Goal: Task Accomplishment & Management: Manage account settings

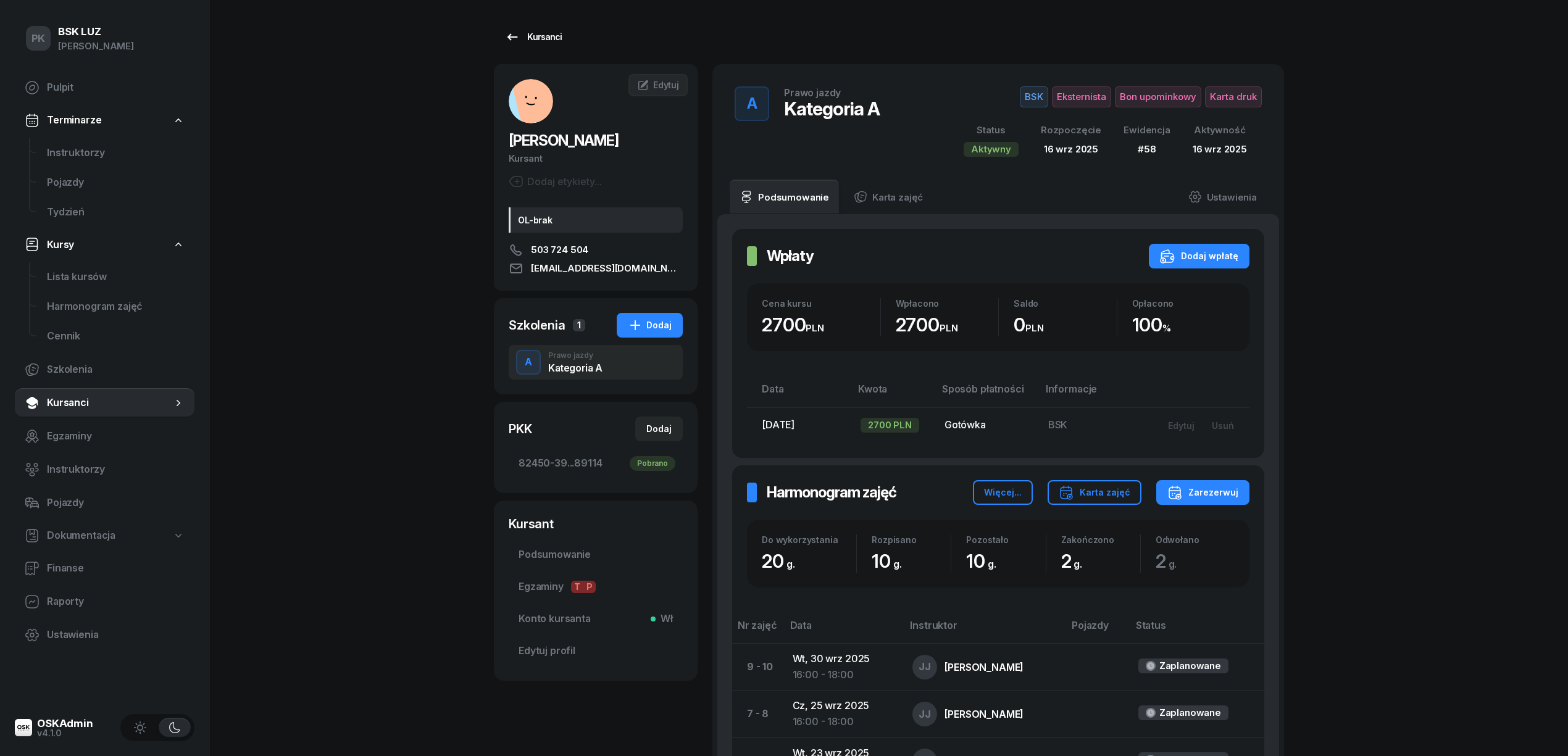
click at [527, 40] on div "Kursanci" at bounding box center [533, 37] width 57 height 15
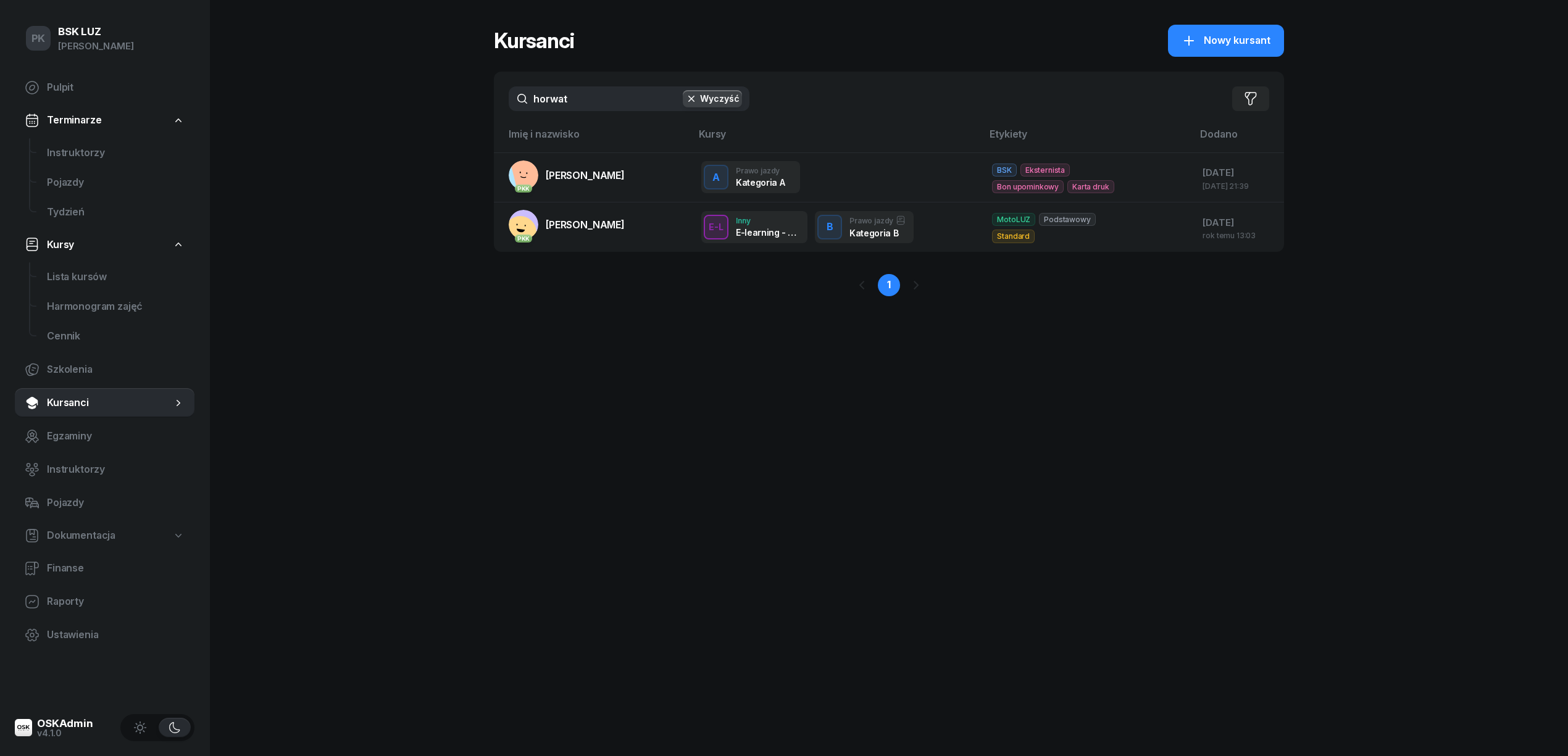
drag, startPoint x: 544, startPoint y: 101, endPoint x: 465, endPoint y: 111, distance: 79.6
click at [465, 111] on div "PK BSK LUZ Piotr Klimek Pulpit Terminarze Instruktorzy Pojazdy Tydzień Kursy Li…" at bounding box center [784, 378] width 1568 height 756
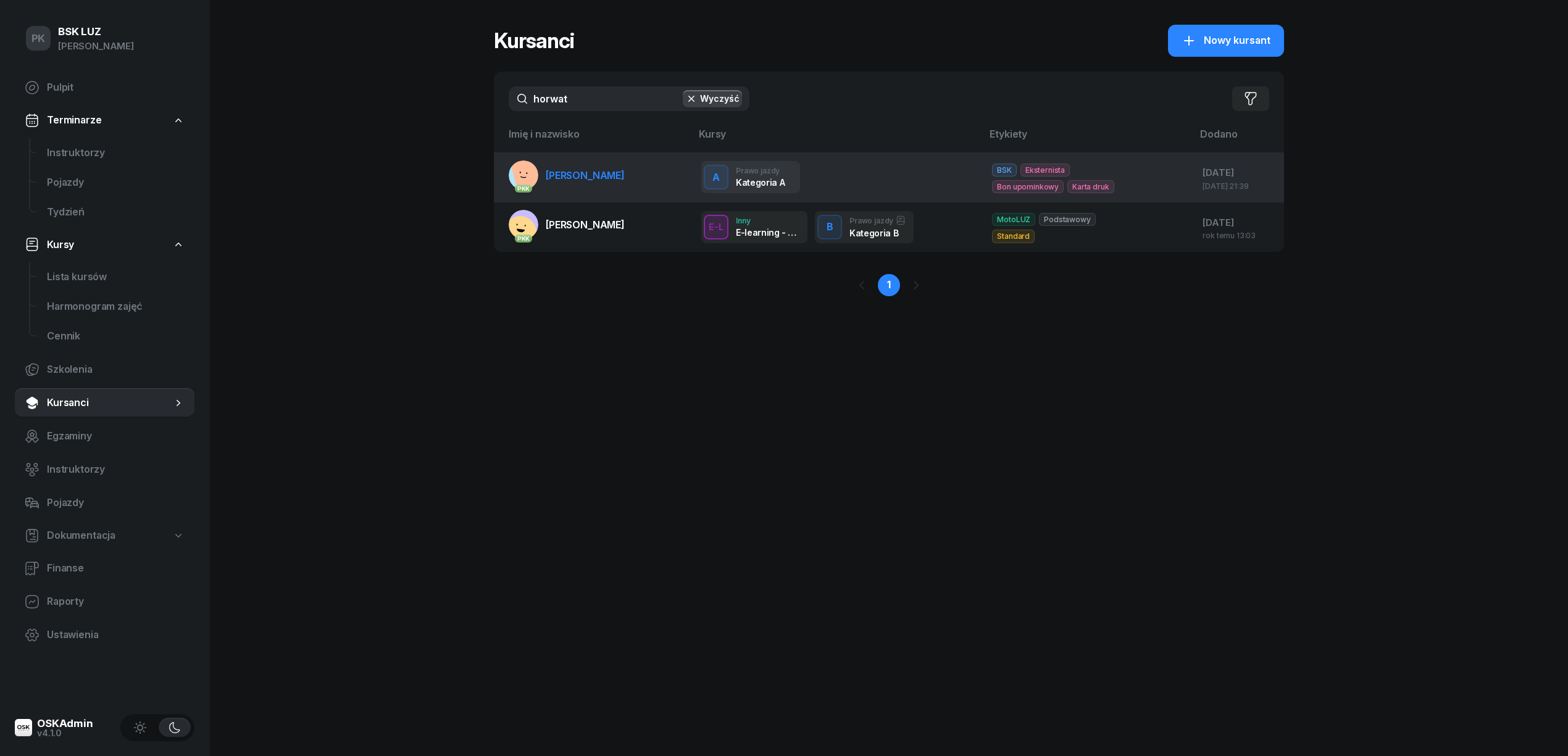
click at [568, 176] on span "[PERSON_NAME]" at bounding box center [585, 175] width 79 height 12
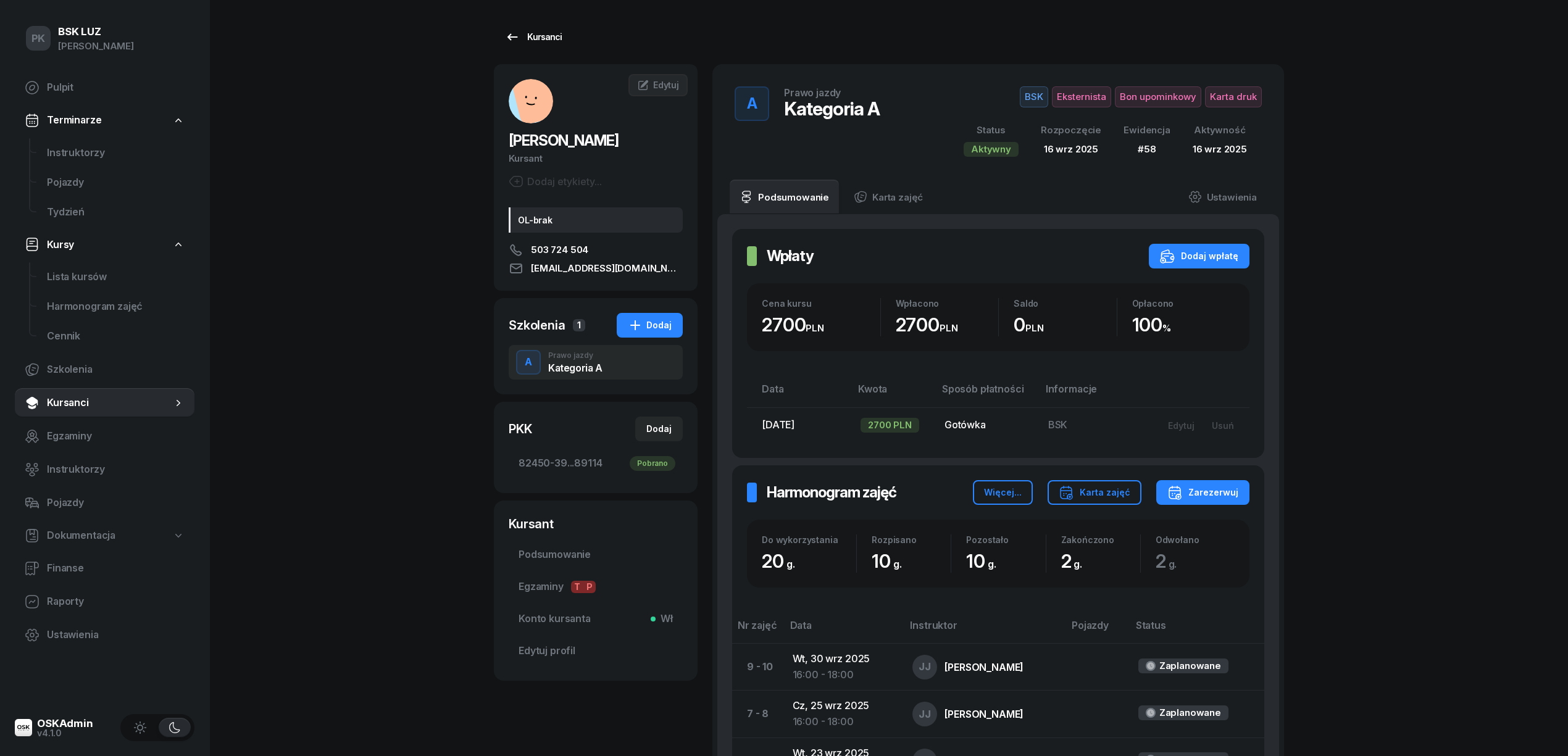
click at [537, 31] on div "Kursanci" at bounding box center [533, 37] width 57 height 15
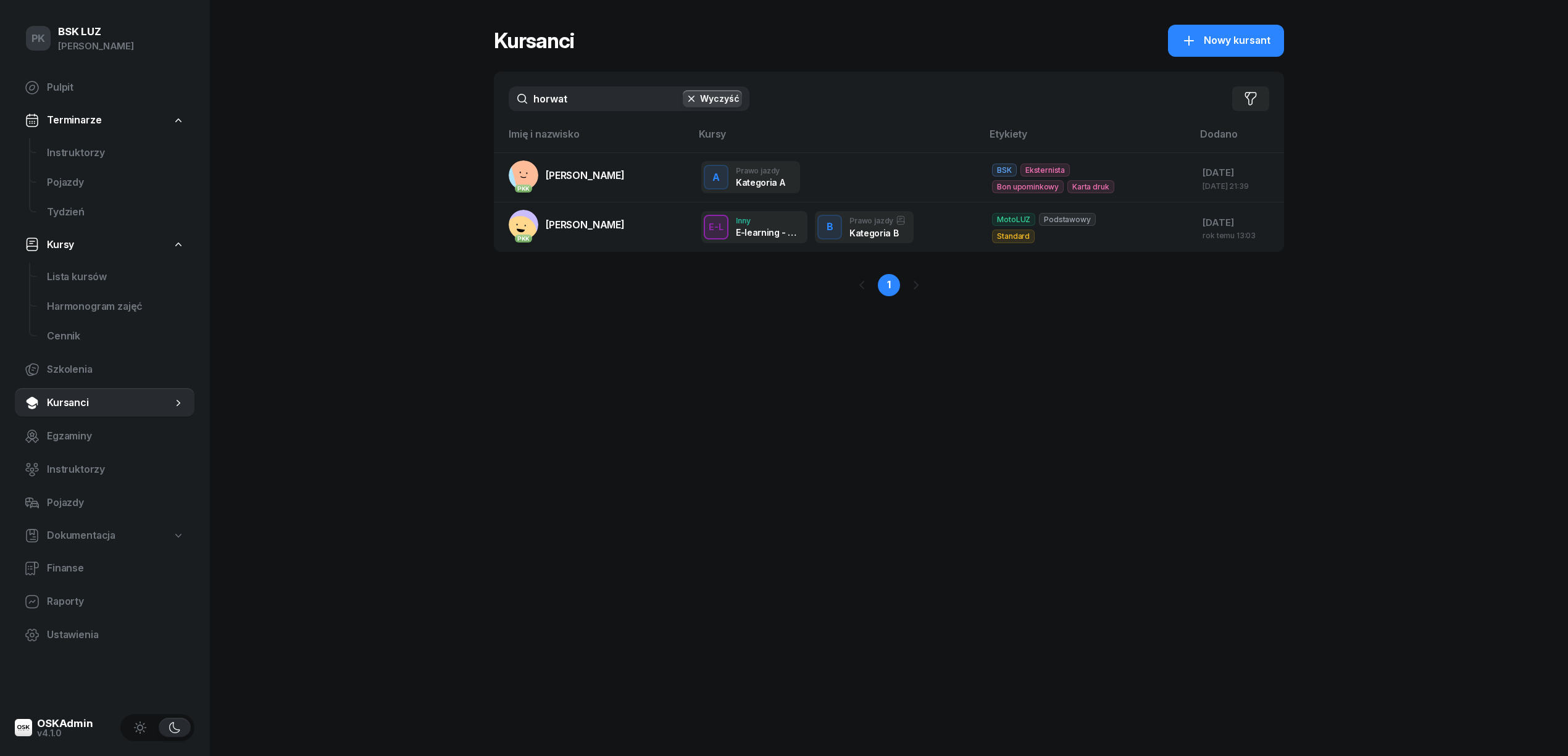
click at [426, 101] on div "PK BSK LUZ Piotr Klimek Pulpit Terminarze Instruktorzy Pojazdy Tydzień Kursy Li…" at bounding box center [784, 378] width 1568 height 756
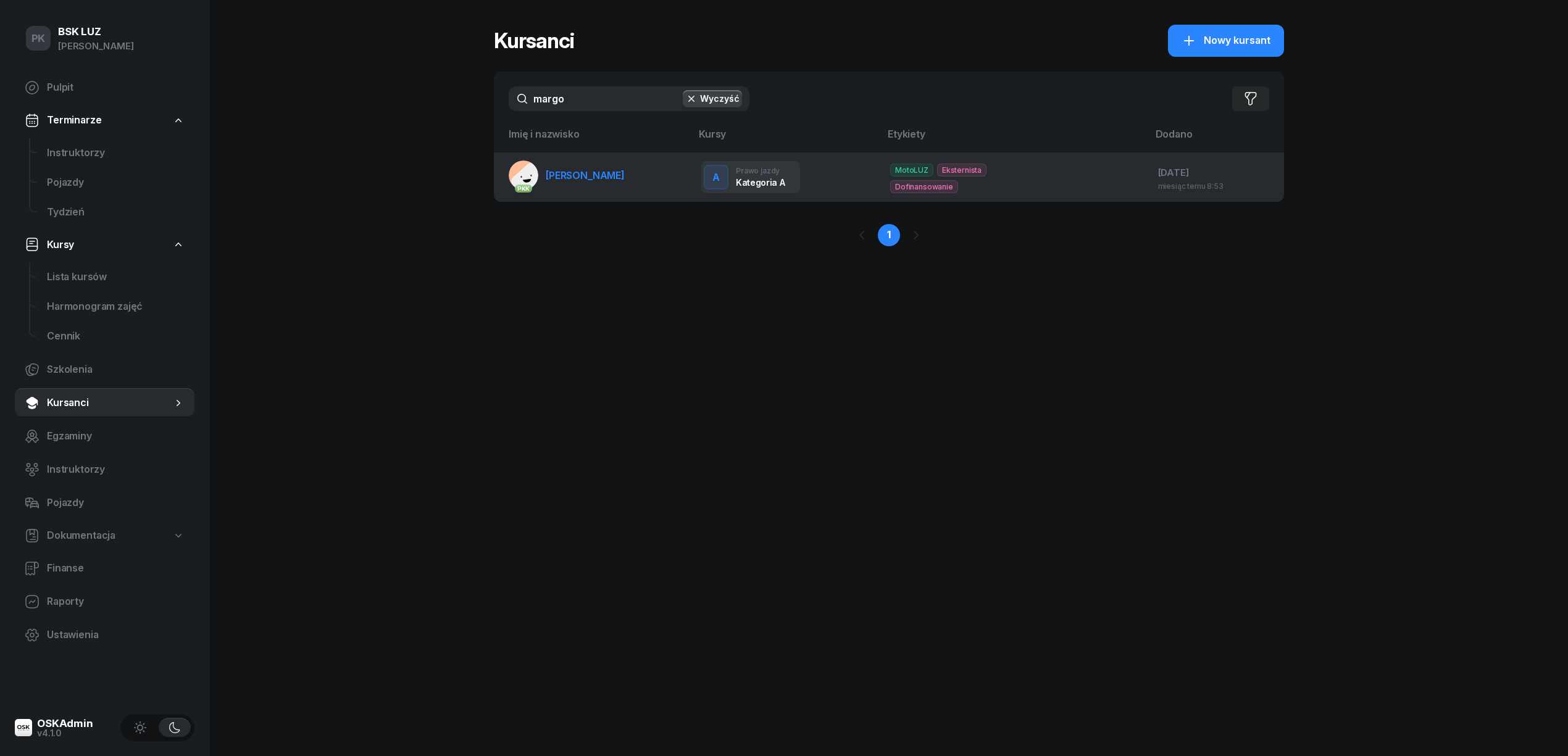
type input "margo"
click at [599, 177] on span "MARGOSIAK MAREK" at bounding box center [585, 175] width 79 height 12
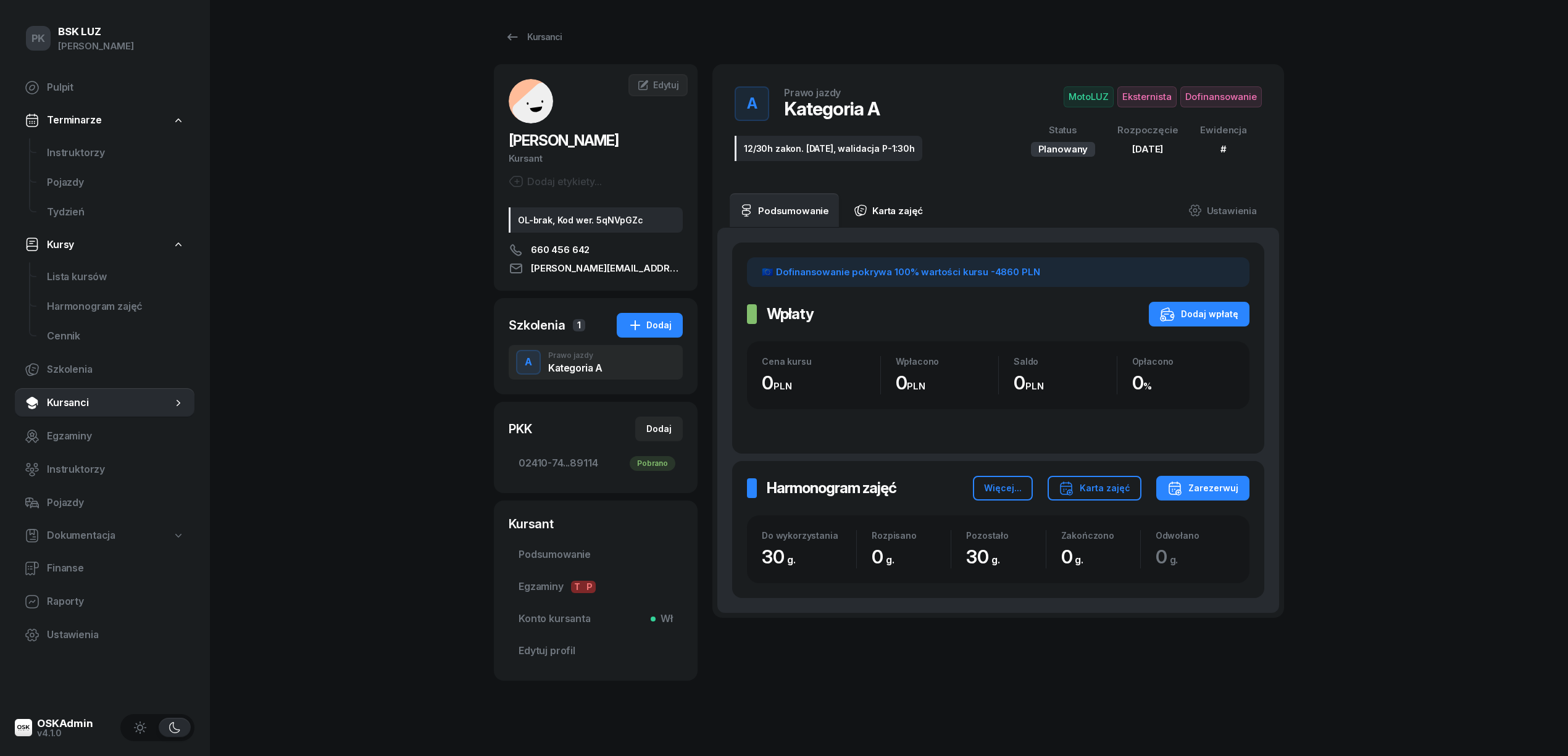
click at [902, 207] on link "Karta zajęć" at bounding box center [888, 210] width 89 height 35
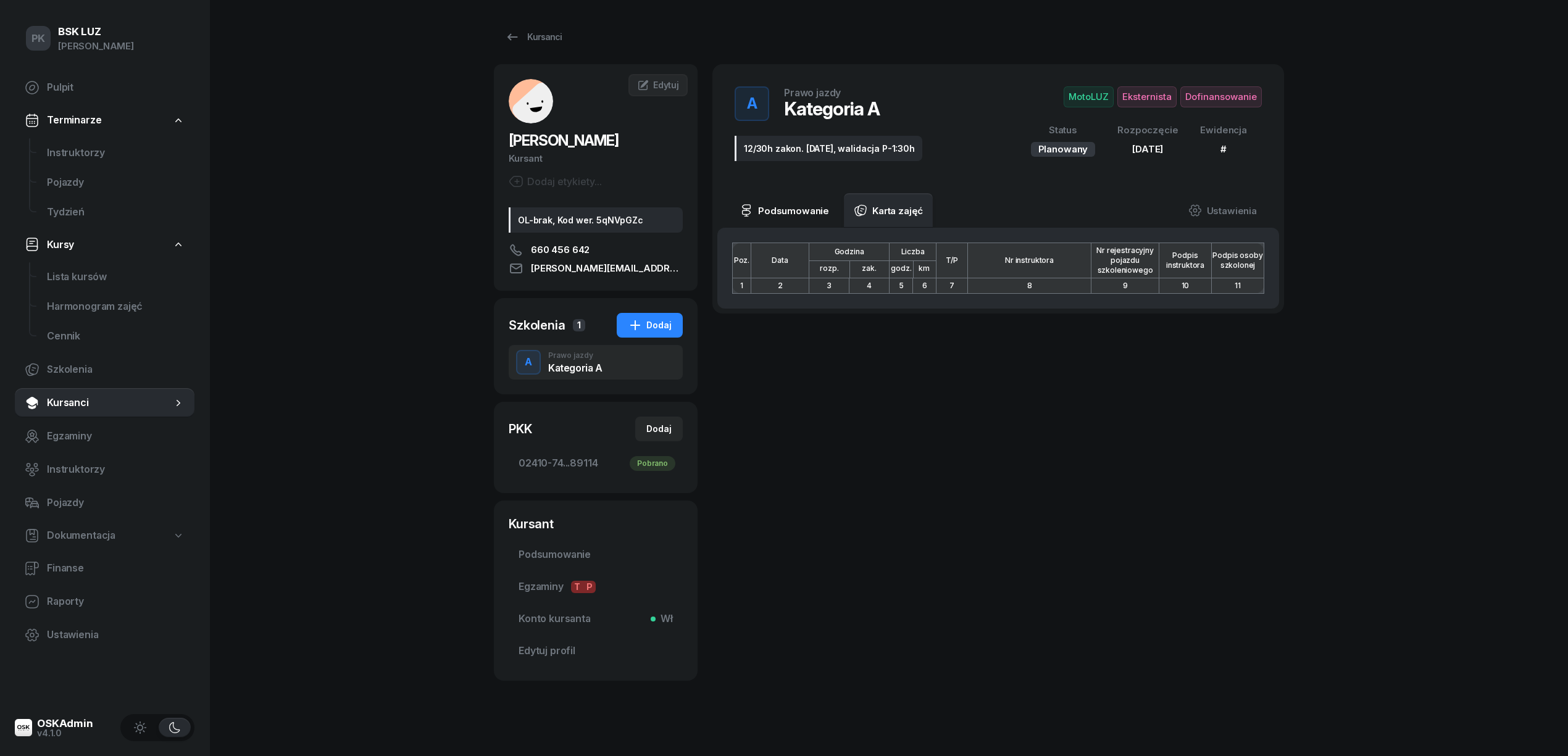
click at [778, 217] on link "Podsumowanie" at bounding box center [784, 210] width 109 height 35
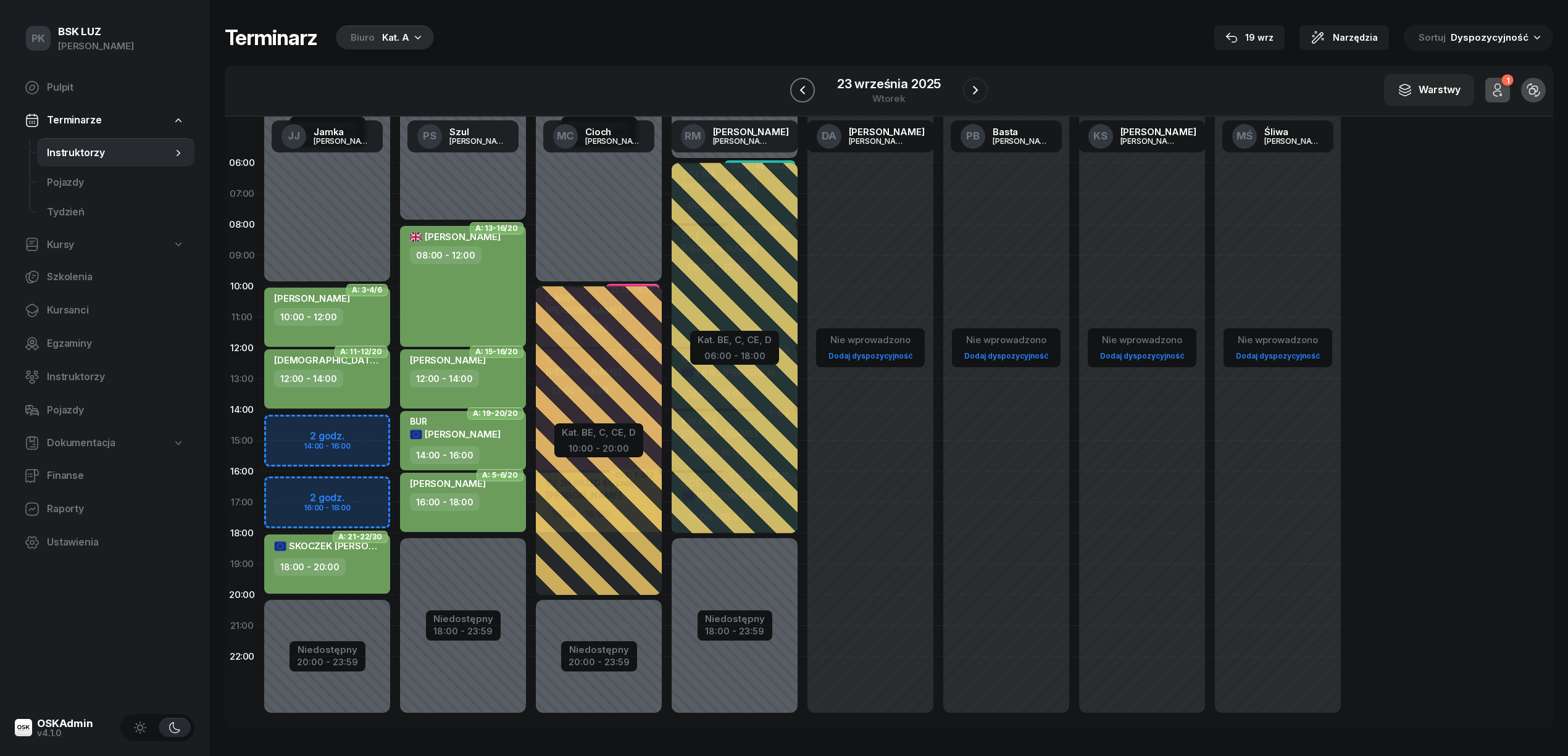
click at [806, 92] on icon "button" at bounding box center [802, 91] width 15 height 15
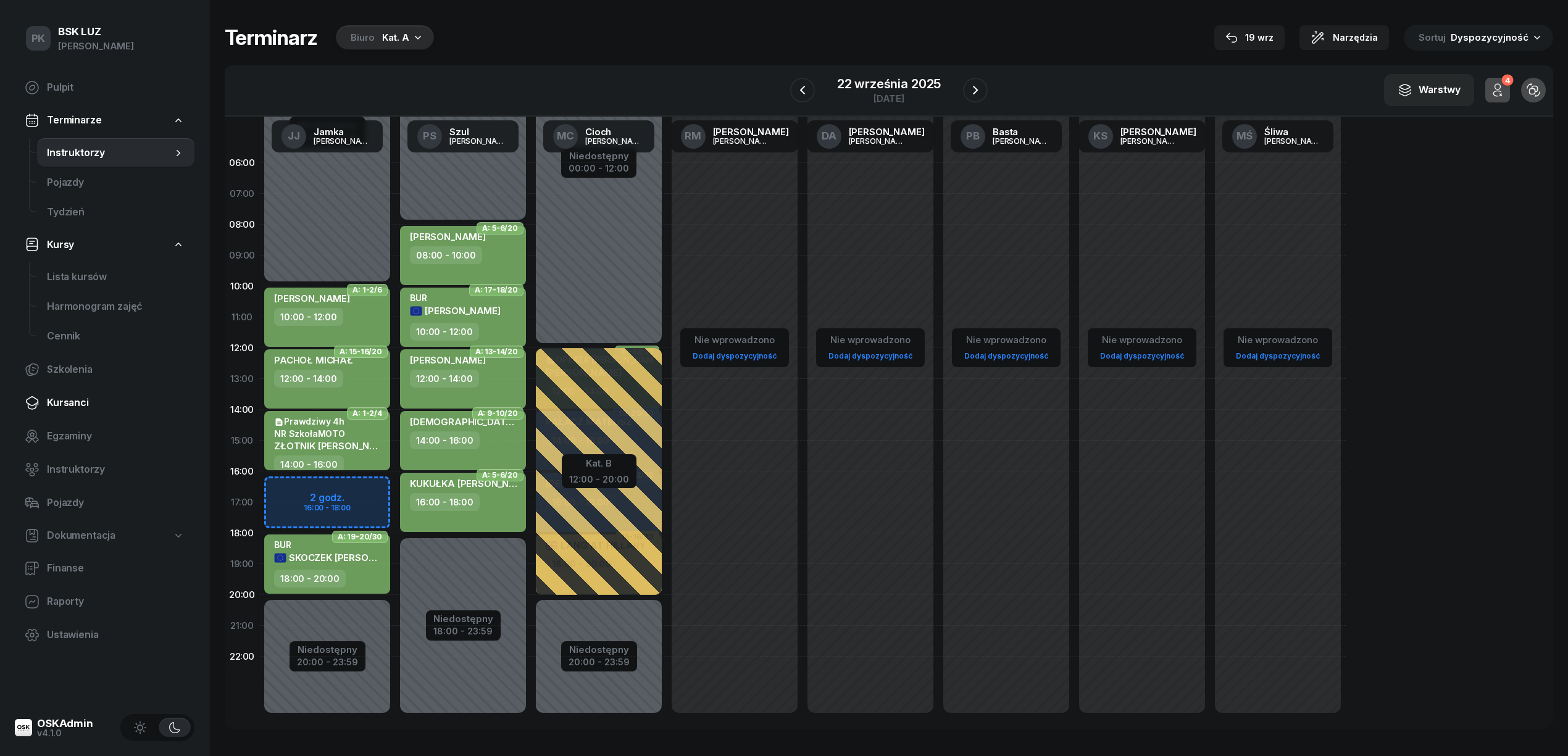
click at [83, 406] on span "Kursanci" at bounding box center [115, 402] width 137 height 16
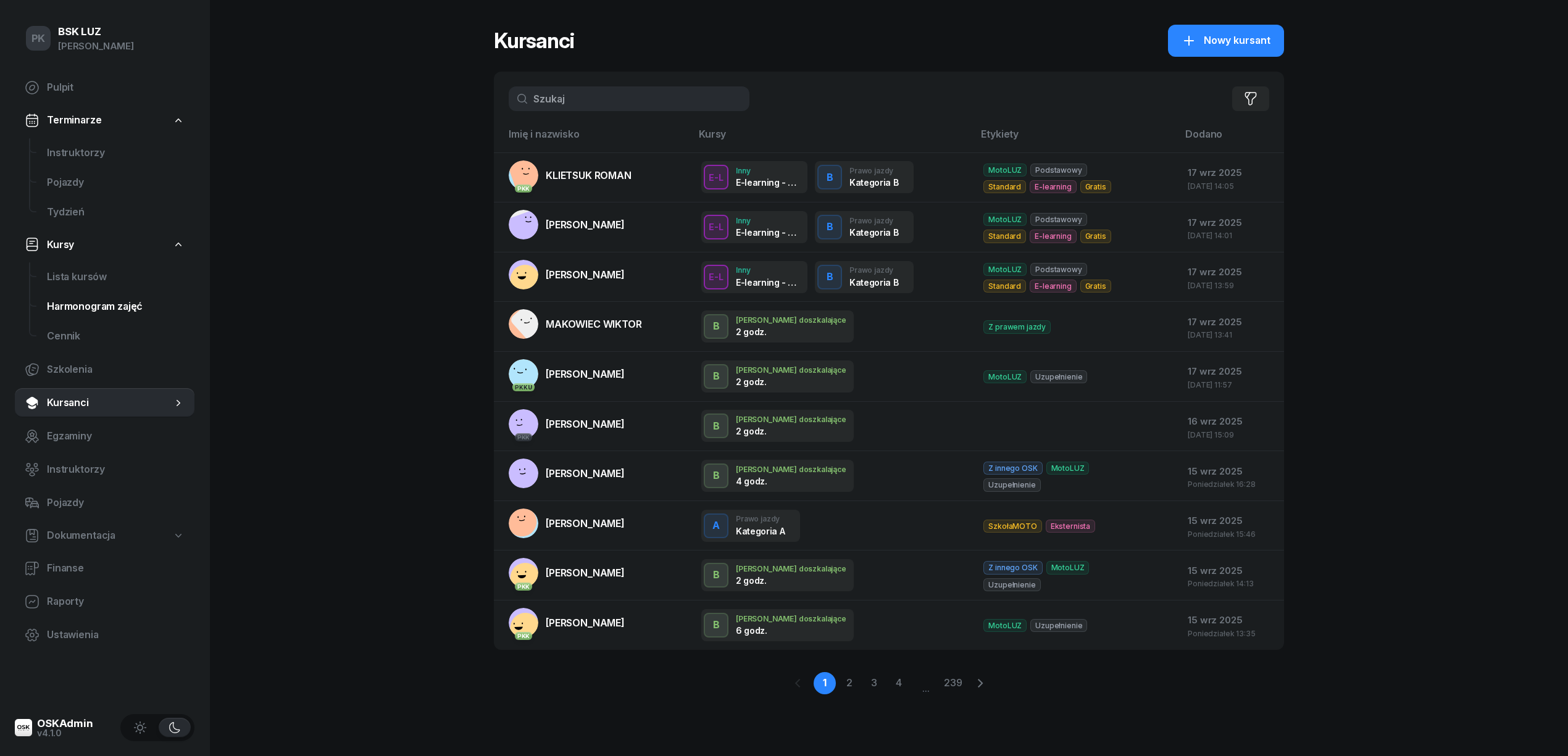
click at [80, 310] on span "Harmonogram zajęć" at bounding box center [115, 306] width 137 height 16
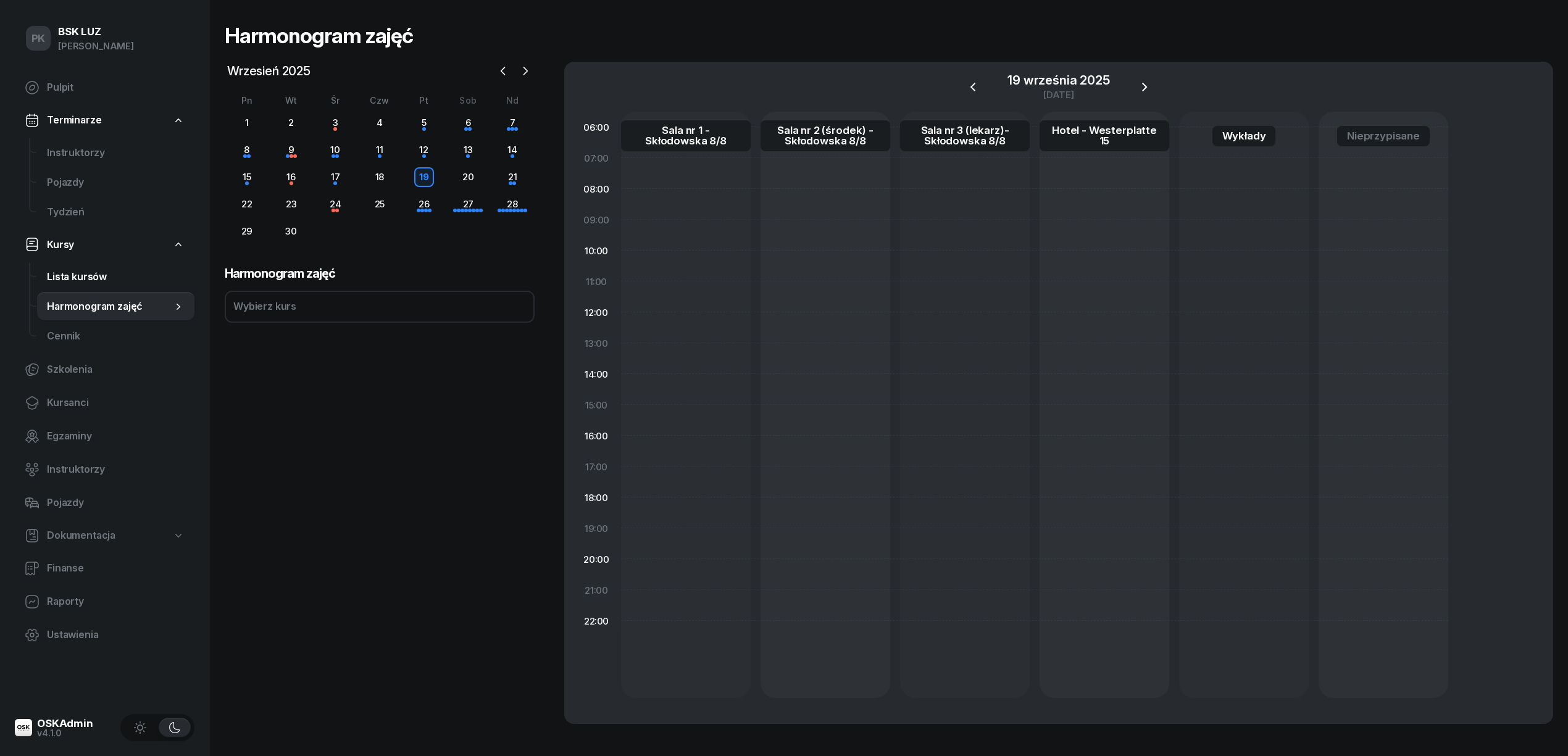
click at [84, 279] on span "Lista kursów" at bounding box center [115, 276] width 137 height 16
select select
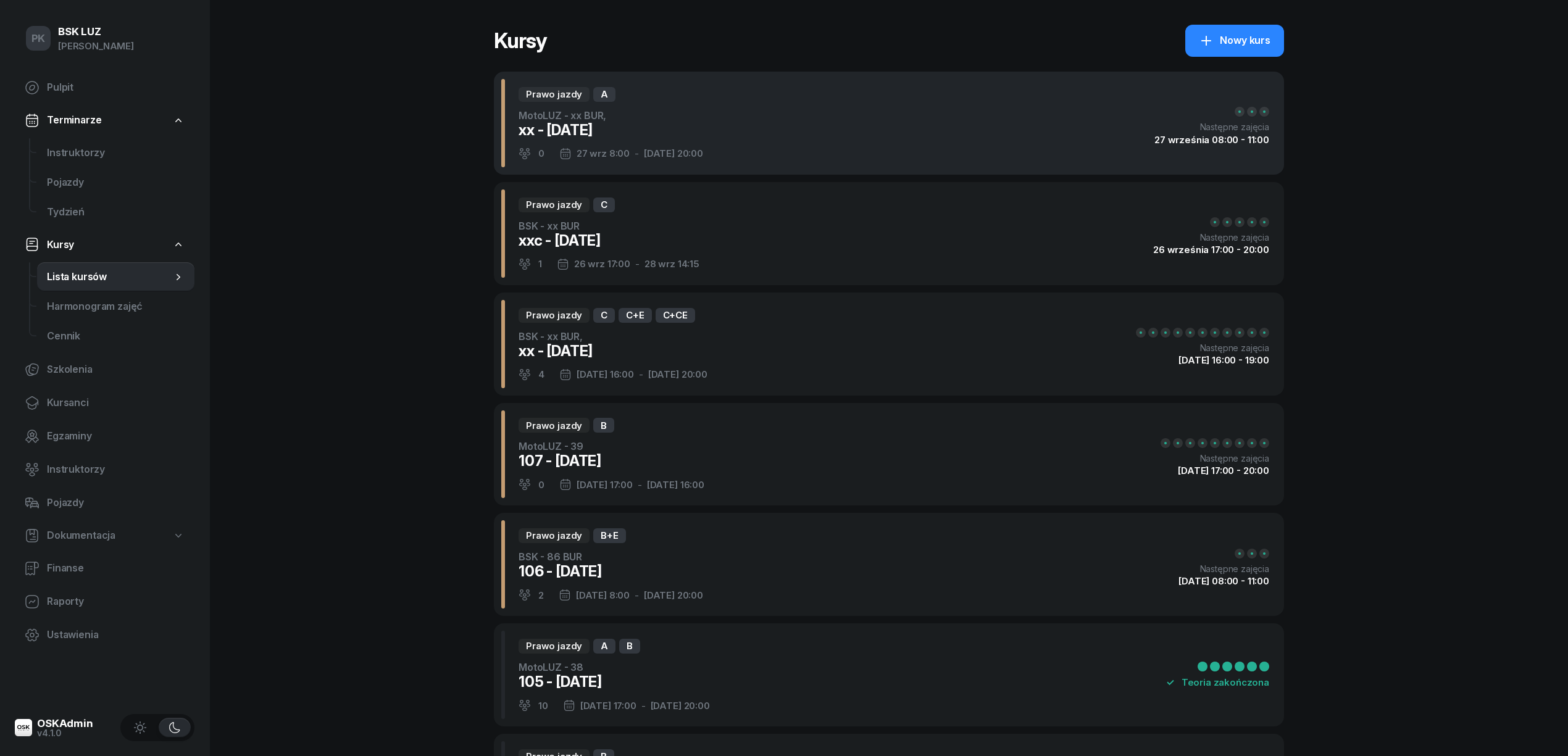
click at [764, 160] on div "Prawo jazdy A MotoLUZ - xx BUR, xx - 2025/09/27 0 27 wrz 8:00 - 7 paź 20:00 Nas…" at bounding box center [889, 123] width 790 height 103
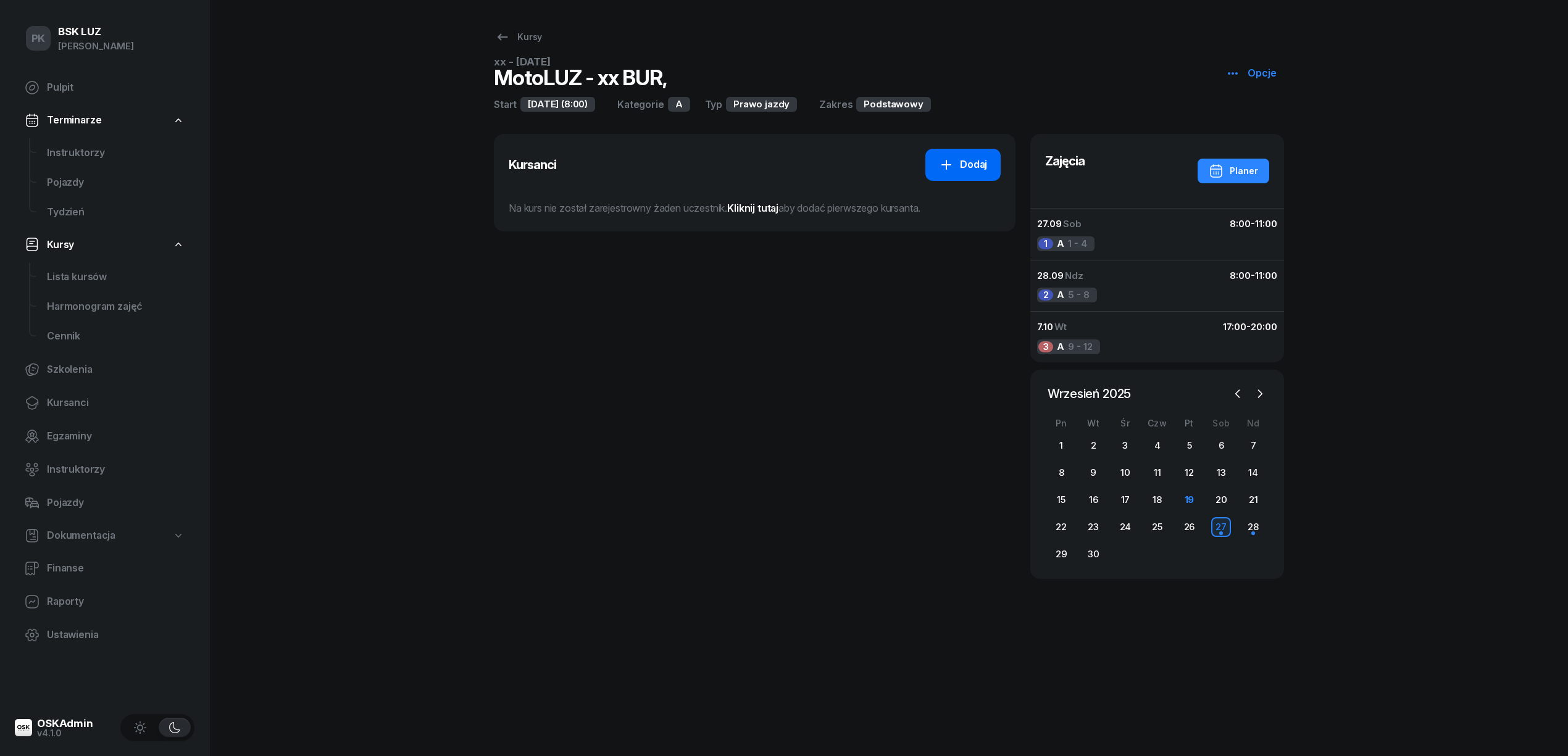
click at [960, 159] on div "Dodaj" at bounding box center [963, 164] width 49 height 16
select select "A"
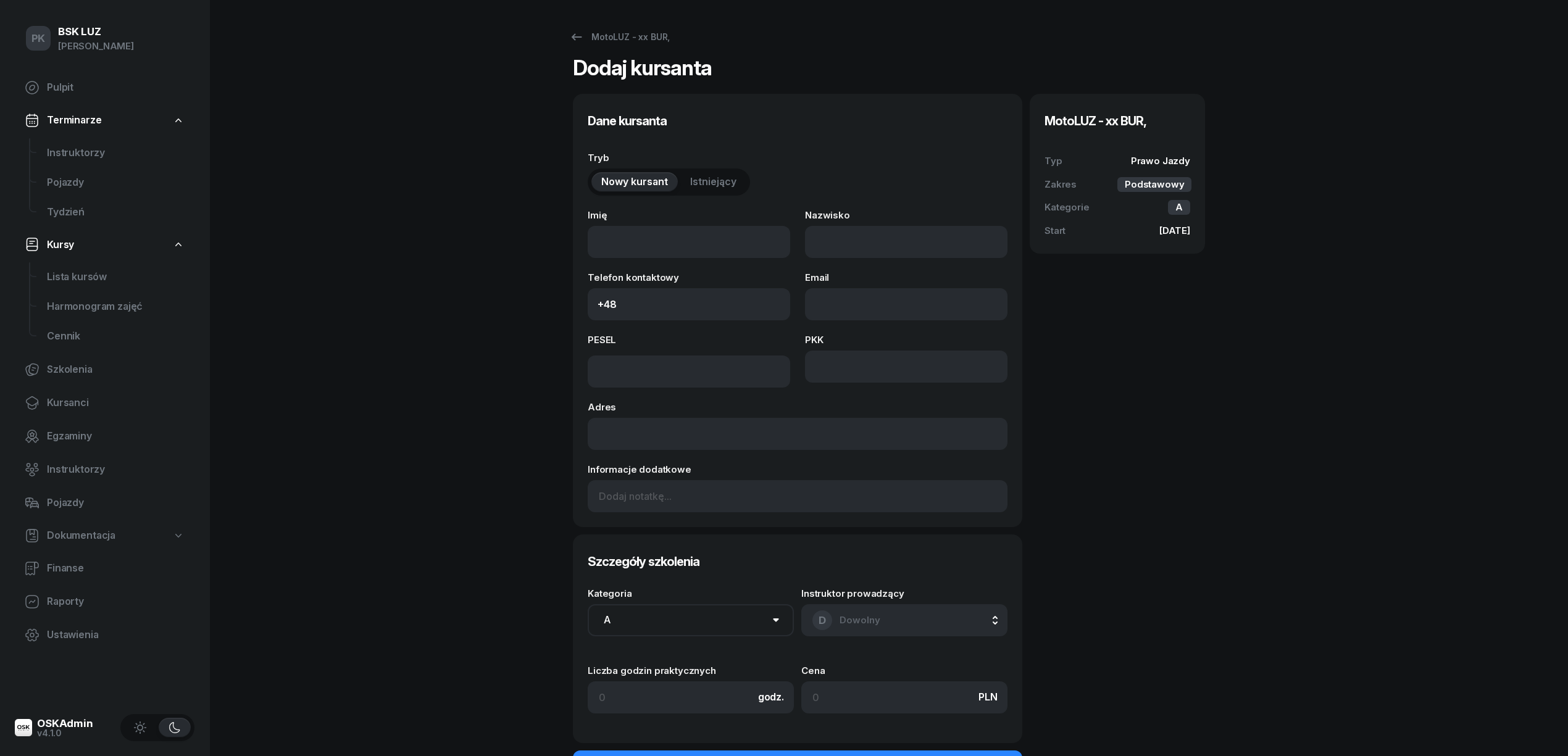
click at [721, 178] on span "Istniejący" at bounding box center [713, 181] width 47 height 16
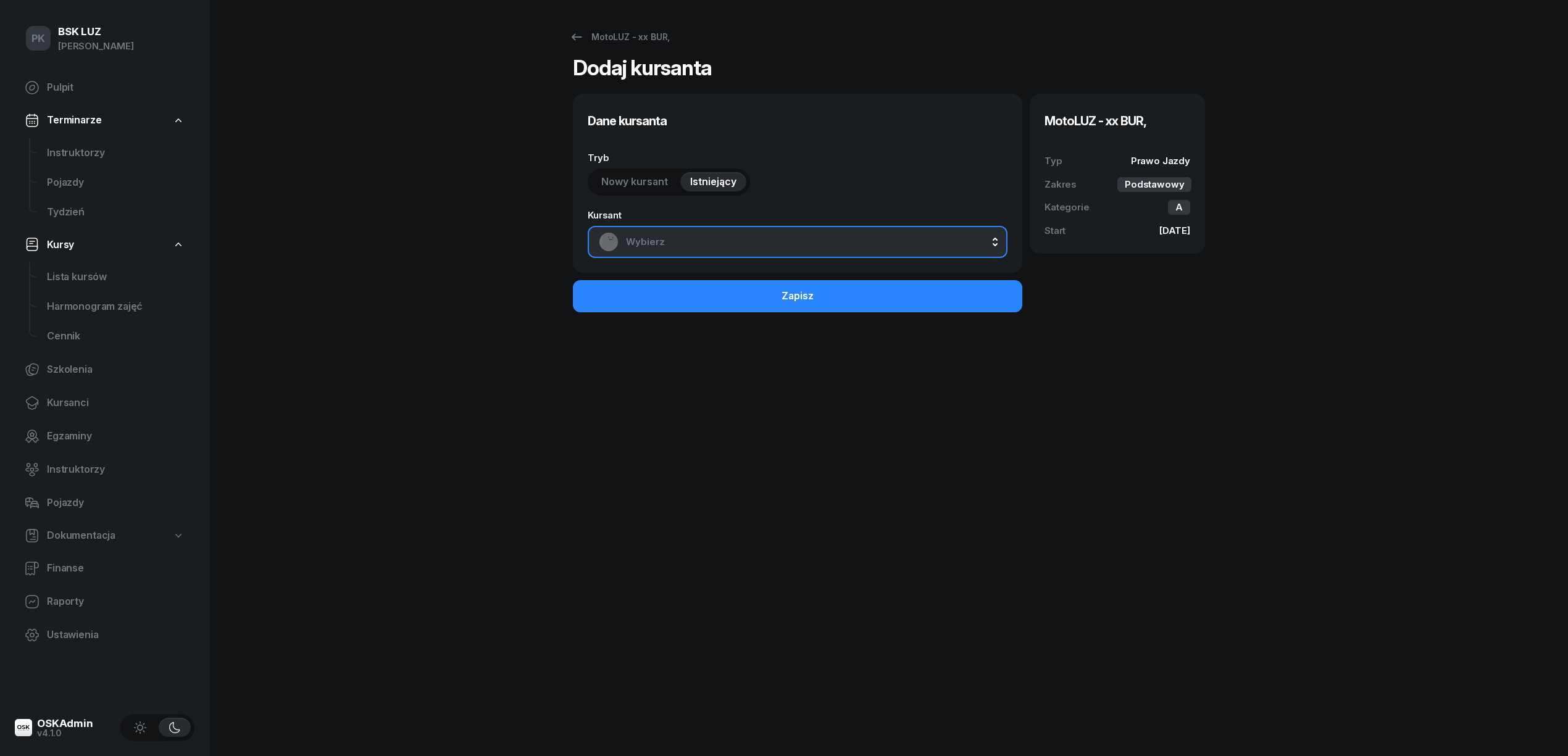
click at [706, 246] on span "Wybierz" at bounding box center [811, 242] width 371 height 16
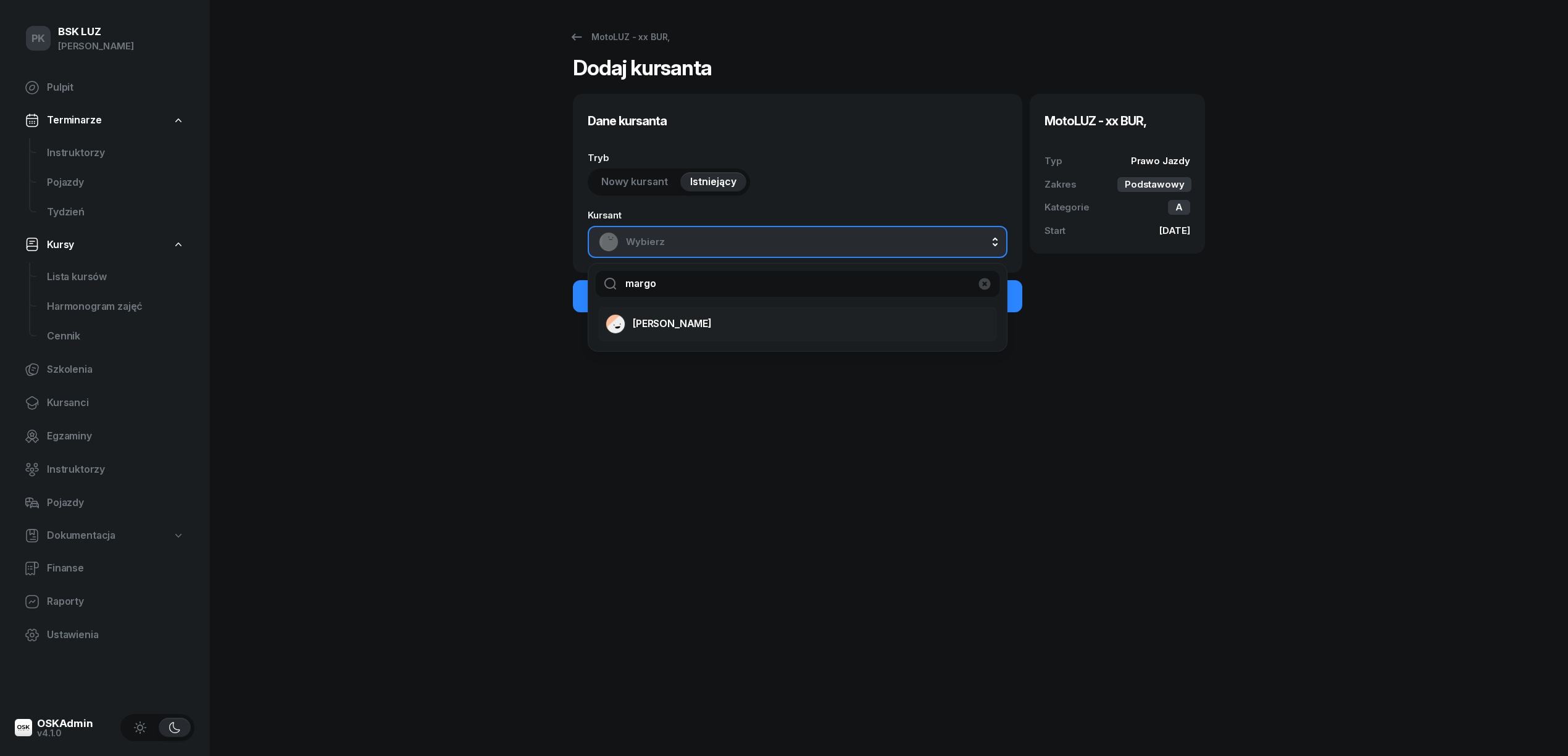
type input "margo"
click at [682, 329] on span "MARGOSIAK MAREK" at bounding box center [671, 323] width 79 height 16
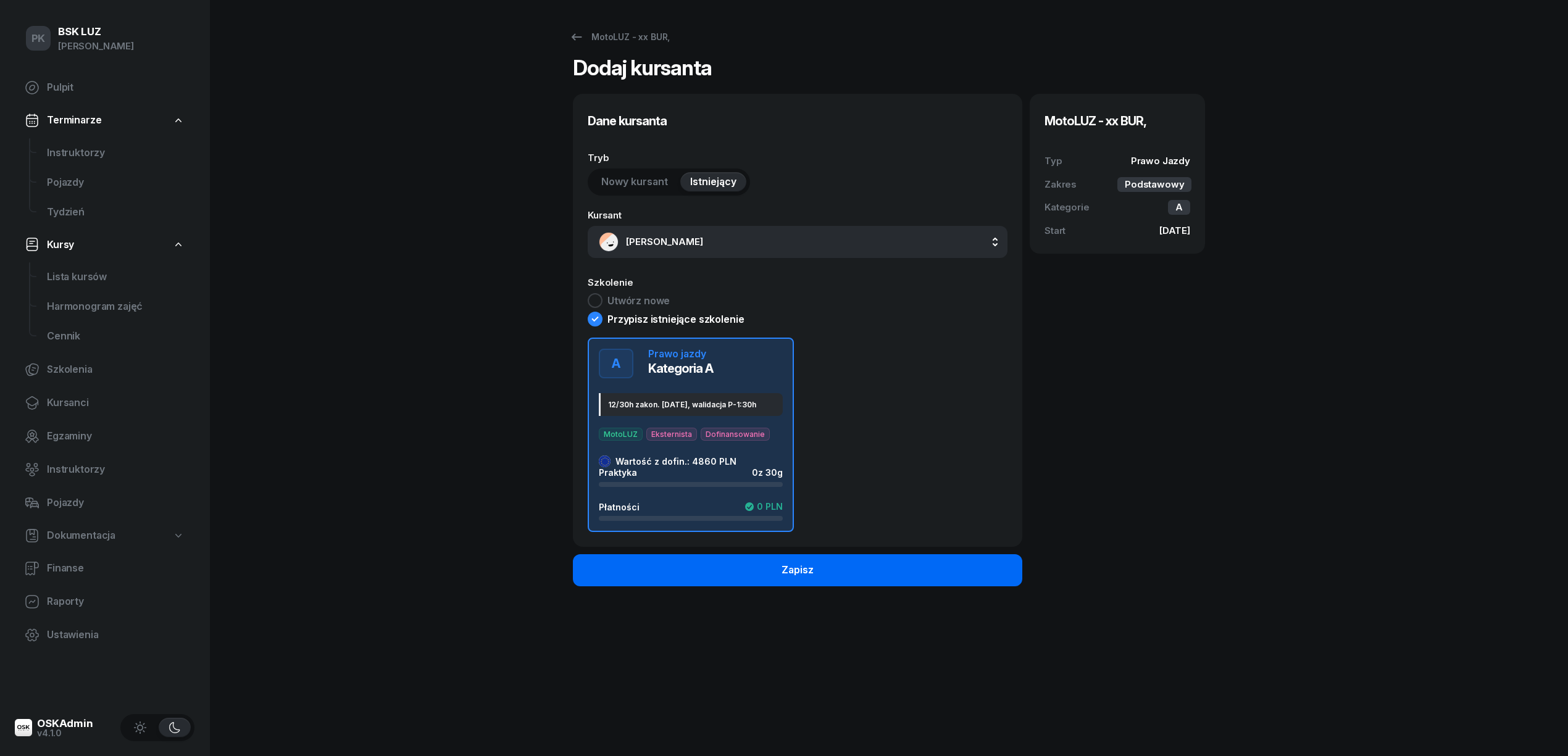
click at [812, 565] on div "Zapisz" at bounding box center [798, 569] width 32 height 16
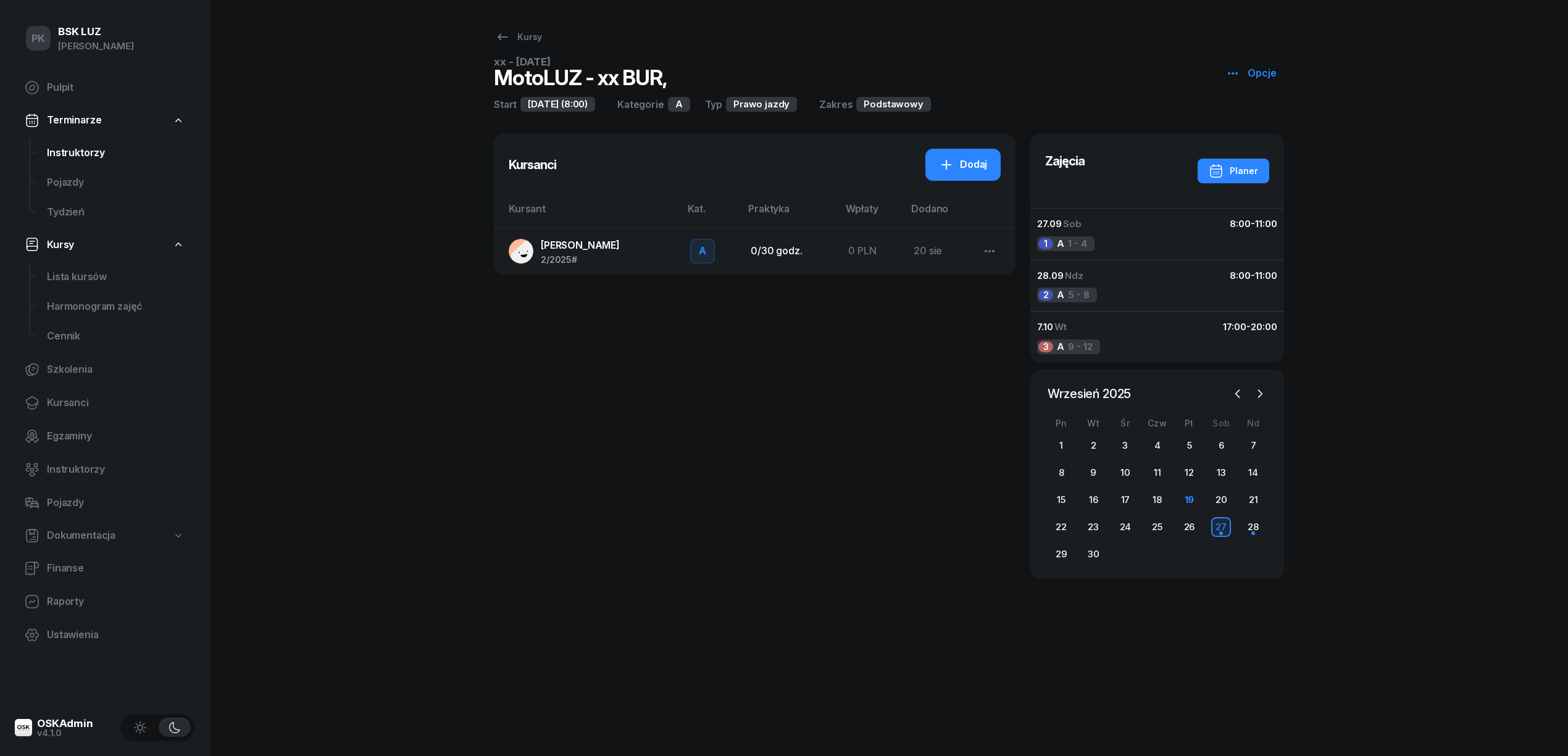
click at [92, 160] on span "Instruktorzy" at bounding box center [115, 152] width 137 height 16
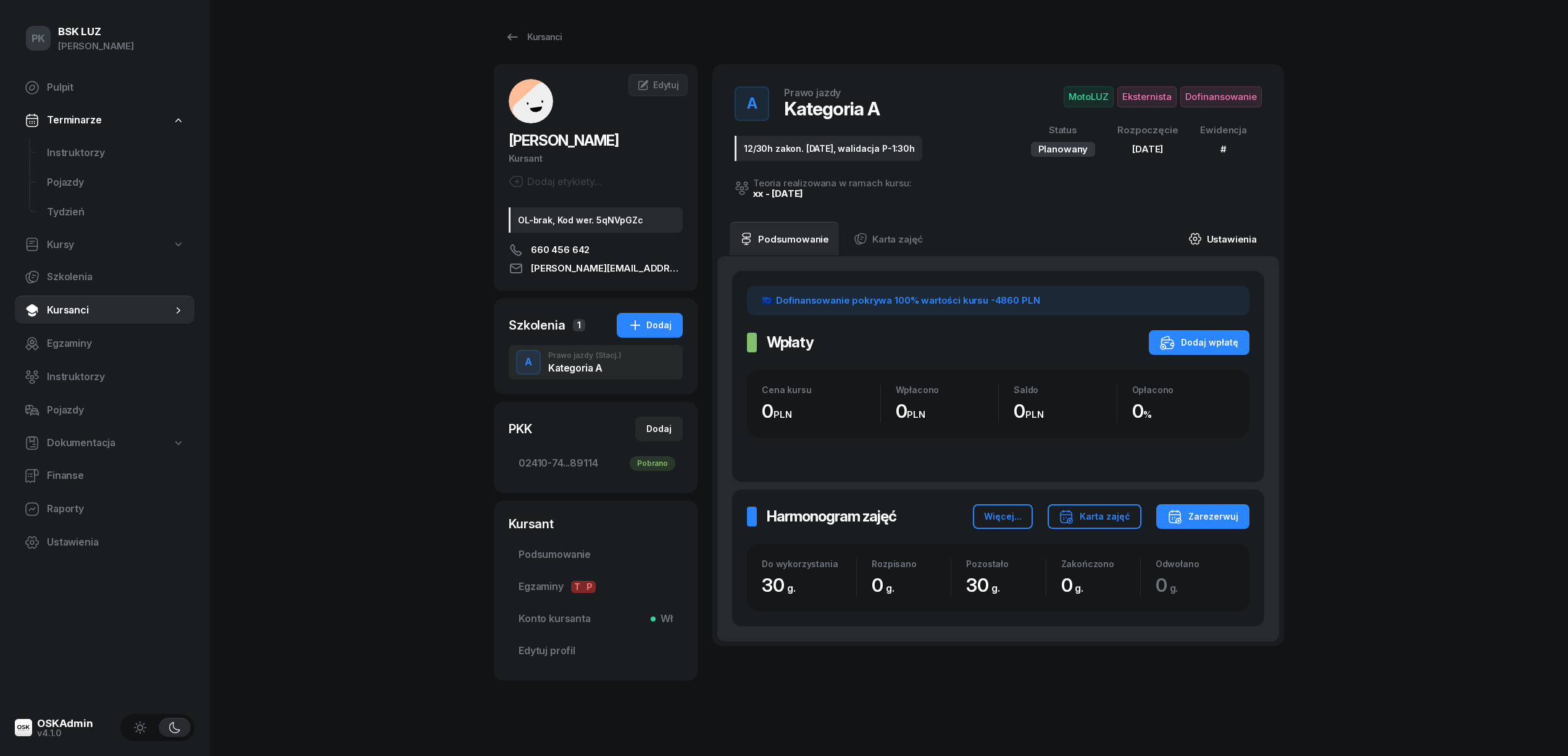
click at [1237, 243] on link "Ustawienia" at bounding box center [1222, 238] width 89 height 35
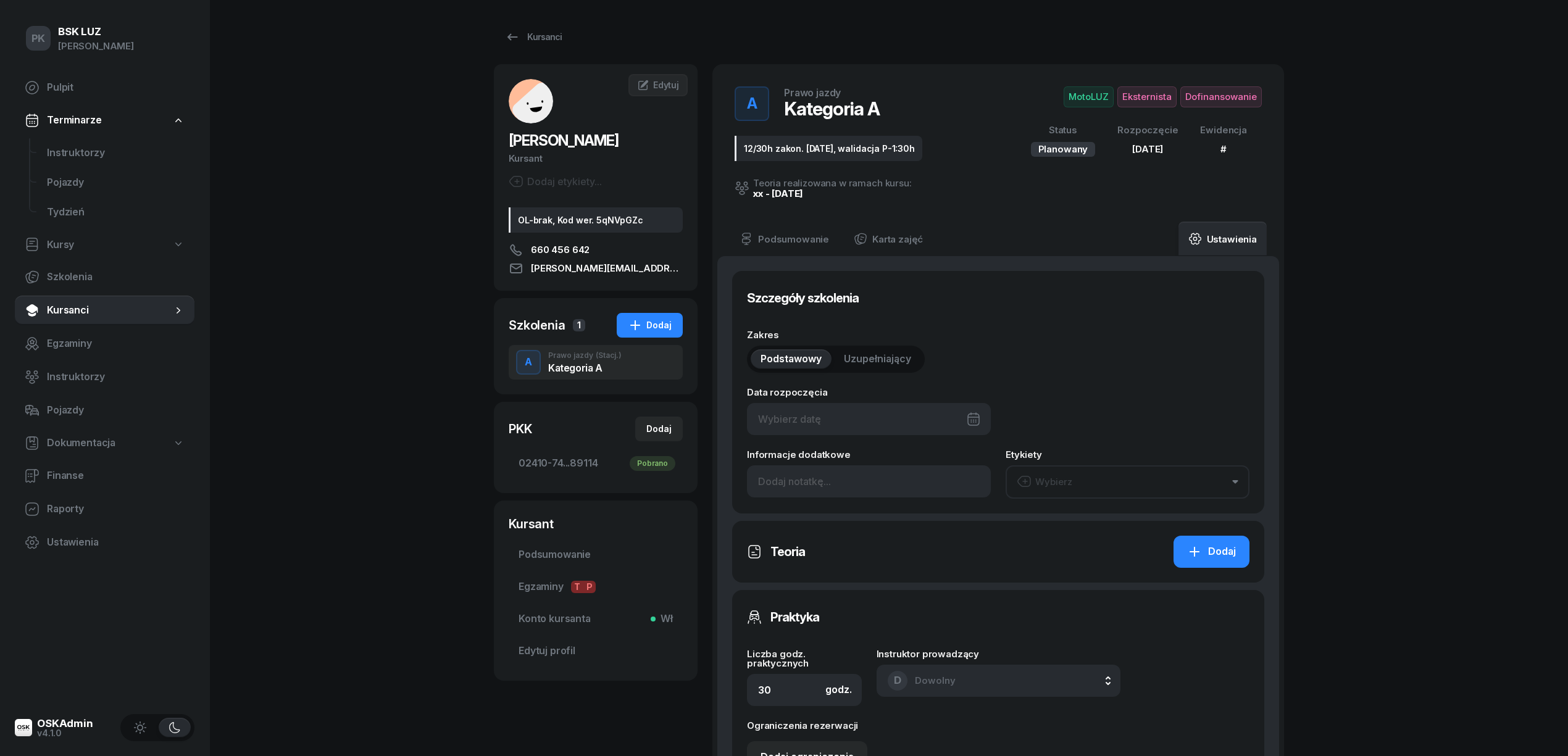
type input "[DATE]"
type input "12/30h zakon. [DATE], walidacja P-1:30h"
type input "02410"
type input "74114"
type input "48663"
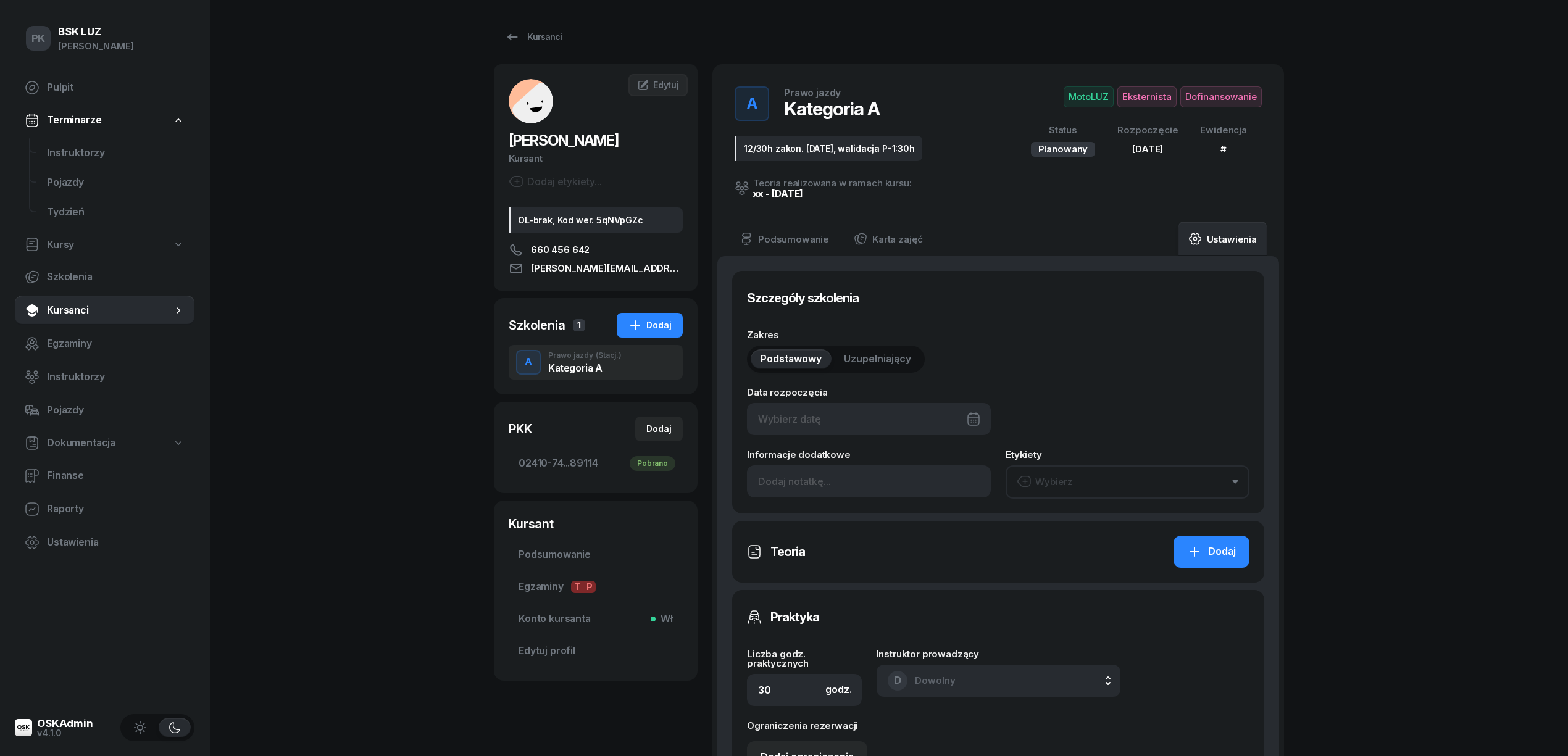
type input "89114"
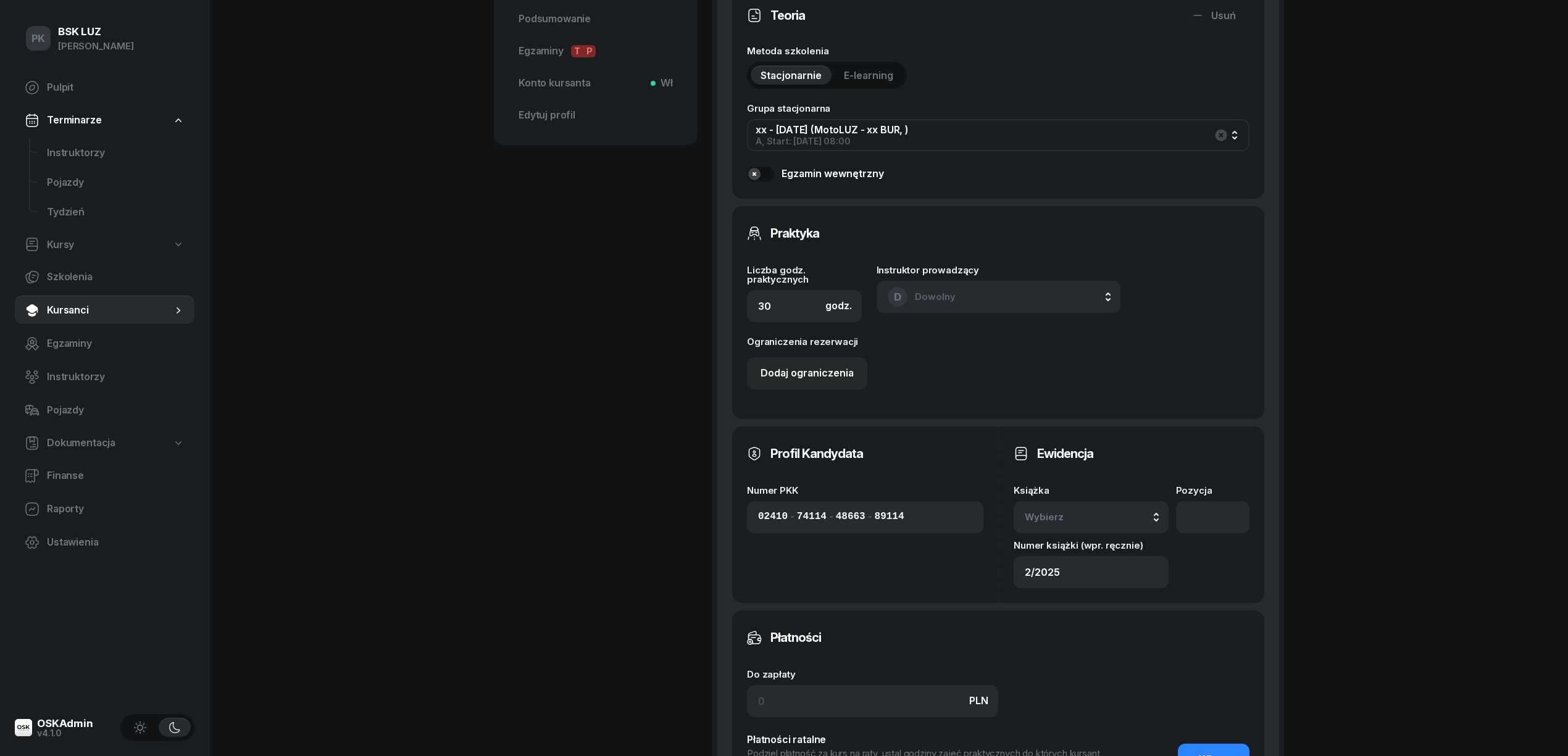
scroll to position [576, 0]
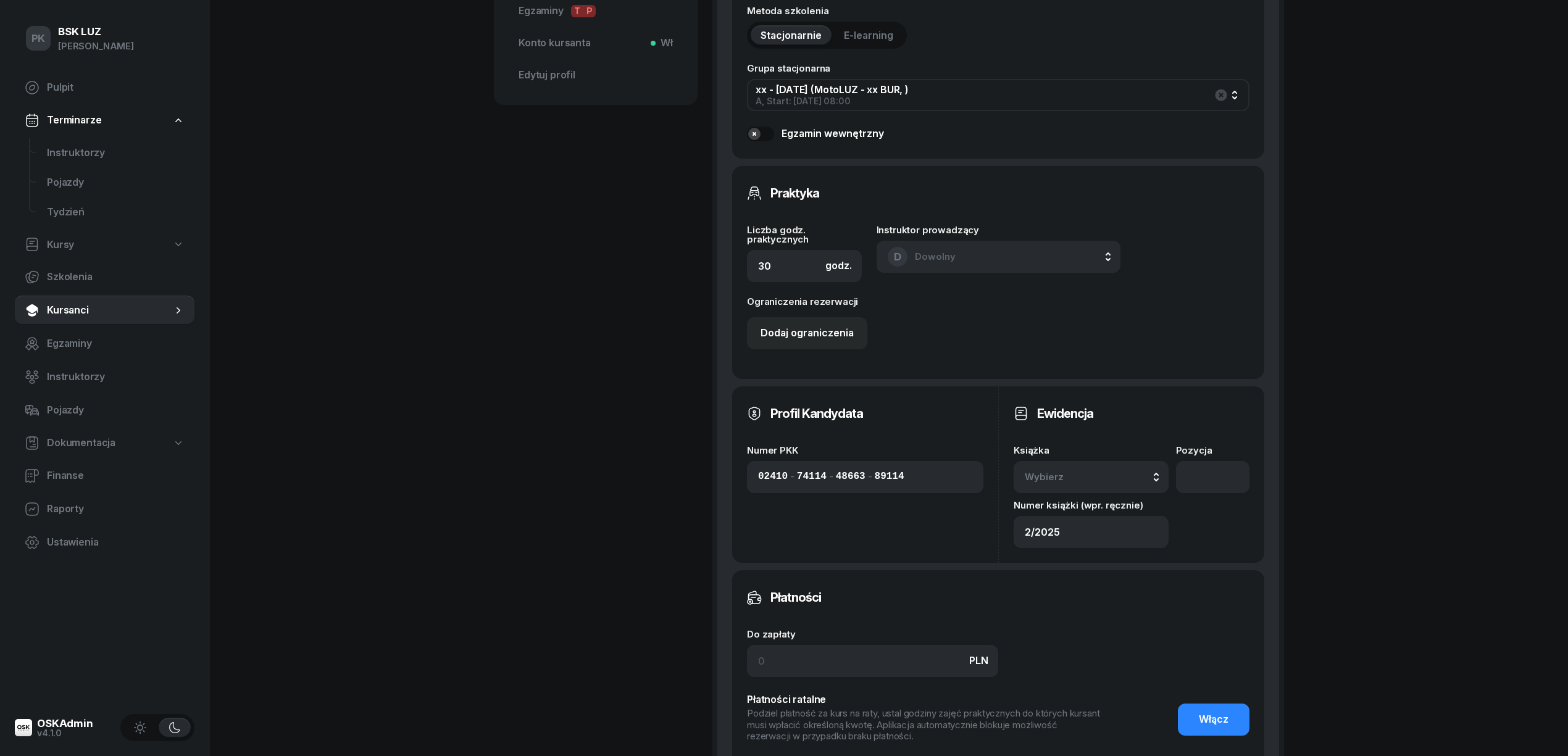
click at [1124, 474] on div "Wybierz" at bounding box center [1091, 476] width 133 height 16
click at [1090, 342] on div "2/2025" at bounding box center [1105, 343] width 146 height 16
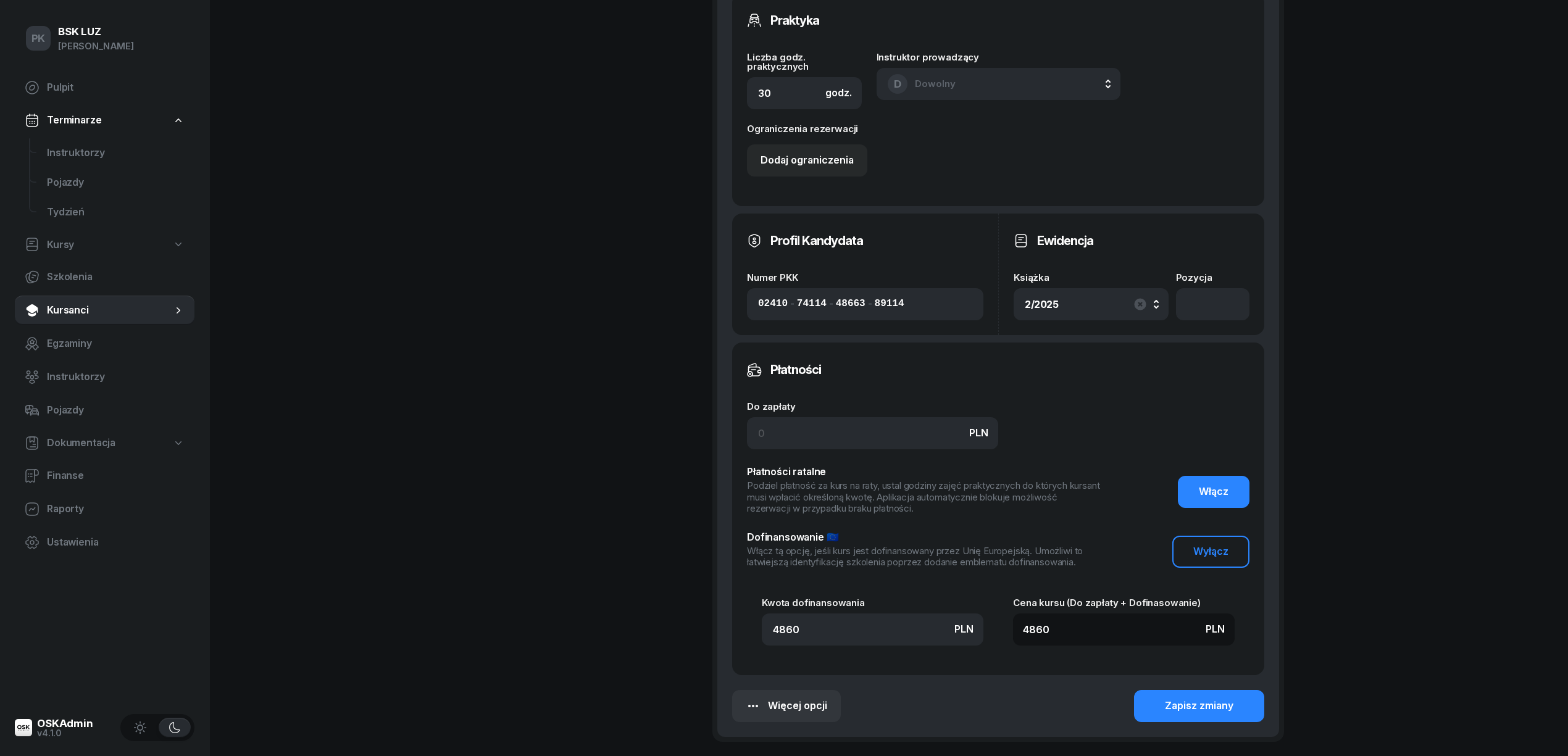
scroll to position [854, 0]
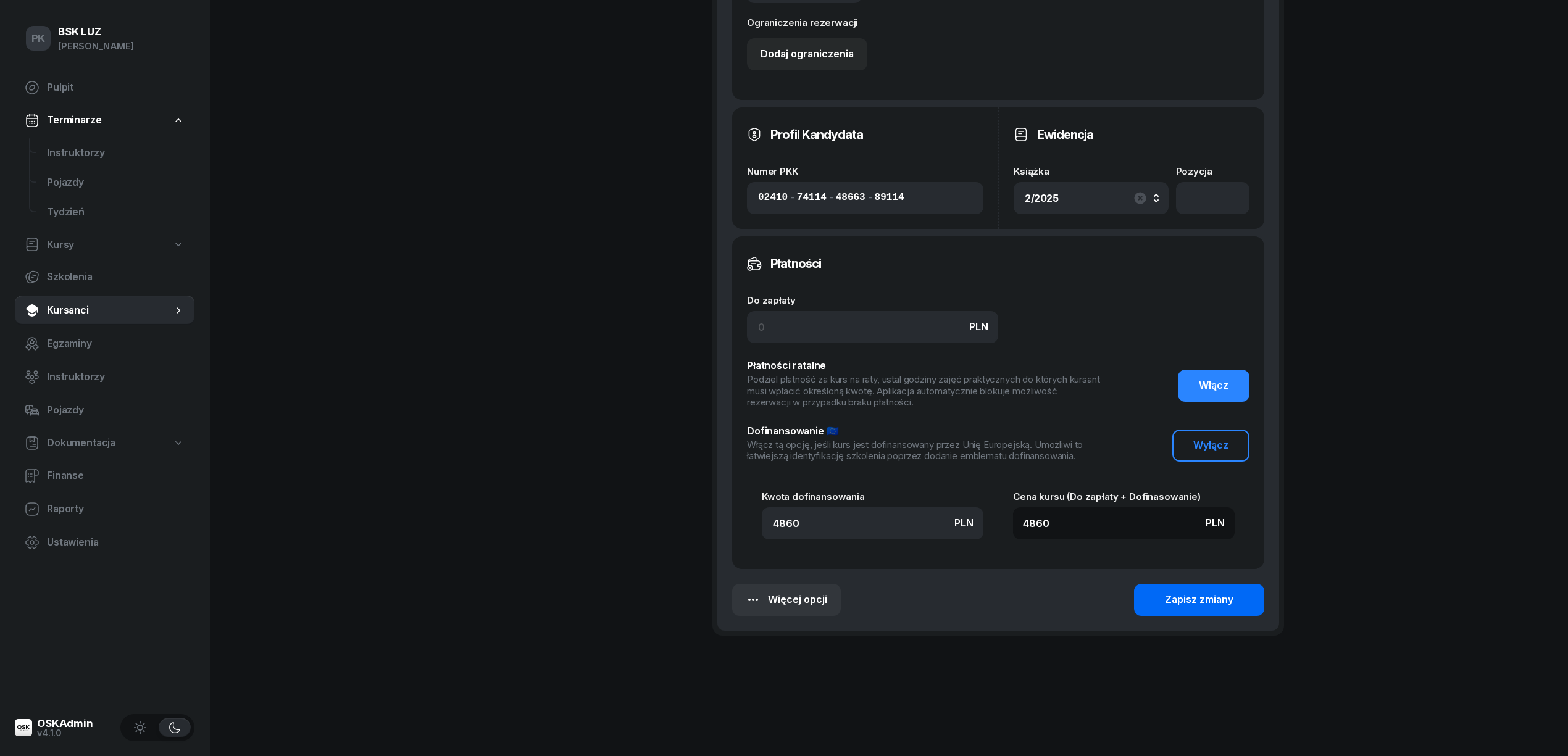
click at [1174, 605] on div "Zapisz zmiany" at bounding box center [1198, 599] width 68 height 16
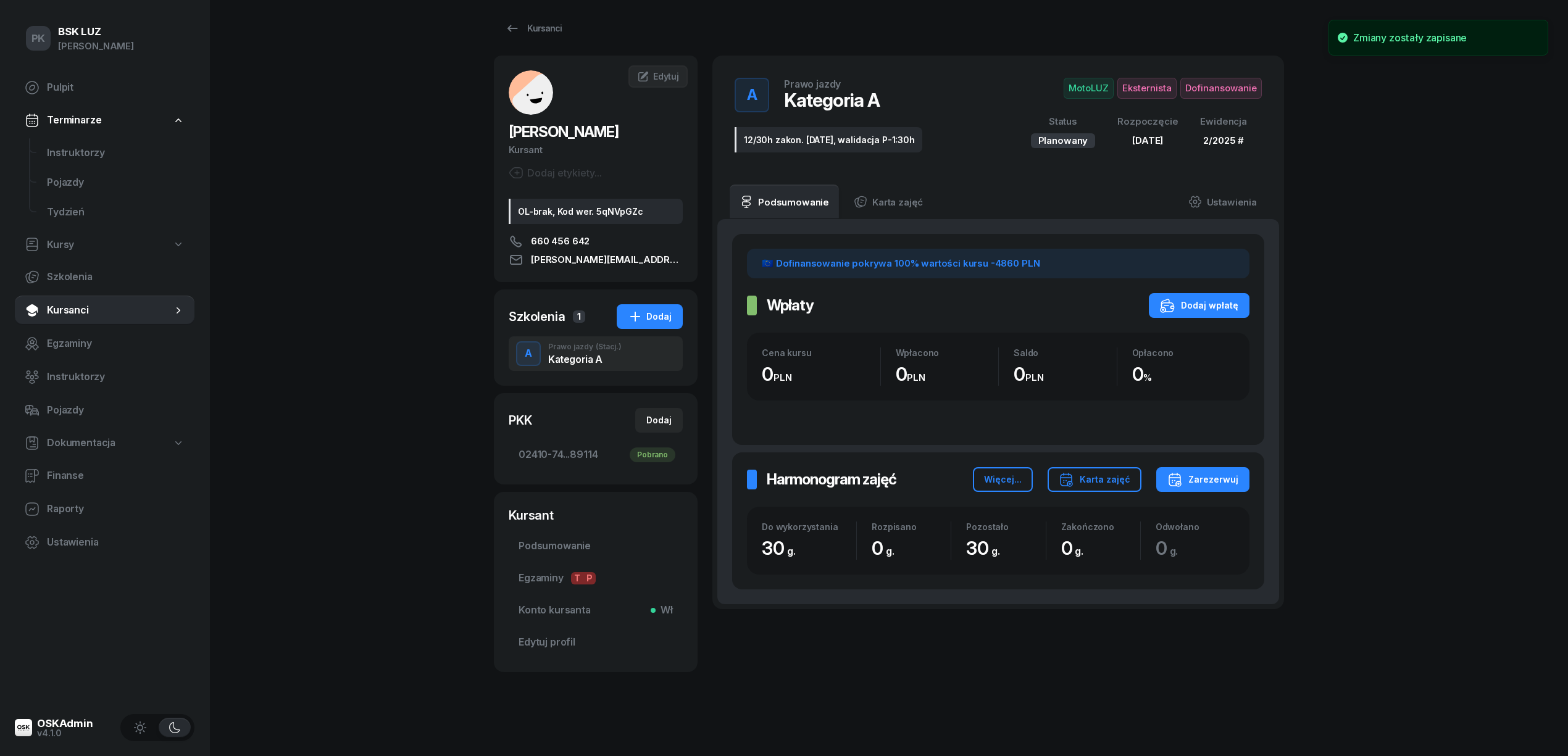
scroll to position [11, 0]
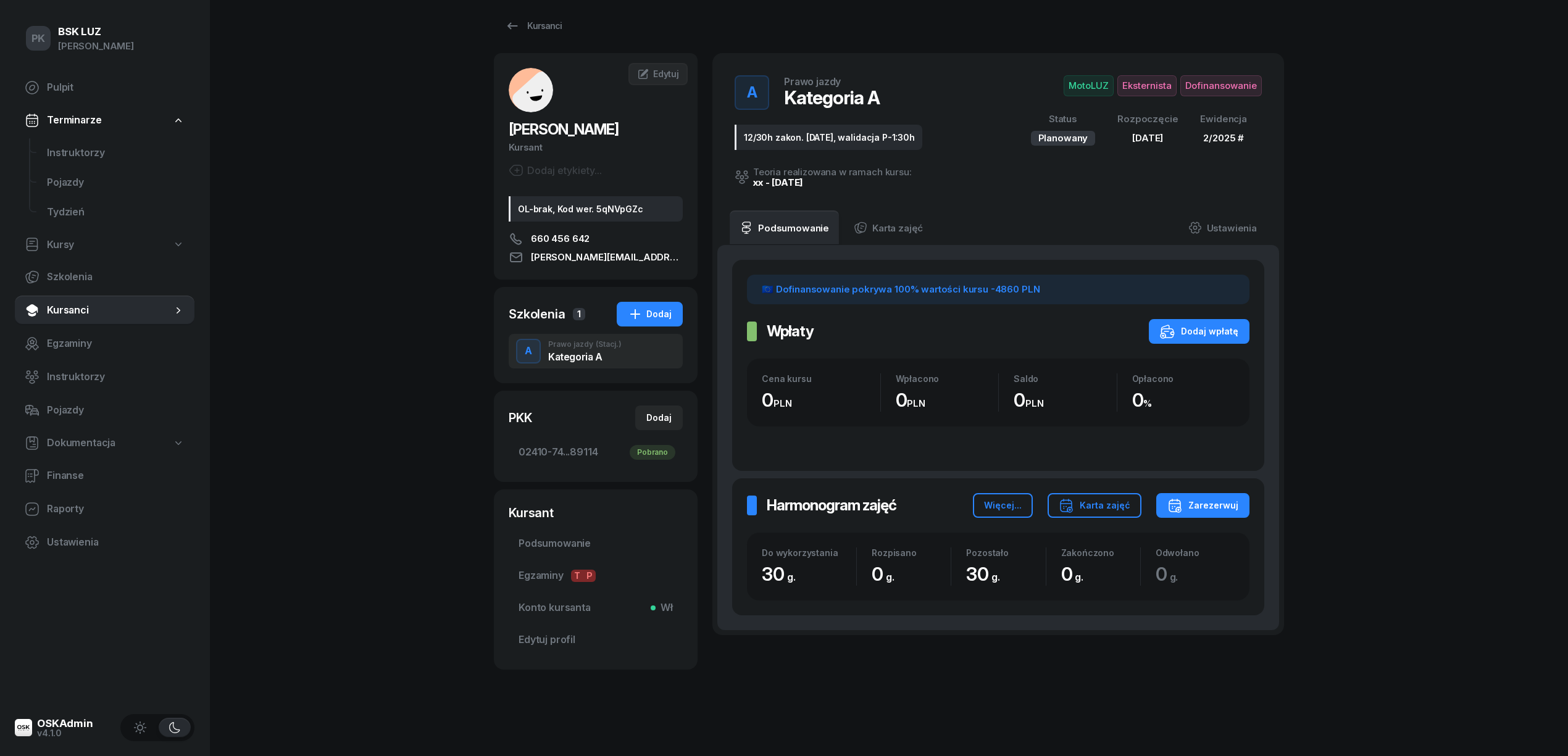
click at [337, 334] on div "PK BSK LUZ Piotr Klimek Pulpit Terminarze Instruktorzy Pojazdy Tydzień Kursy Sz…" at bounding box center [784, 372] width 1568 height 767
click at [349, 371] on div "PK BSK LUZ Piotr Klimek Pulpit Terminarze Instruktorzy Pojazdy Tydzień Kursy Sz…" at bounding box center [784, 372] width 1568 height 767
click at [563, 549] on span "Podsumowanie" at bounding box center [595, 543] width 154 height 16
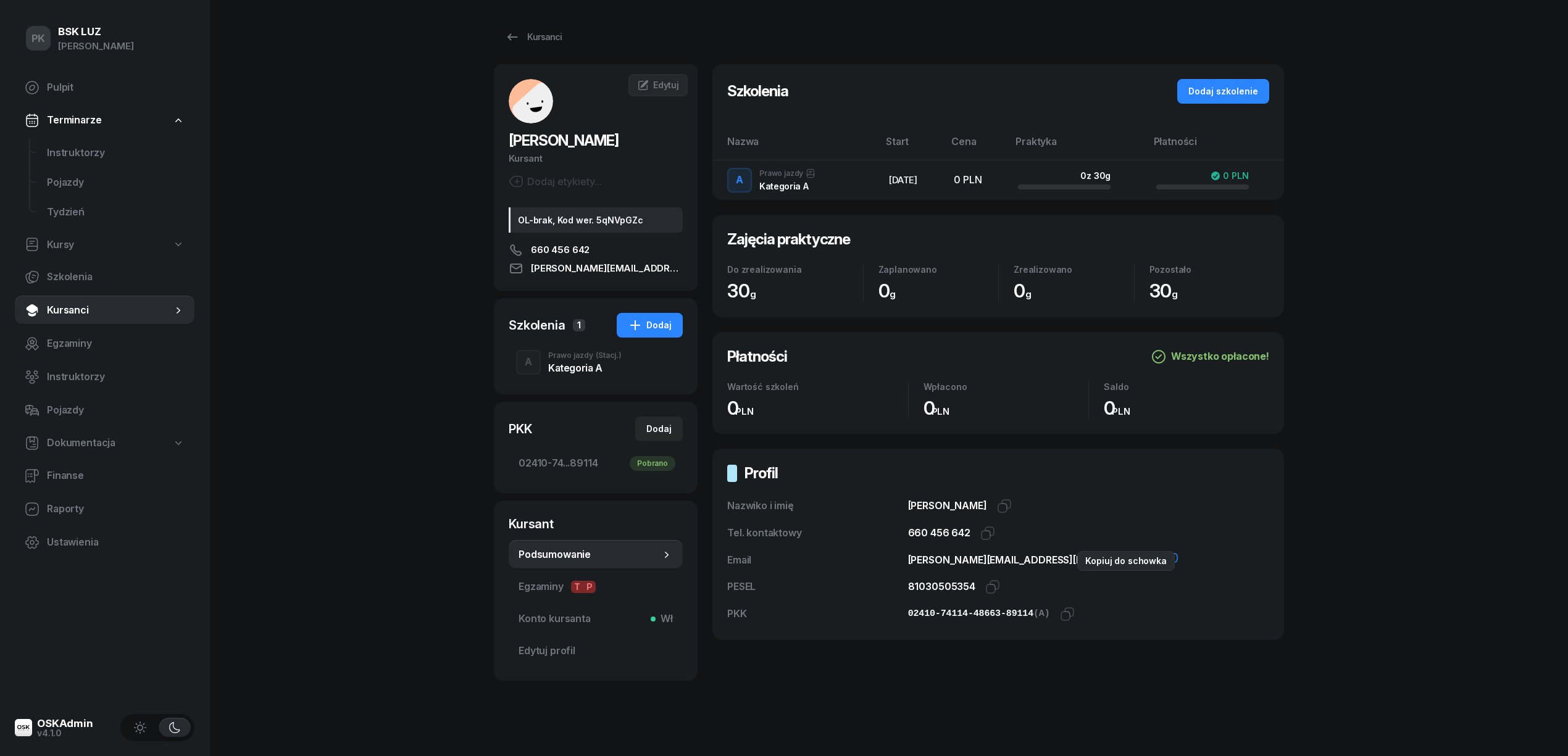
click at [1164, 558] on icon "button" at bounding box center [1171, 560] width 15 height 15
click at [1164, 561] on icon "button" at bounding box center [1171, 560] width 15 height 15
click at [586, 369] on div "Kategoria A" at bounding box center [585, 368] width 74 height 10
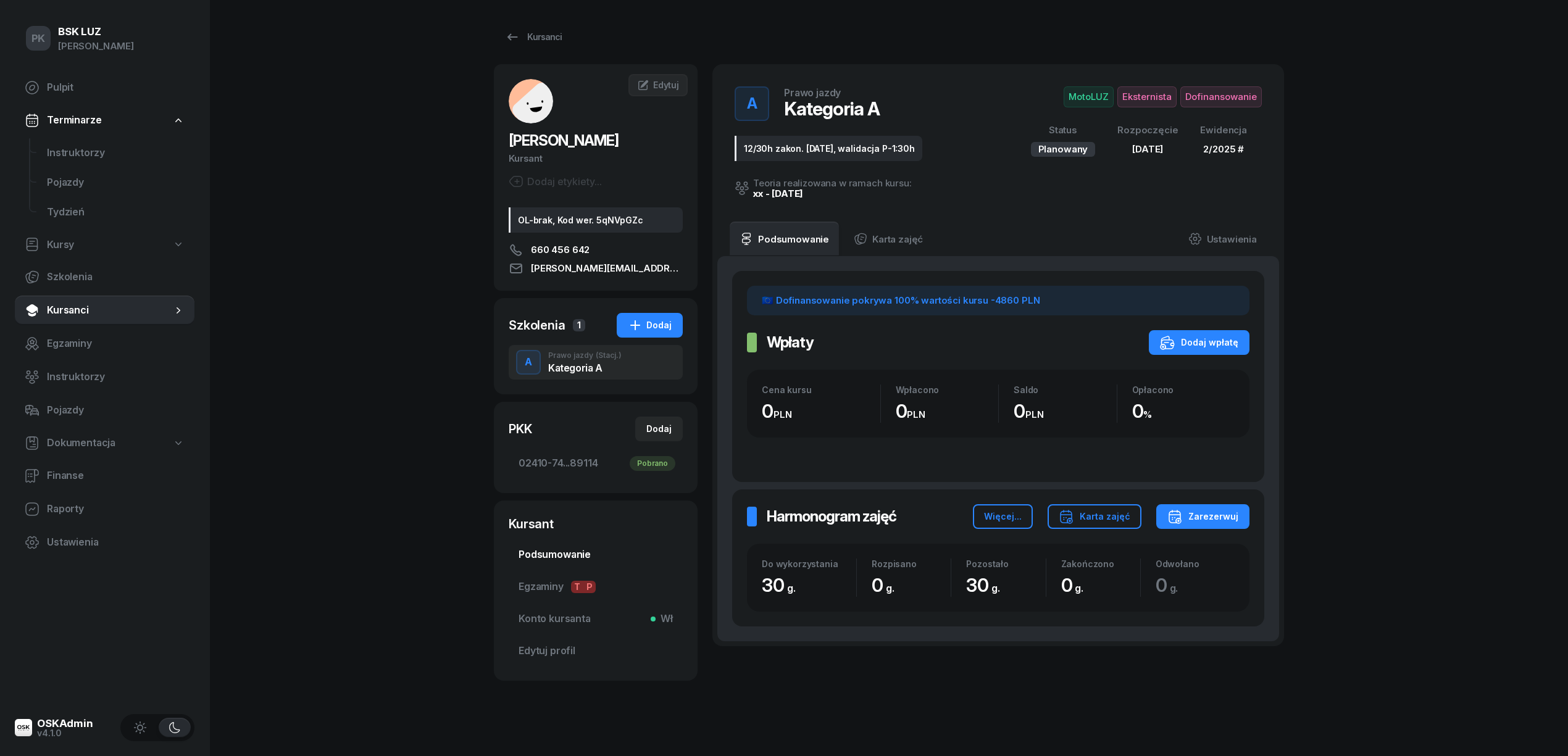
click at [553, 543] on link "Podsumowanie" at bounding box center [596, 554] width 174 height 30
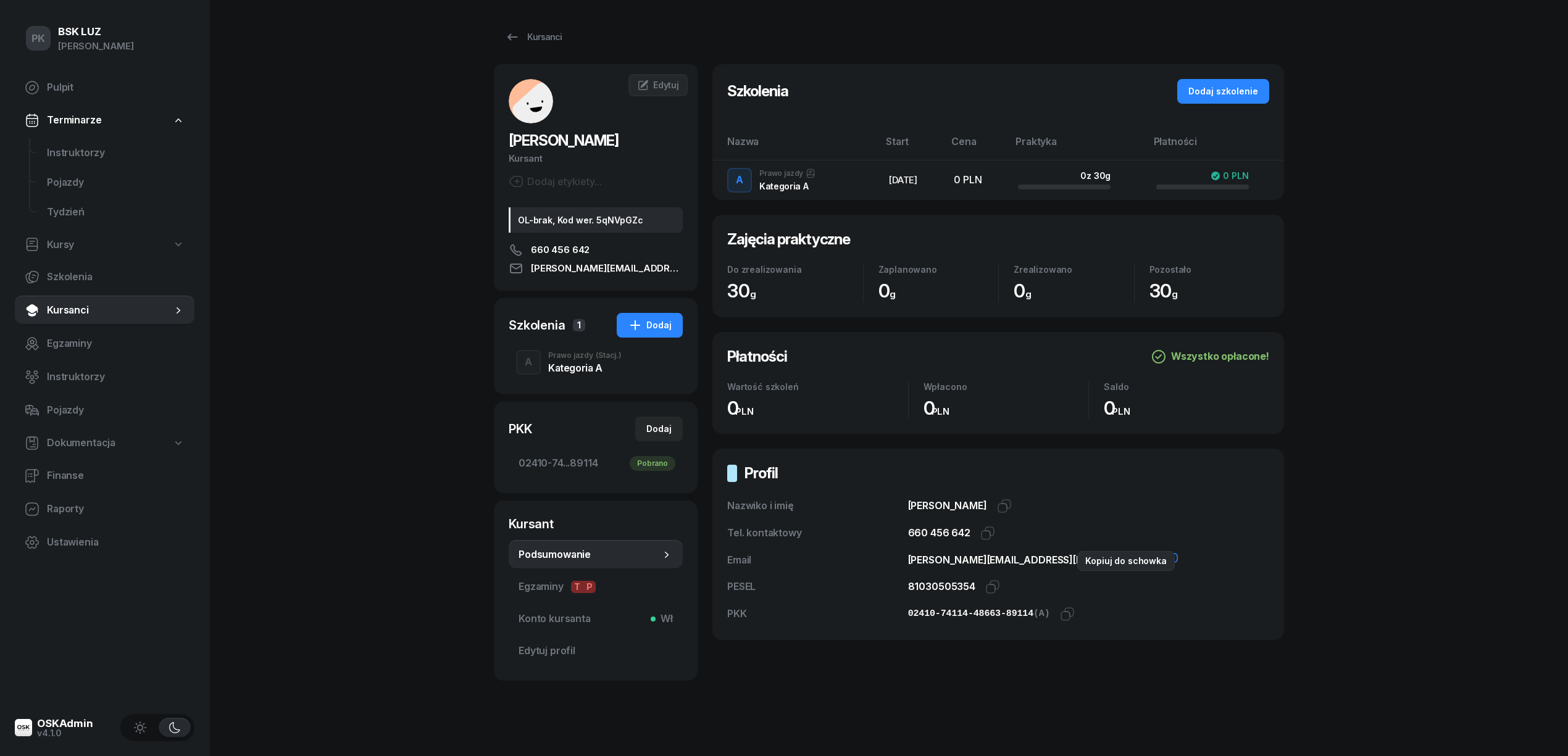
click at [1164, 564] on icon "button" at bounding box center [1171, 560] width 15 height 15
click at [376, 307] on div "PK BSK LUZ Piotr Klimek Pulpit Terminarze Instruktorzy Pojazdy Tydzień Kursy Sz…" at bounding box center [784, 382] width 1568 height 764
click at [551, 41] on div "Kursanci" at bounding box center [533, 37] width 57 height 15
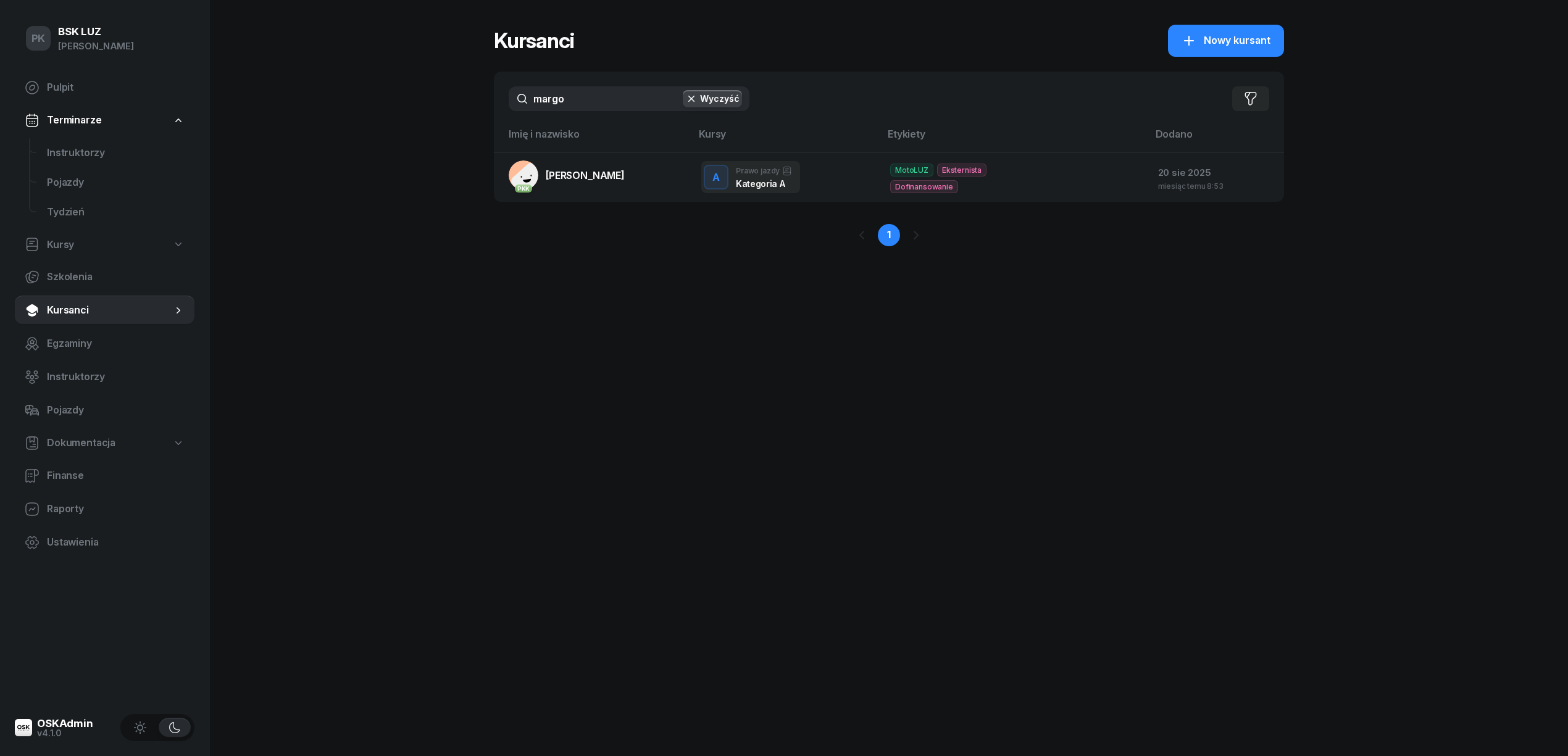
drag, startPoint x: 527, startPoint y: 99, endPoint x: 507, endPoint y: 100, distance: 20.0
click at [507, 100] on div "margo Wyczyść Filtruj" at bounding box center [889, 99] width 790 height 54
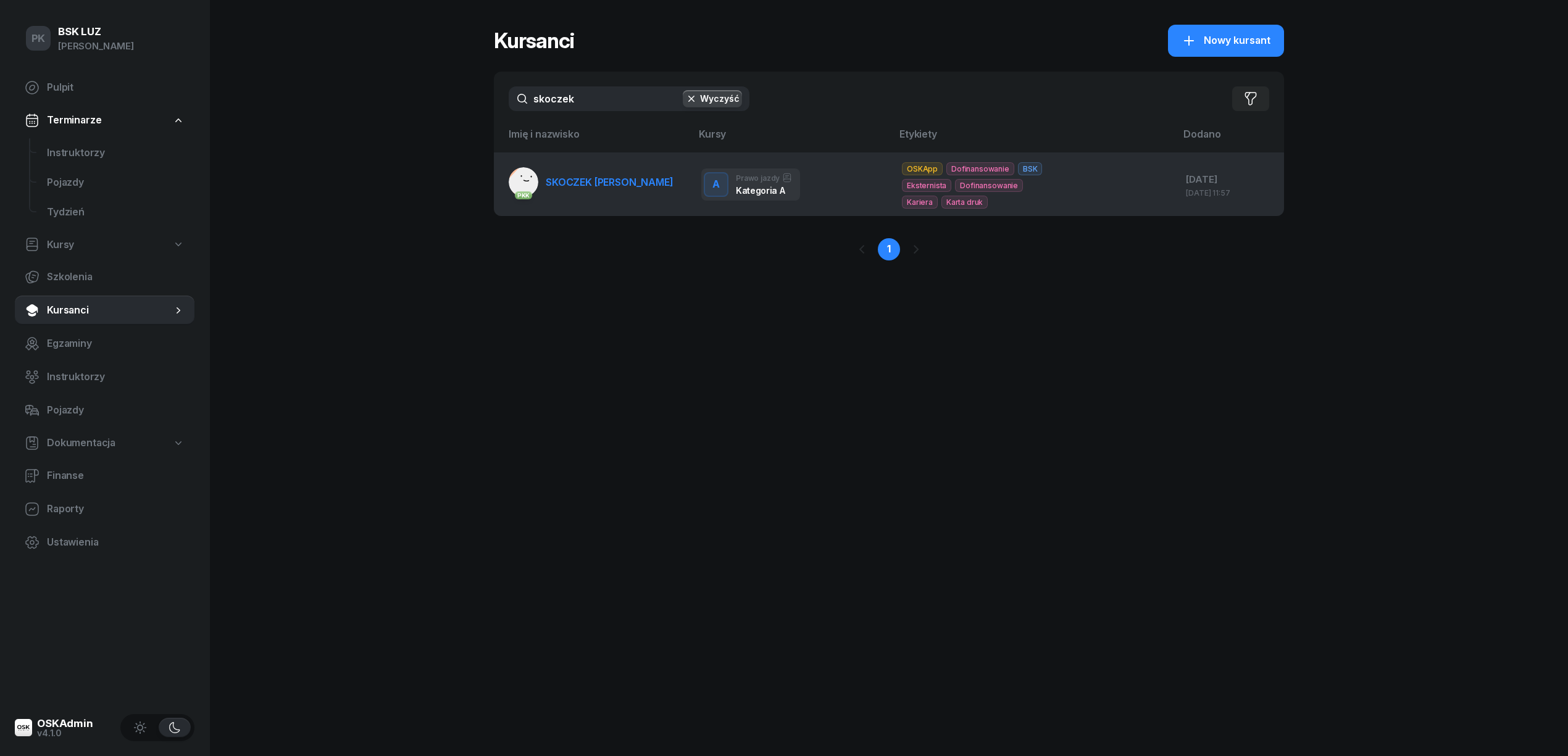
type input "skoczek"
click at [587, 187] on span "SKOCZEK [PERSON_NAME]" at bounding box center [609, 181] width 128 height 12
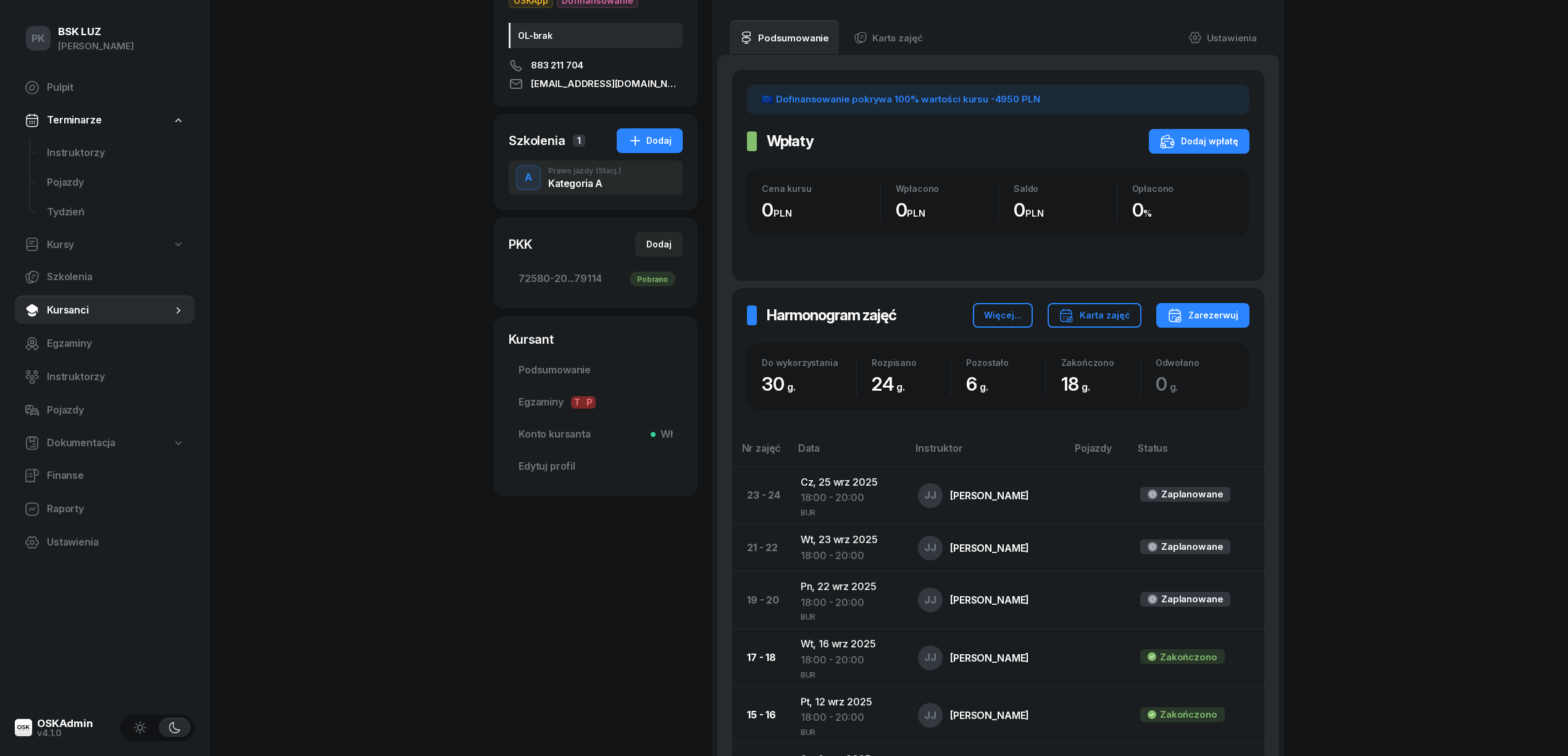
scroll to position [82, 0]
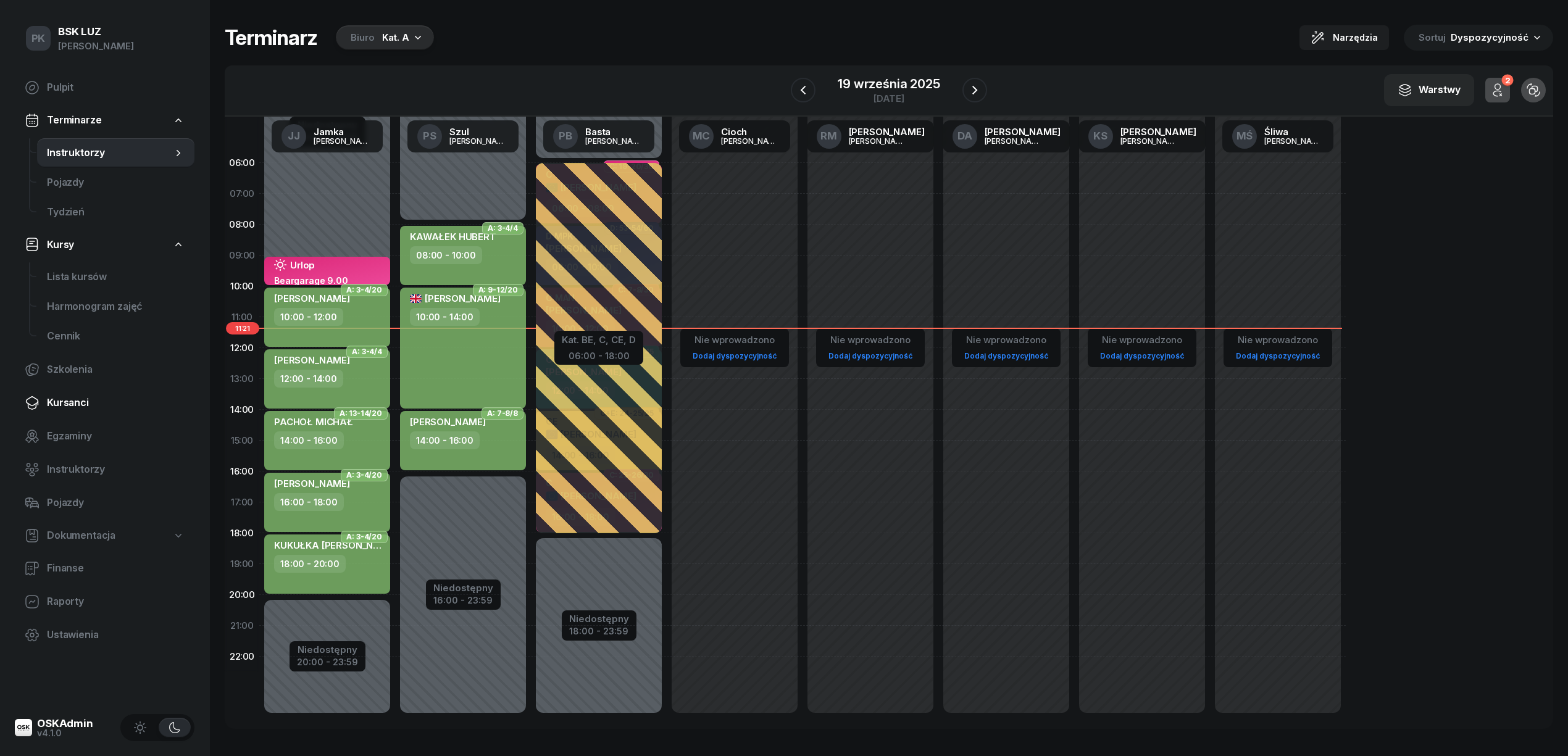
click at [79, 407] on span "Kursanci" at bounding box center [115, 402] width 137 height 16
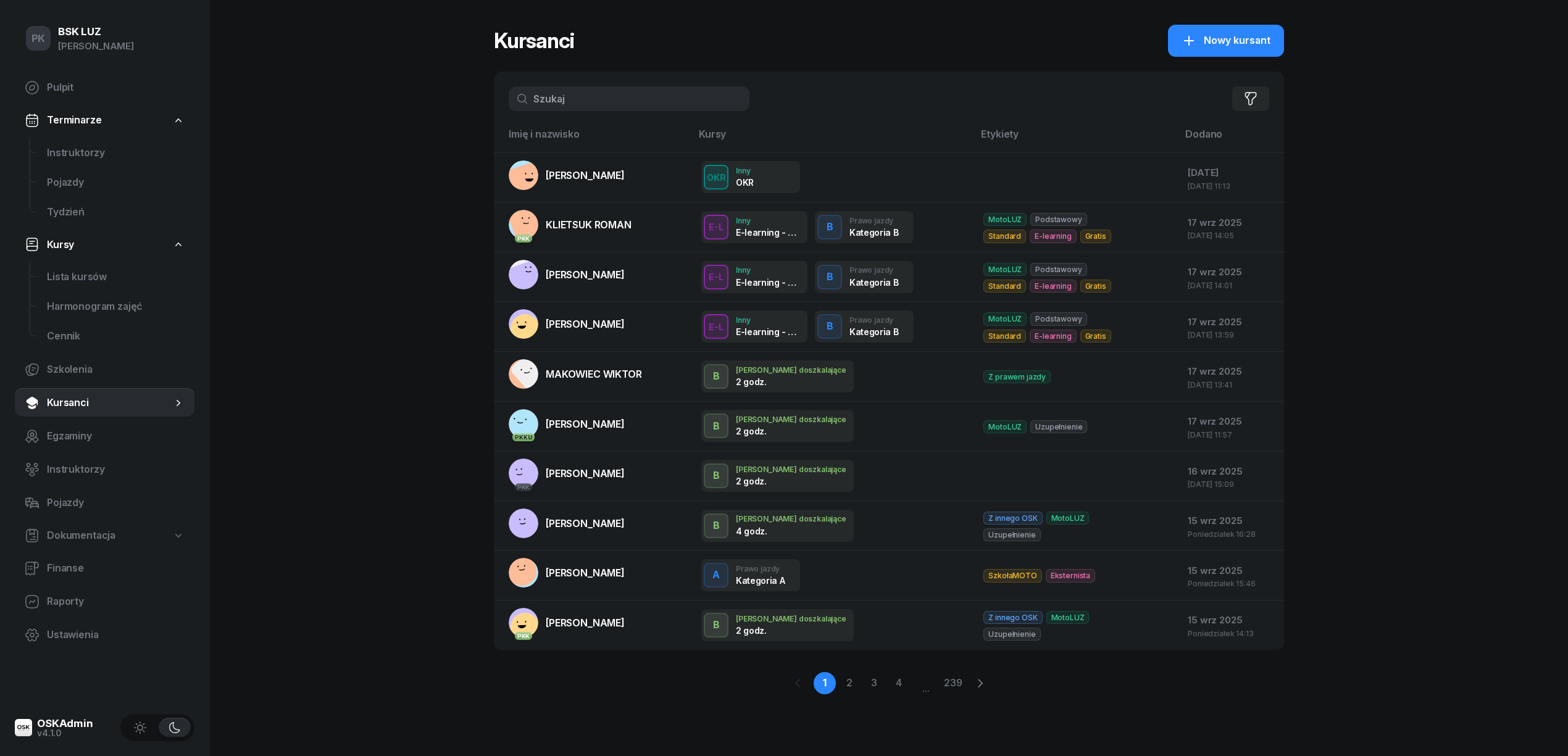
drag, startPoint x: 563, startPoint y: 100, endPoint x: 438, endPoint y: 99, distance: 125.0
click at [438, 99] on div "PK BSK [PERSON_NAME] Pulpit Terminarze Instruktorzy Pojazdy Tydzień Kursy Lista…" at bounding box center [784, 378] width 1568 height 756
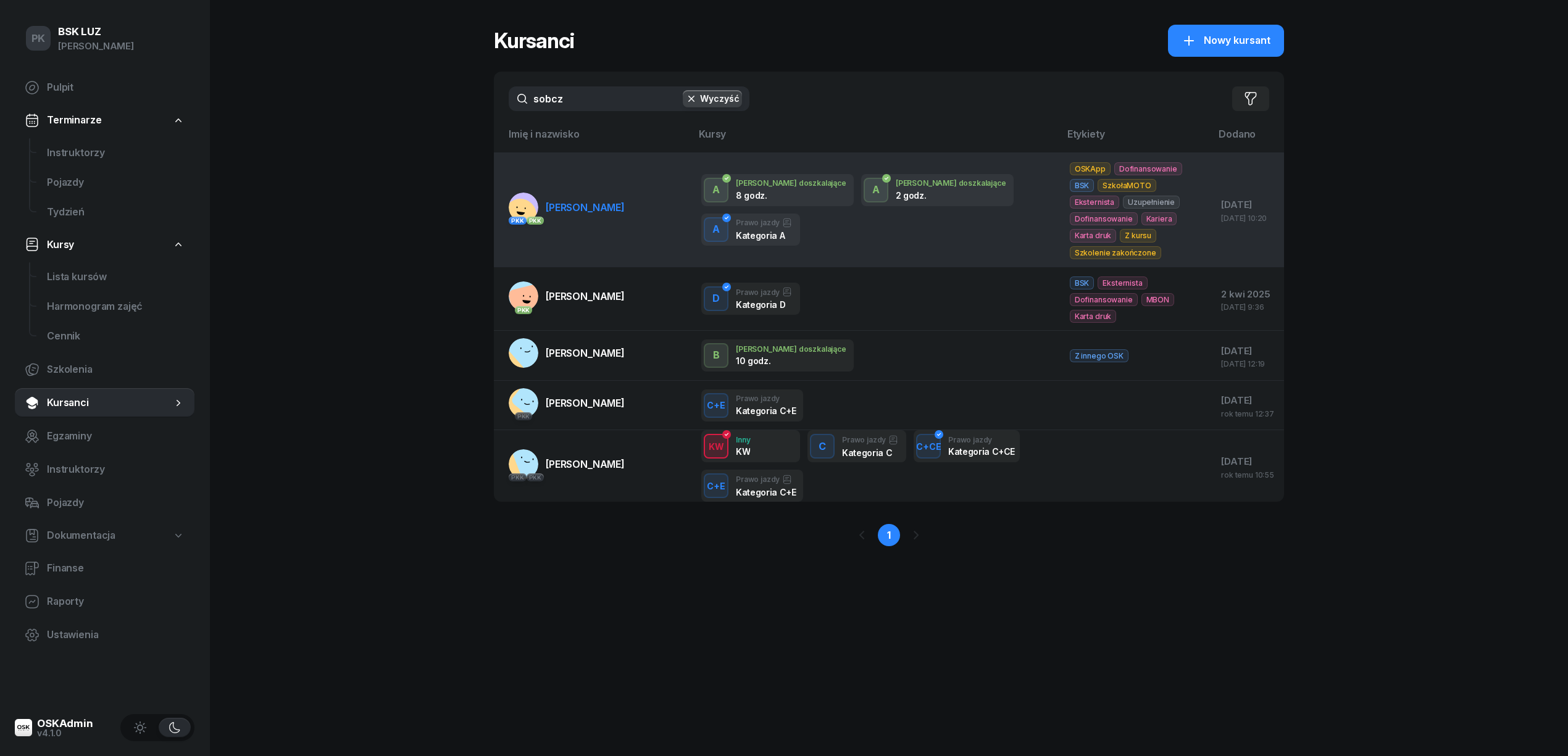
type input "sobcz"
click at [581, 213] on span "[PERSON_NAME]" at bounding box center [585, 206] width 79 height 12
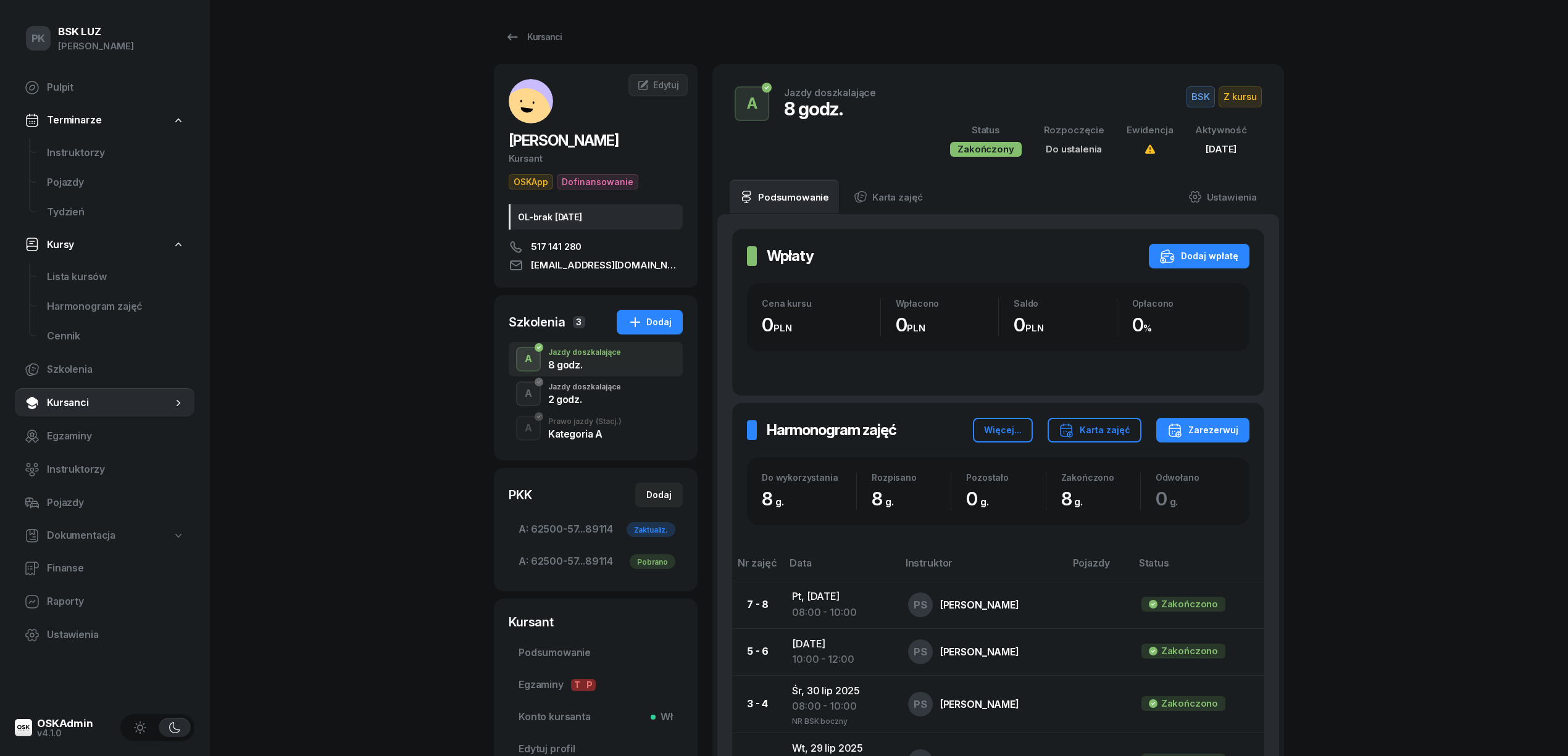
click at [605, 393] on div "2 godz." at bounding box center [585, 397] width 73 height 14
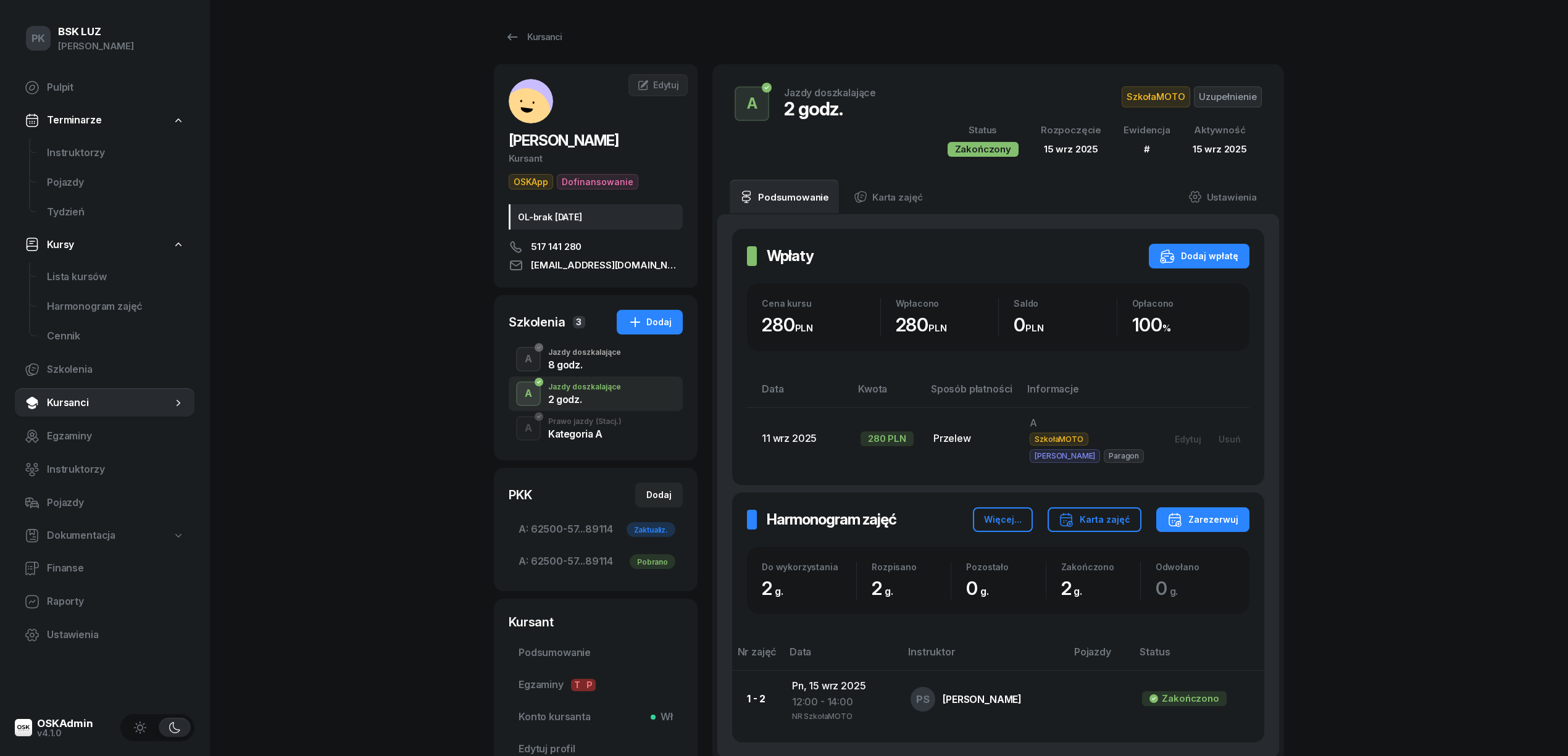
click at [603, 441] on div "A Prawo jazdy (Stacj.) Kategoria A" at bounding box center [596, 427] width 174 height 35
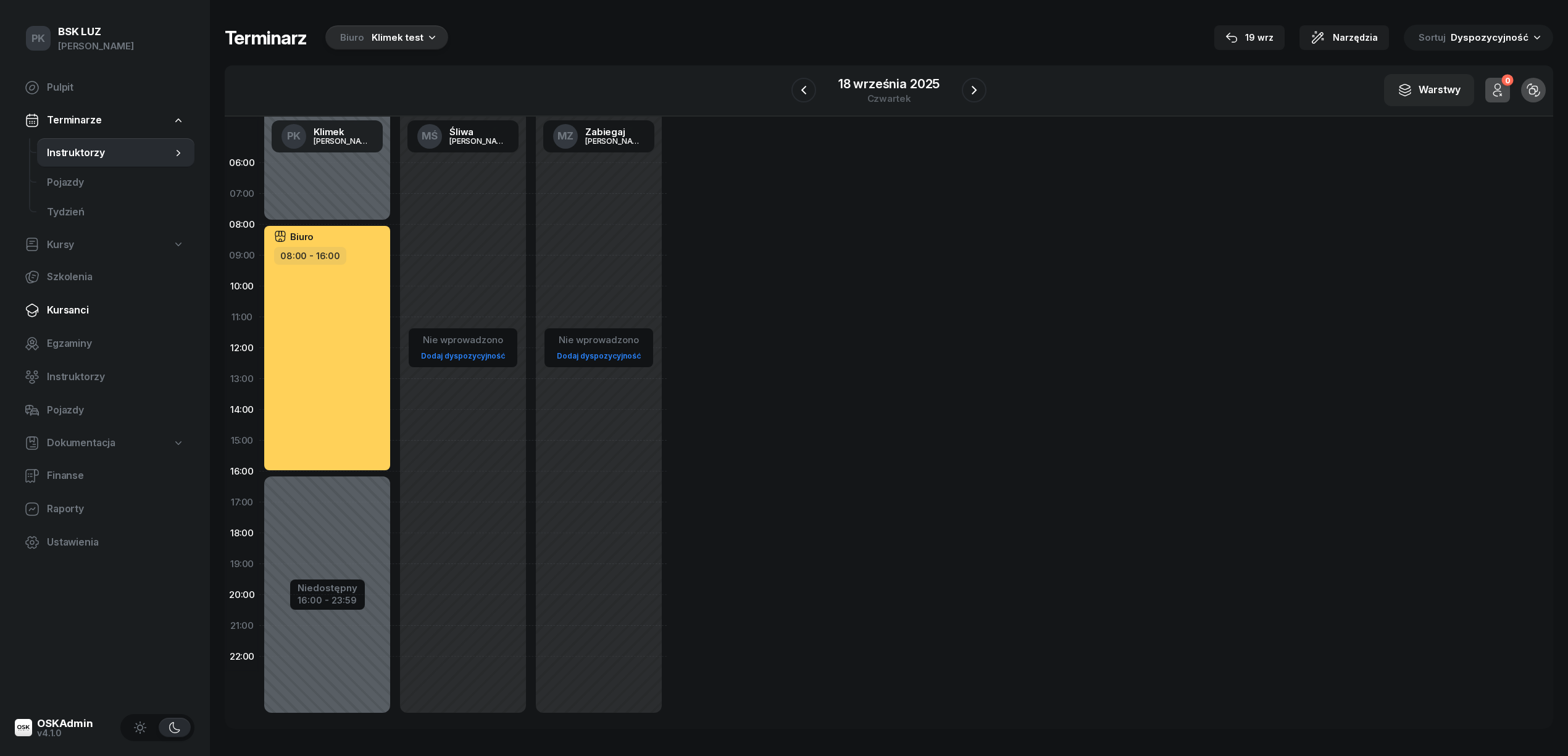
click at [78, 314] on span "Kursanci" at bounding box center [115, 310] width 137 height 16
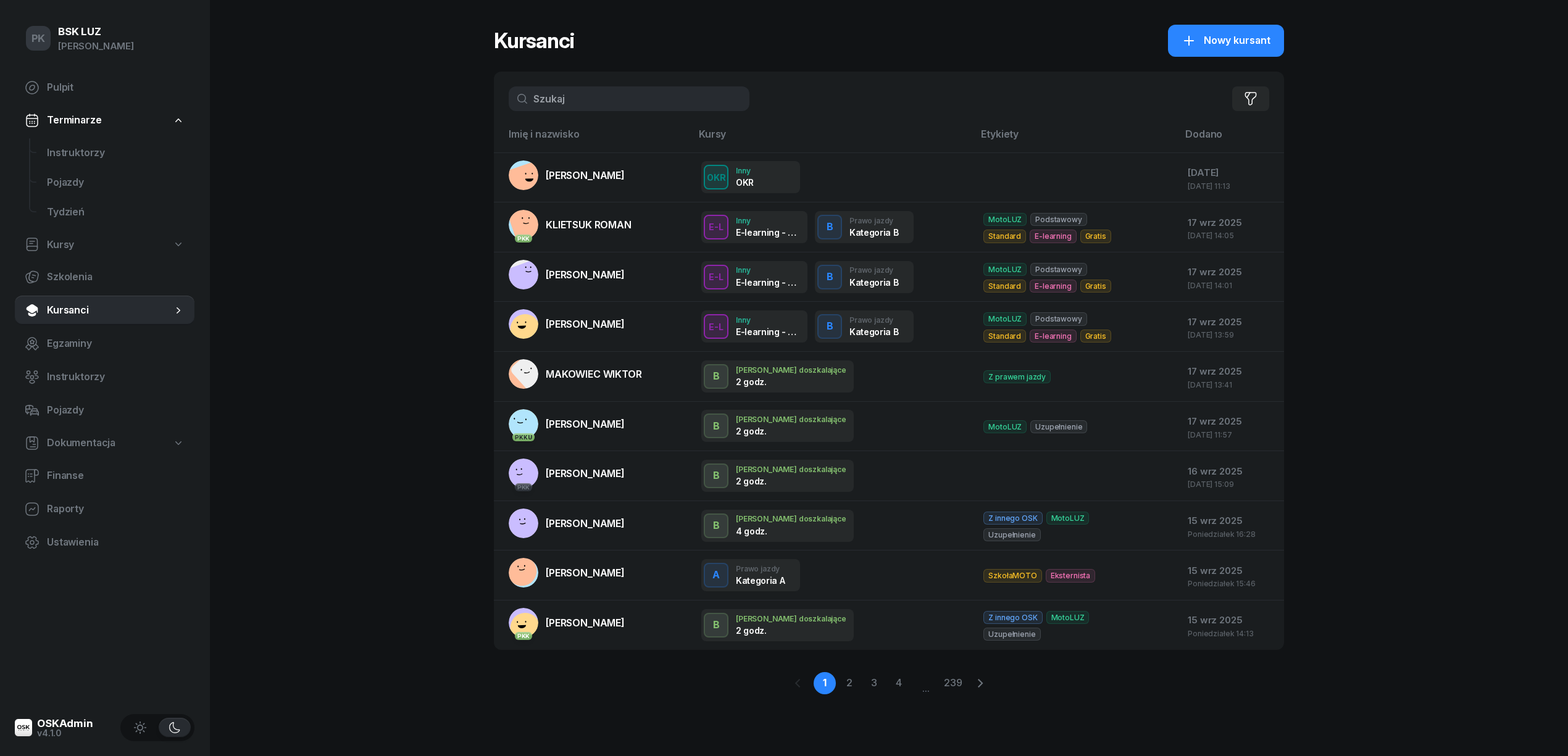
click at [560, 103] on input "text" at bounding box center [629, 99] width 241 height 24
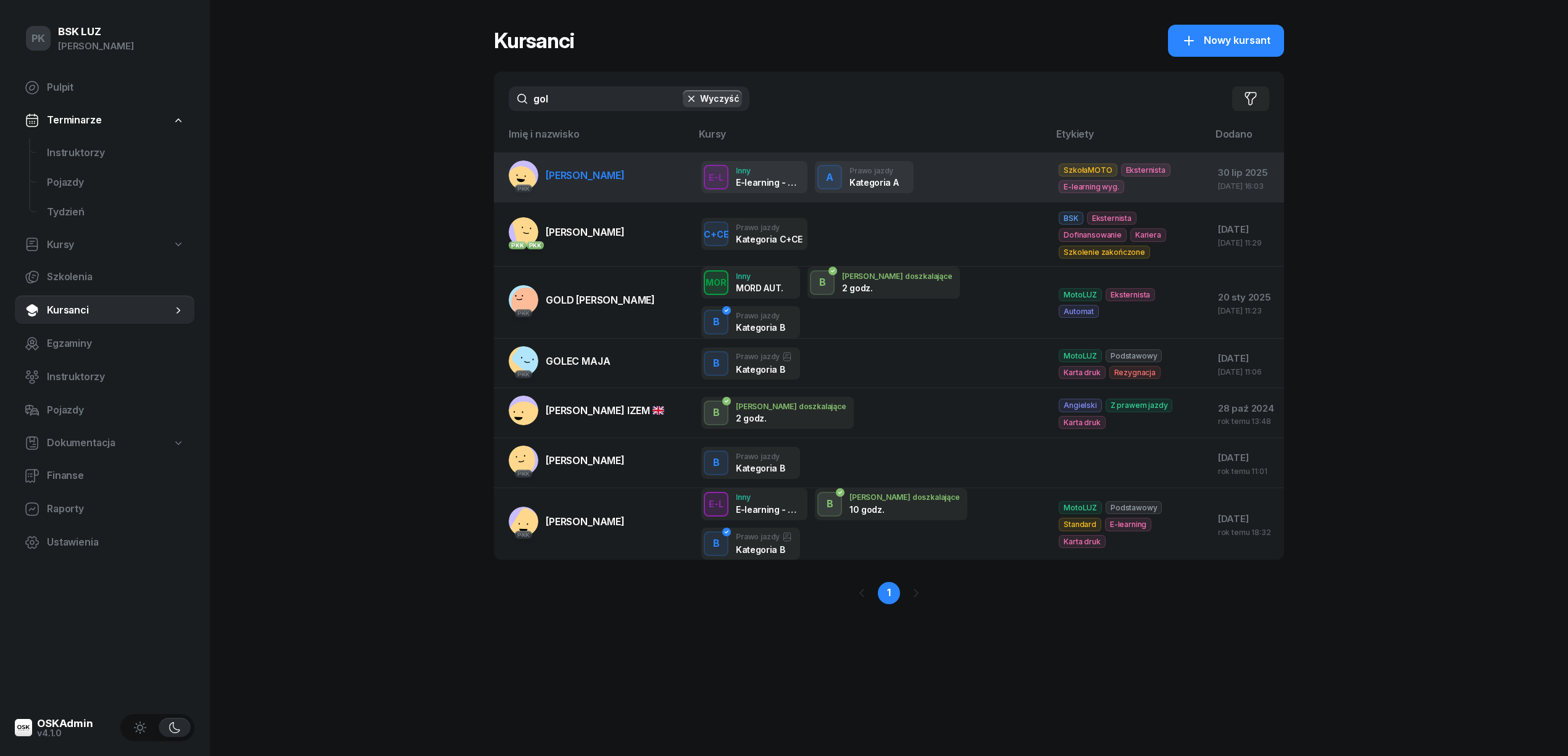
type input "gol"
click at [591, 175] on span "GOLDAS JULIAN" at bounding box center [585, 175] width 79 height 12
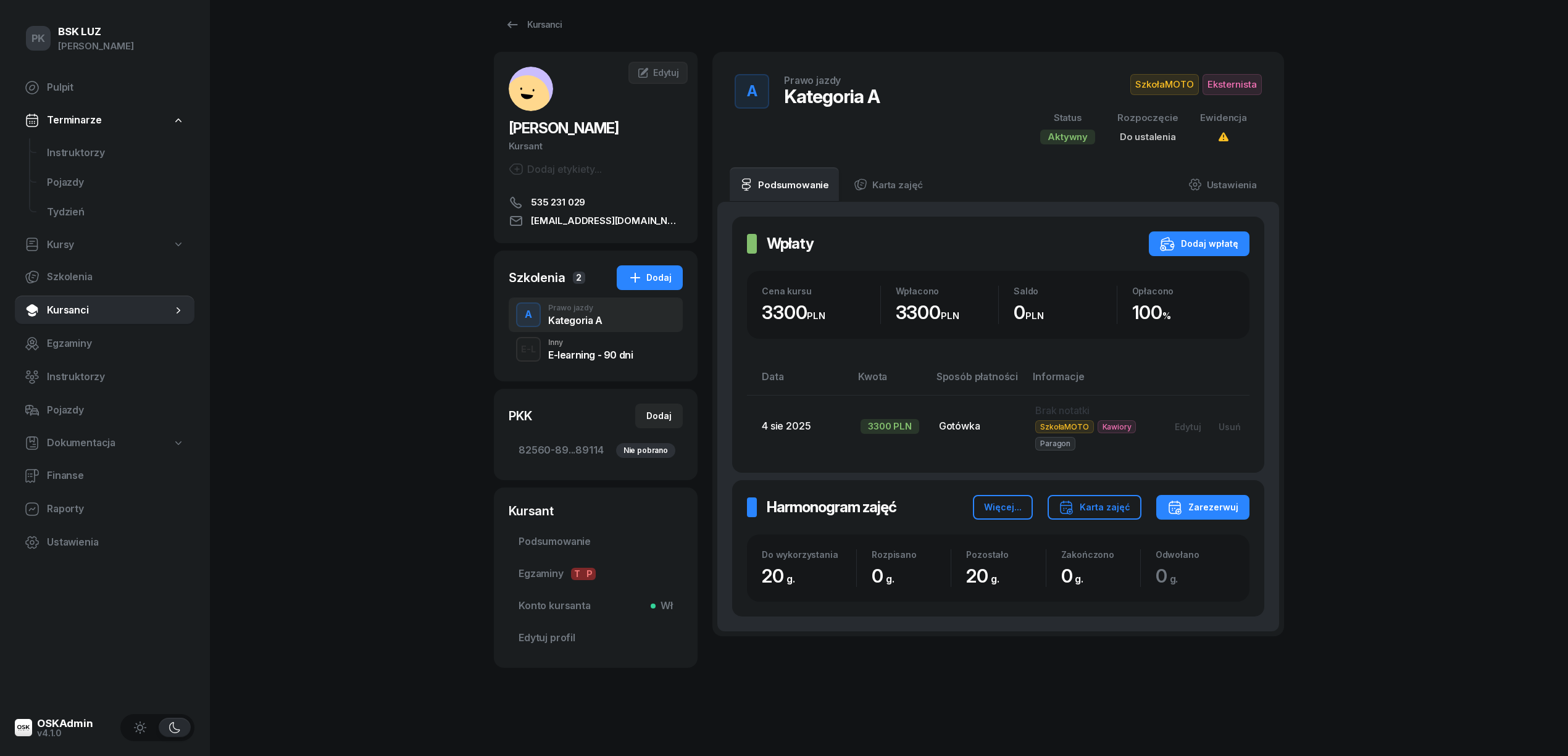
scroll to position [15, 0]
click at [1212, 512] on div "Zarezerwuj" at bounding box center [1203, 506] width 71 height 15
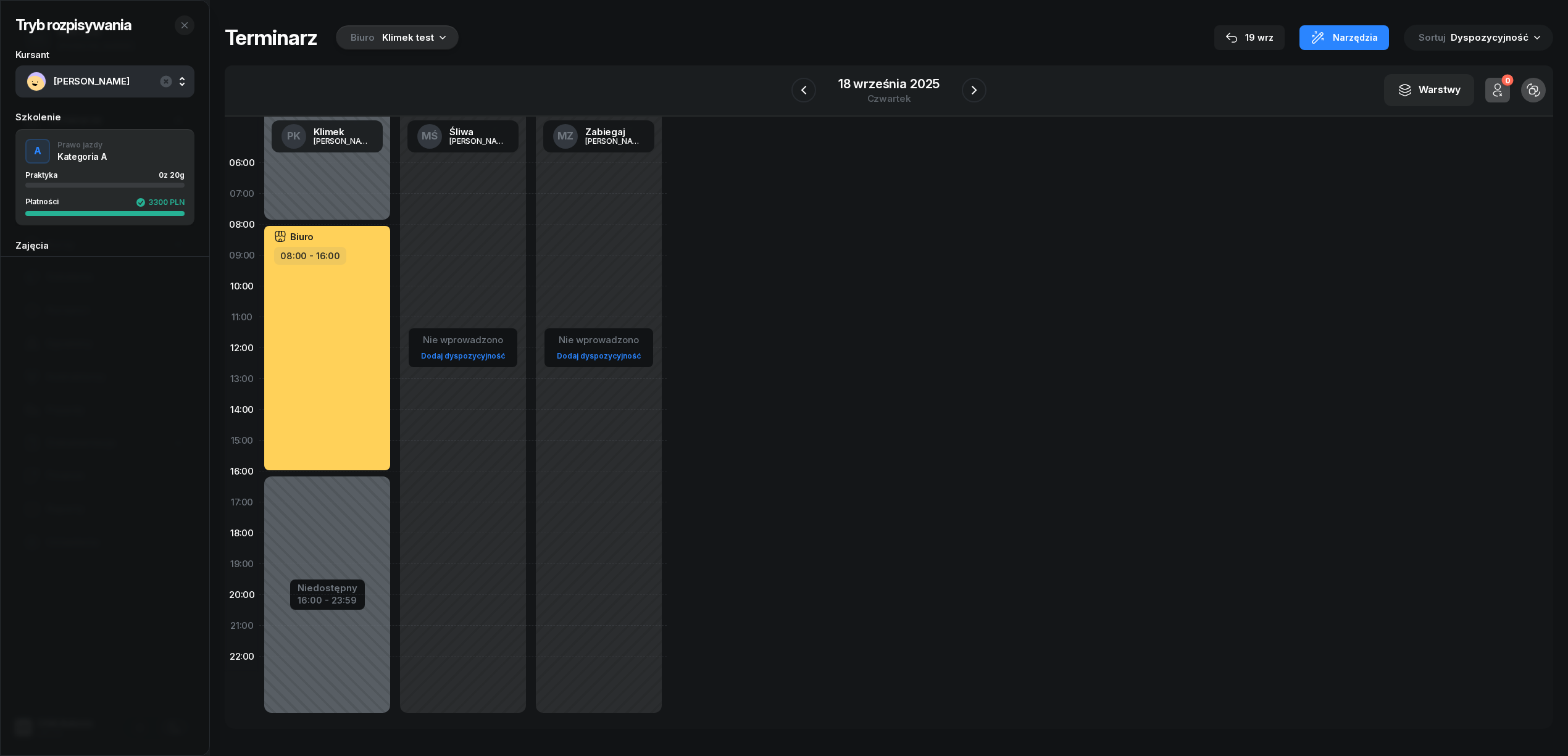
click at [382, 34] on div "Klimek test" at bounding box center [408, 37] width 52 height 15
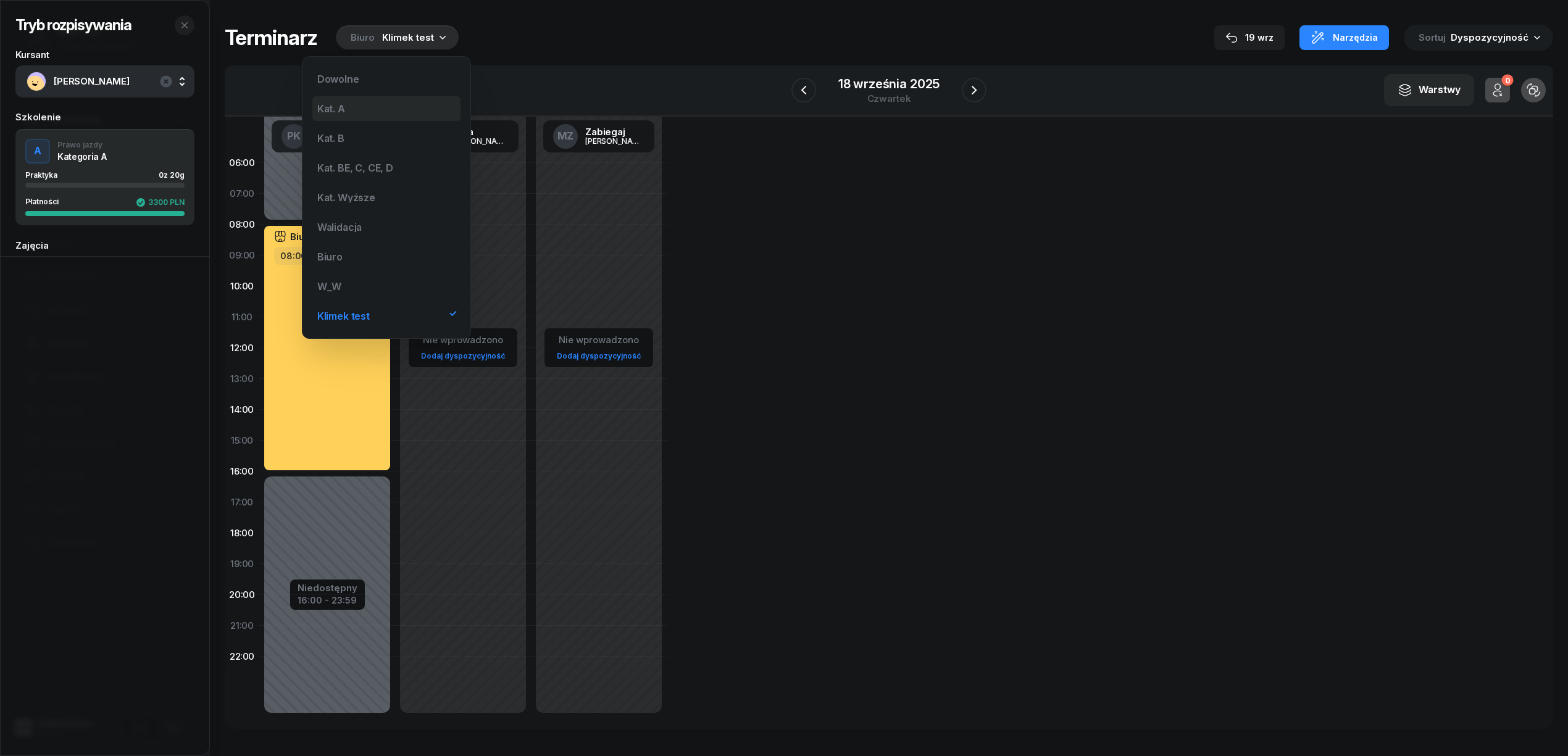
click at [360, 106] on div "Kat. A" at bounding box center [386, 108] width 148 height 24
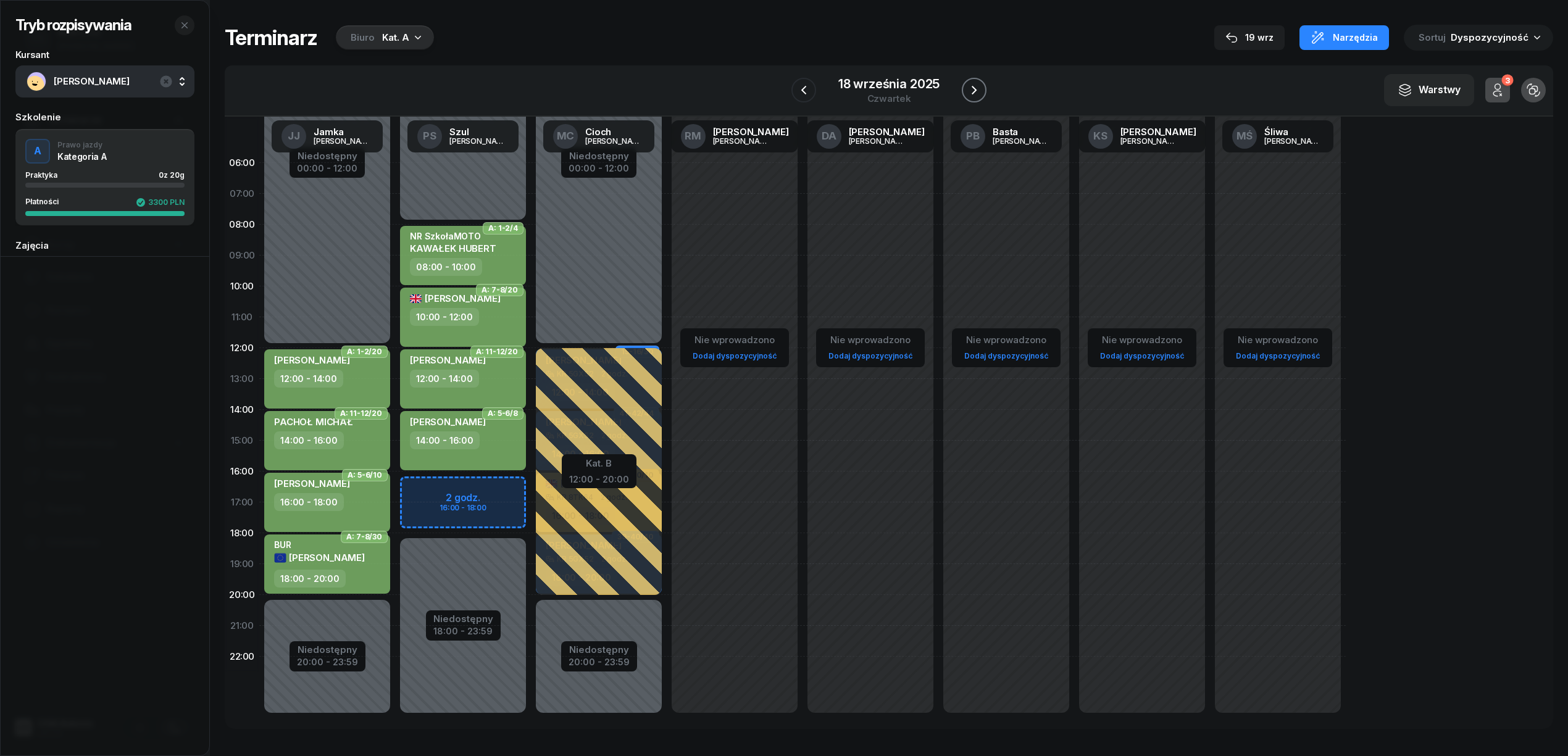
click at [967, 89] on icon "button" at bounding box center [974, 91] width 15 height 15
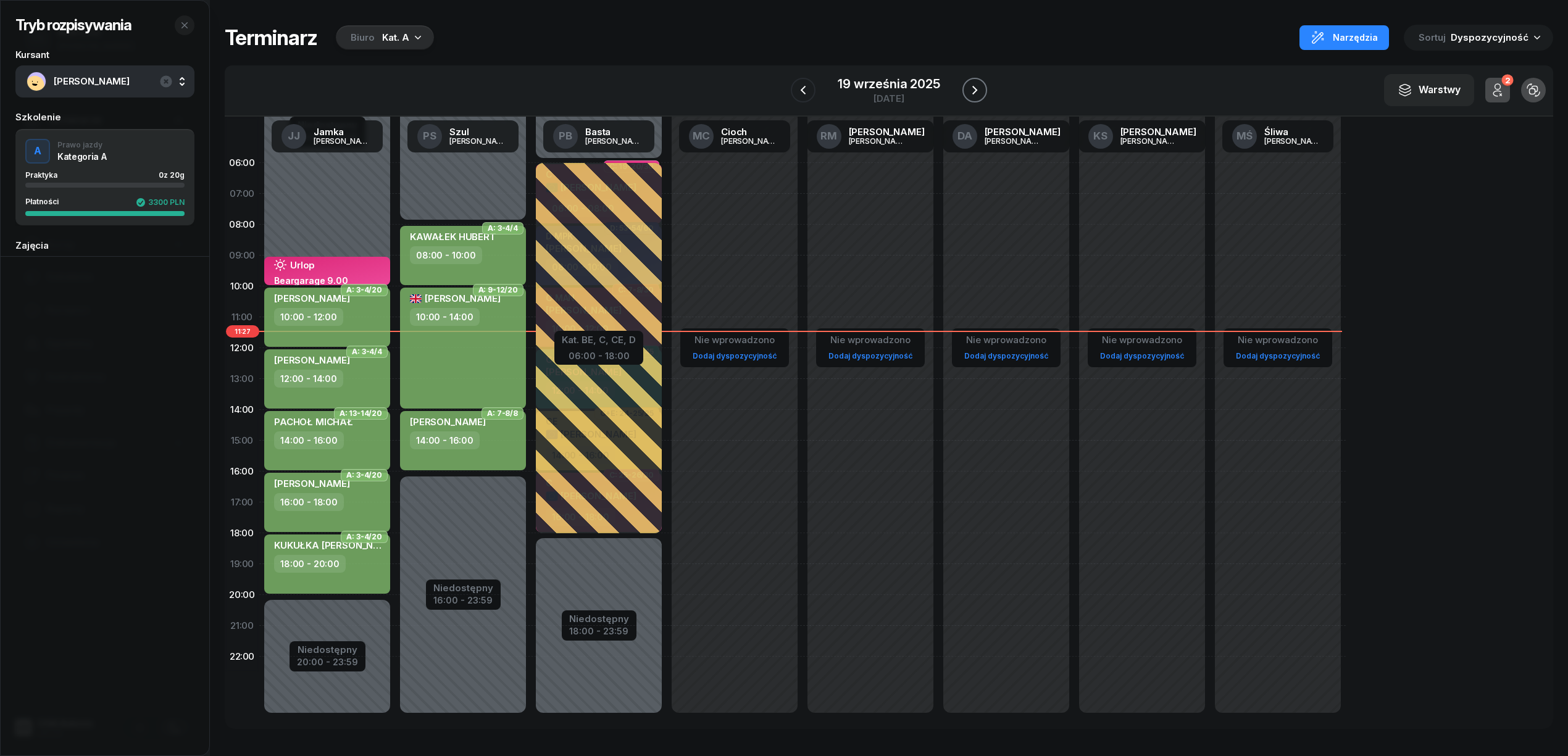
click at [968, 89] on icon "button" at bounding box center [975, 91] width 15 height 15
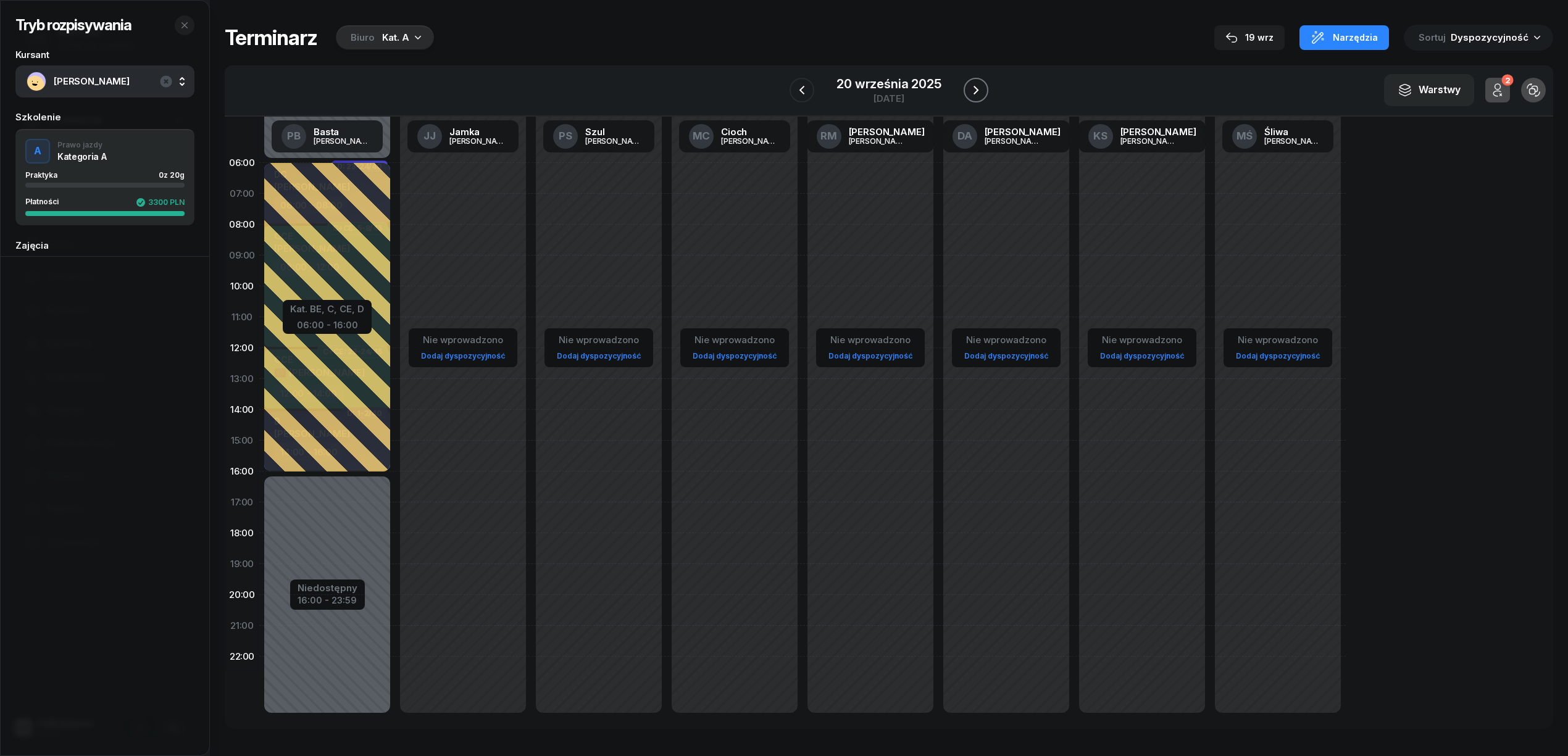
click at [966, 89] on button "button" at bounding box center [976, 90] width 24 height 24
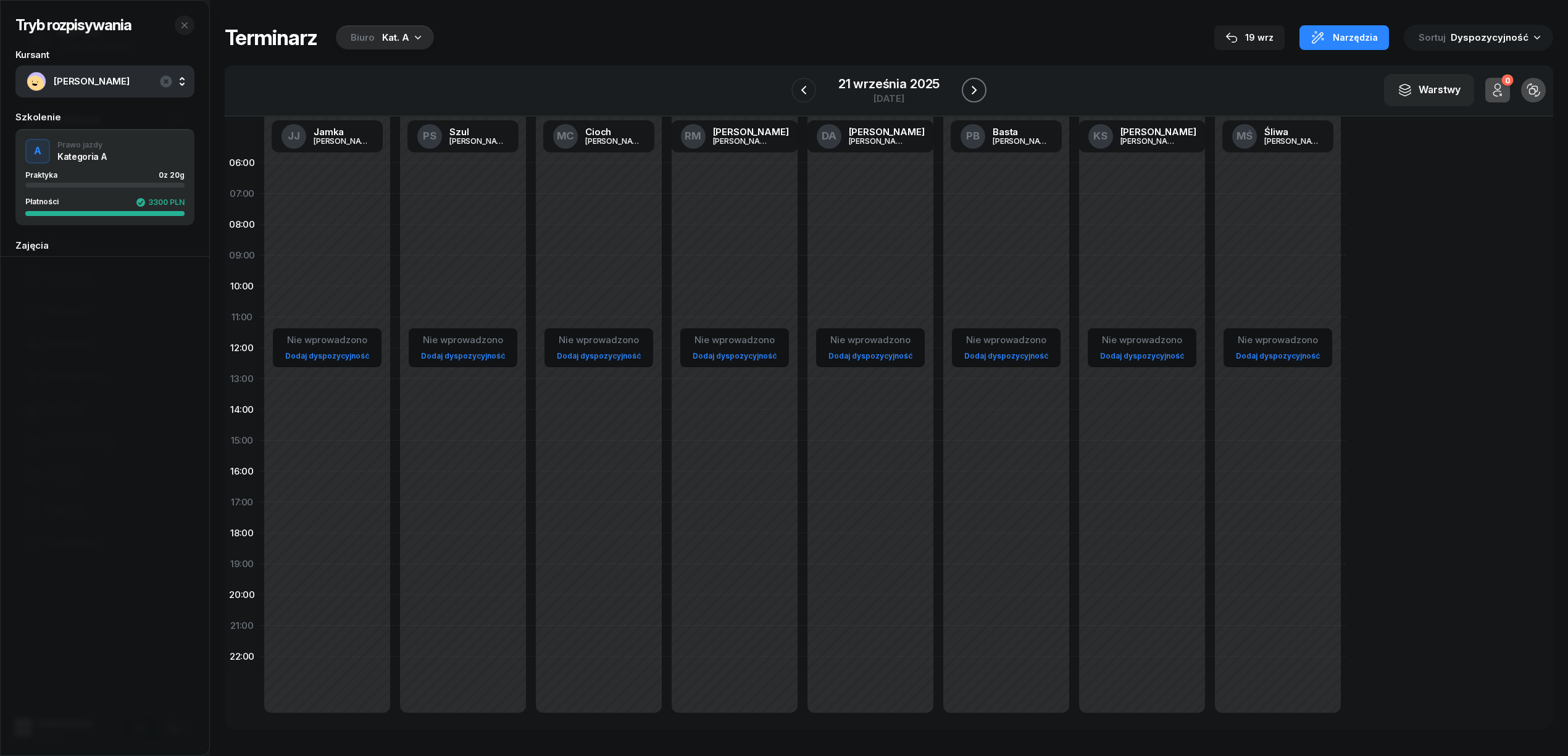
click at [967, 89] on icon "button" at bounding box center [974, 91] width 15 height 15
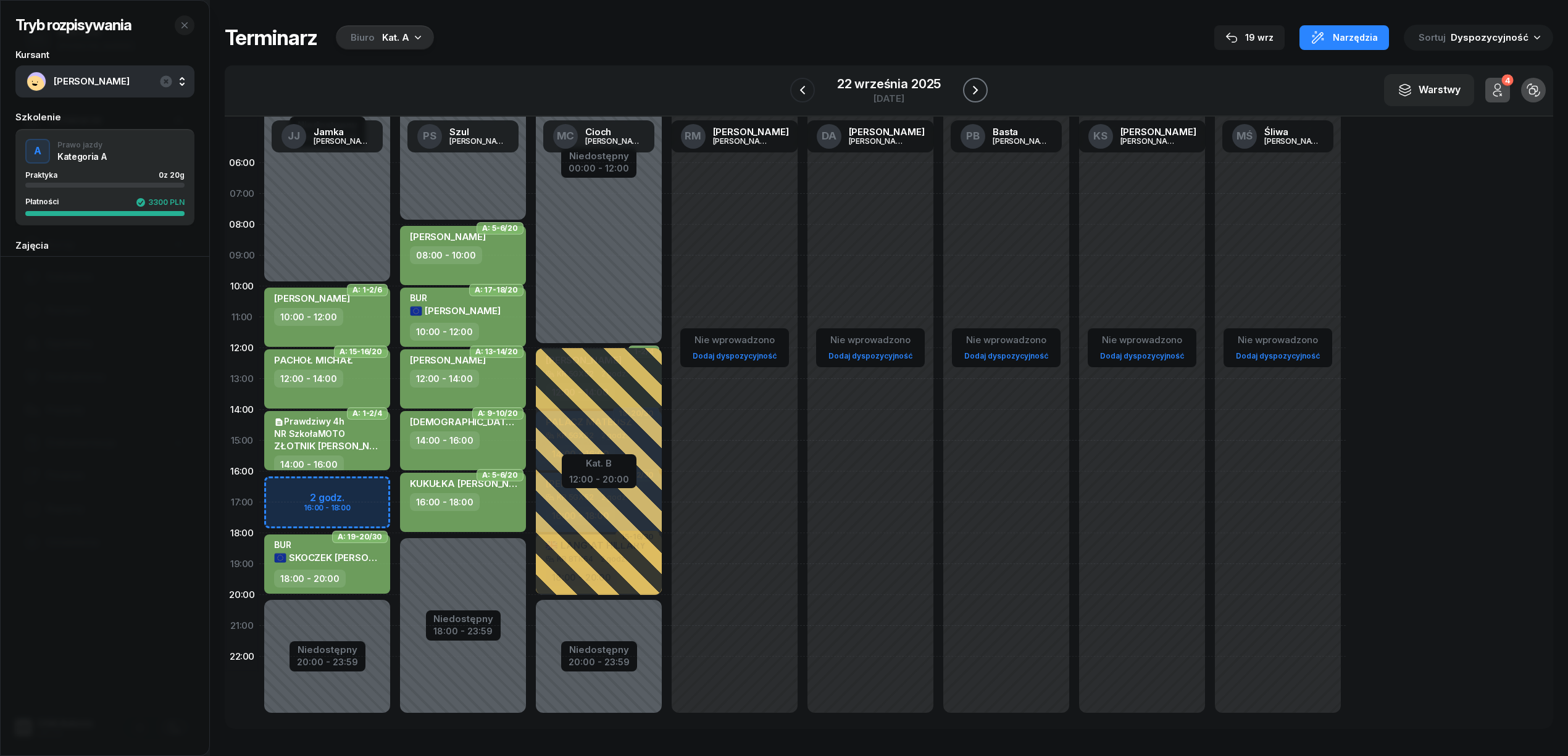
click at [966, 89] on button "button" at bounding box center [975, 90] width 24 height 24
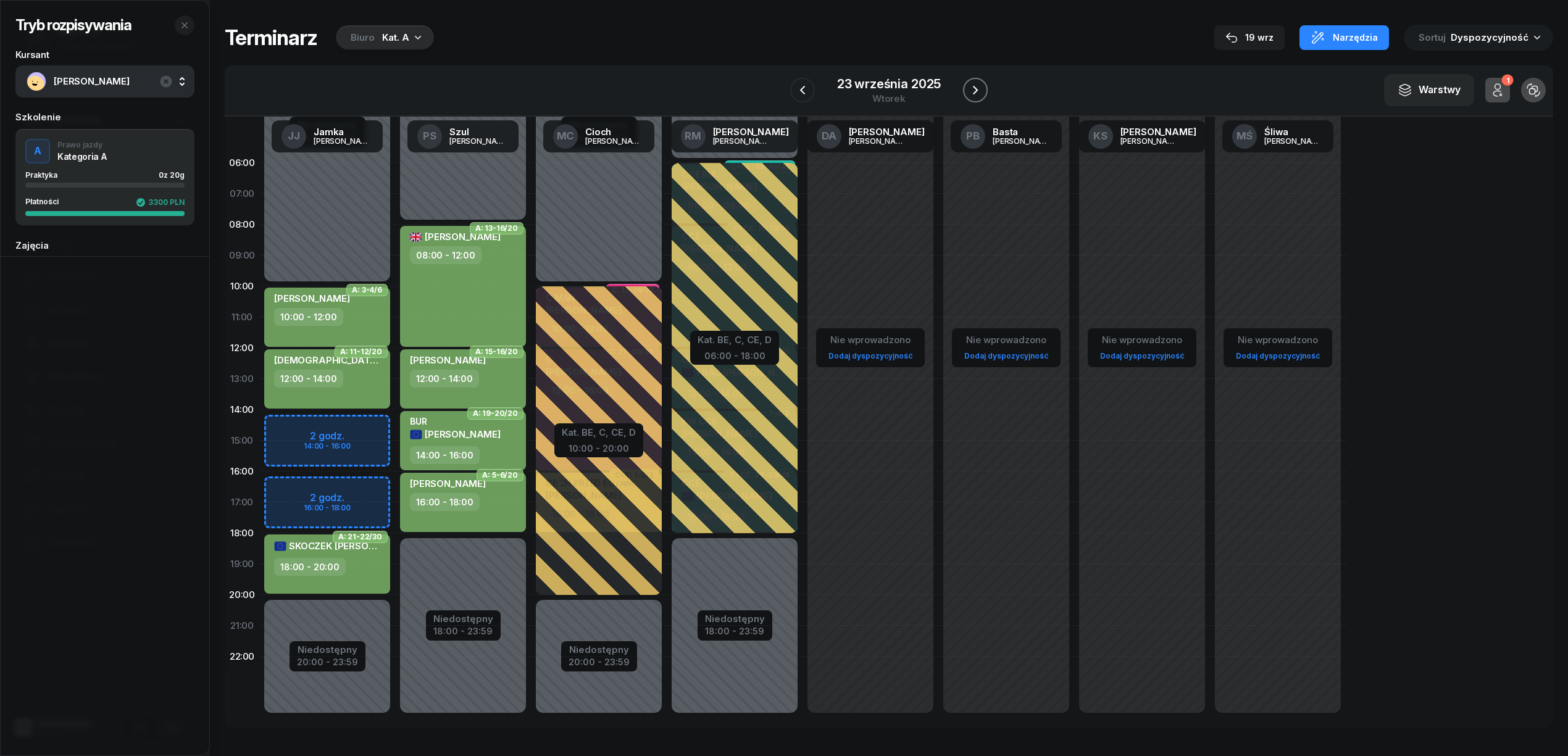
click at [973, 90] on icon "button" at bounding box center [975, 91] width 15 height 15
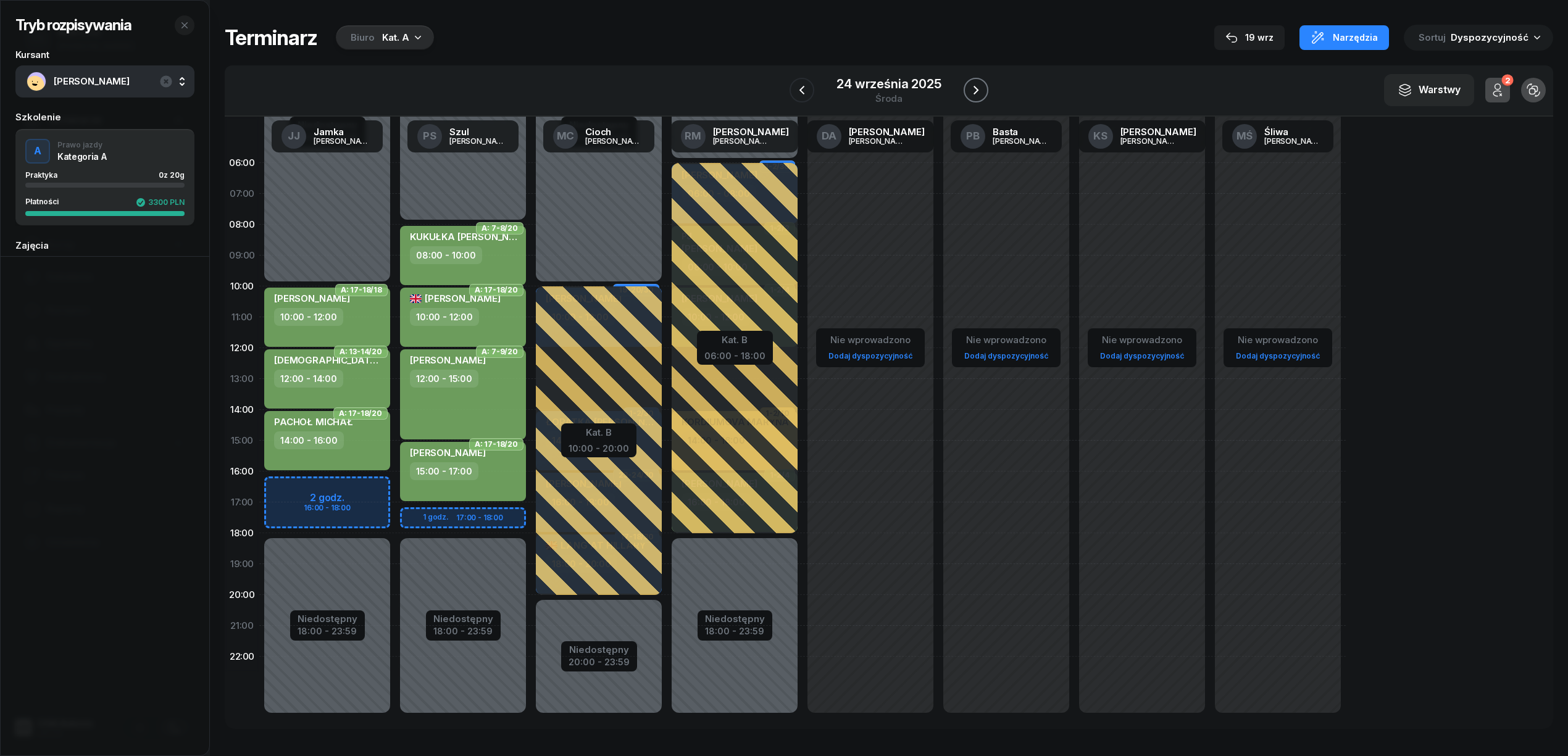
click at [973, 90] on icon "button" at bounding box center [976, 91] width 15 height 15
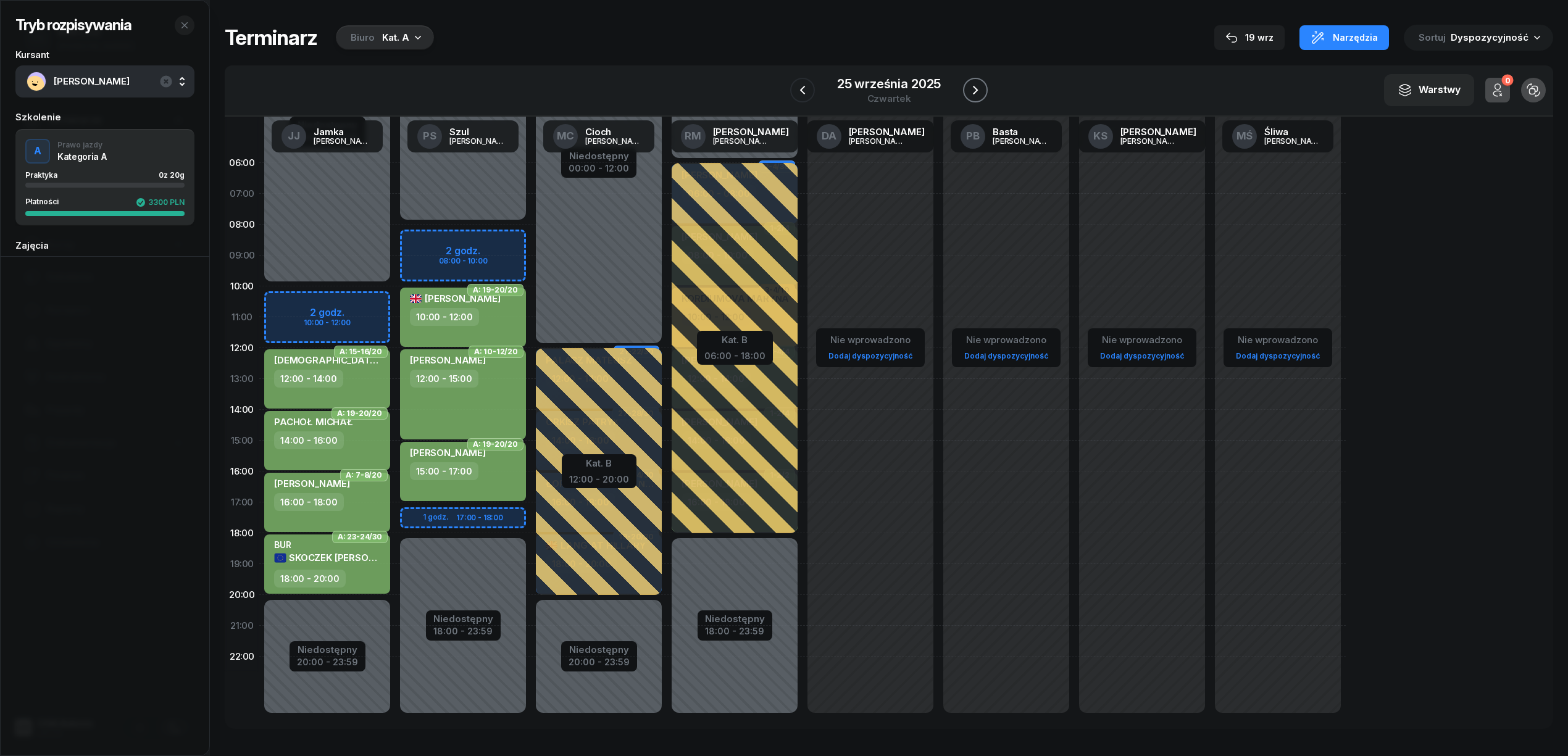
click at [979, 89] on icon "button" at bounding box center [975, 91] width 15 height 15
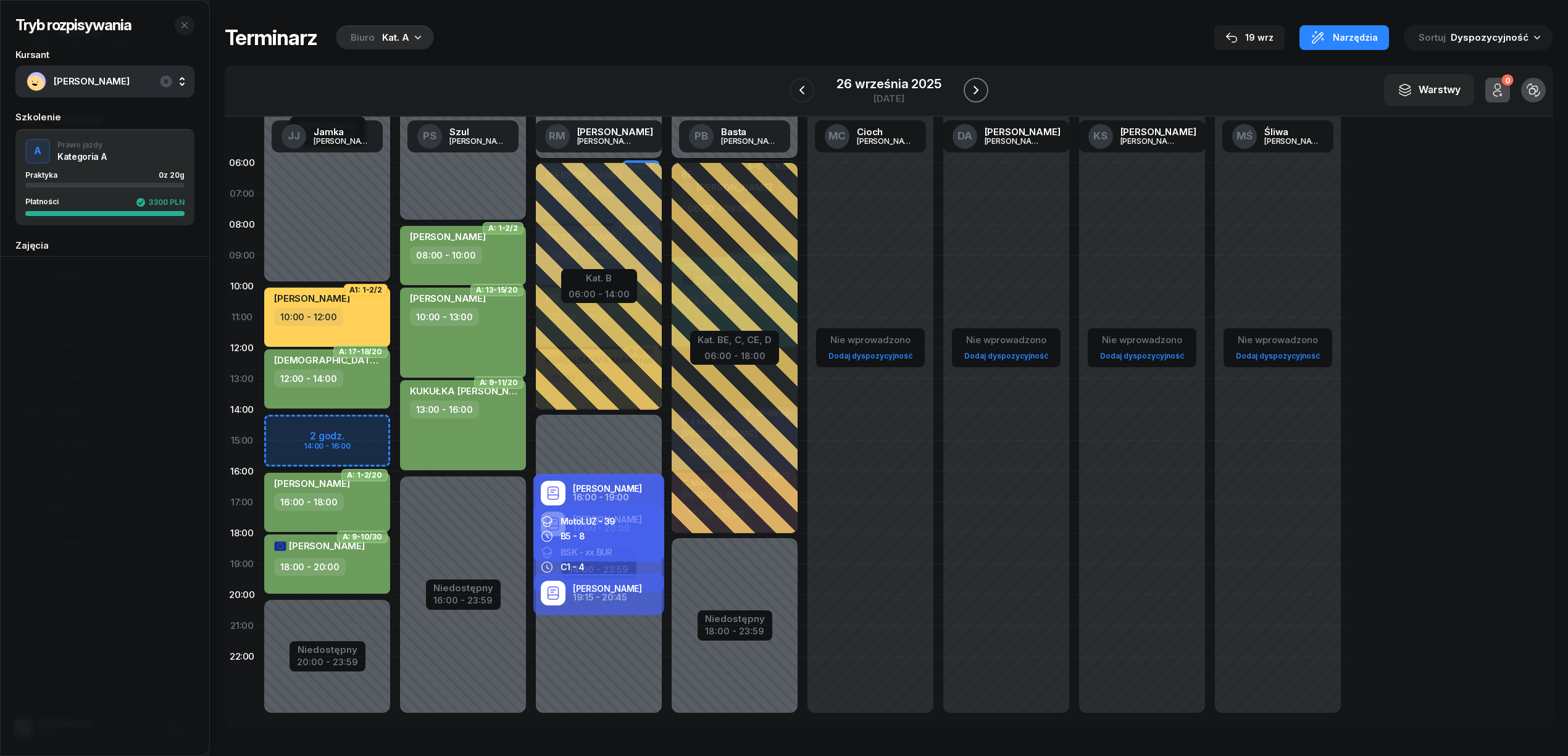
click at [979, 89] on icon "button" at bounding box center [976, 91] width 15 height 15
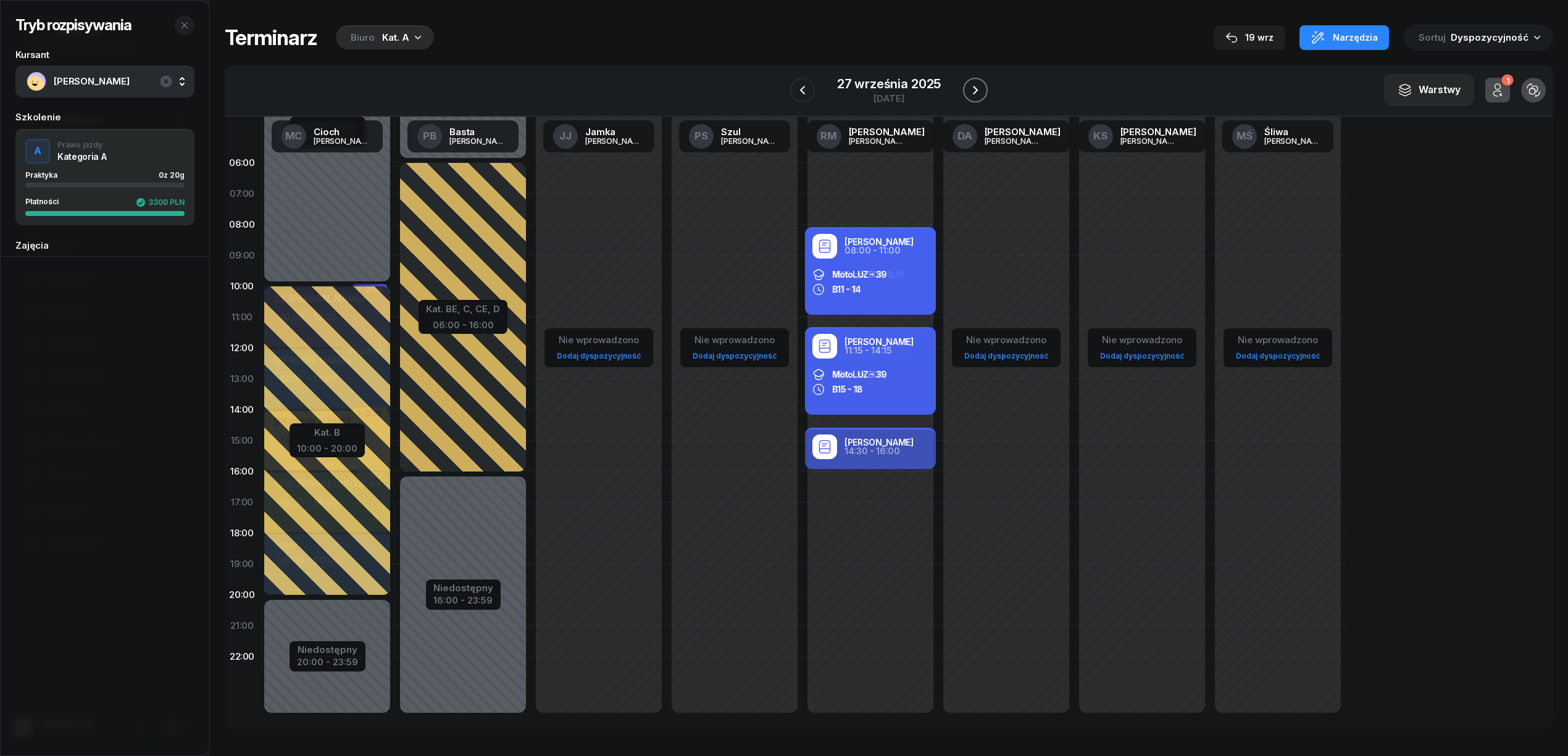
click at [979, 89] on icon "button" at bounding box center [975, 91] width 15 height 15
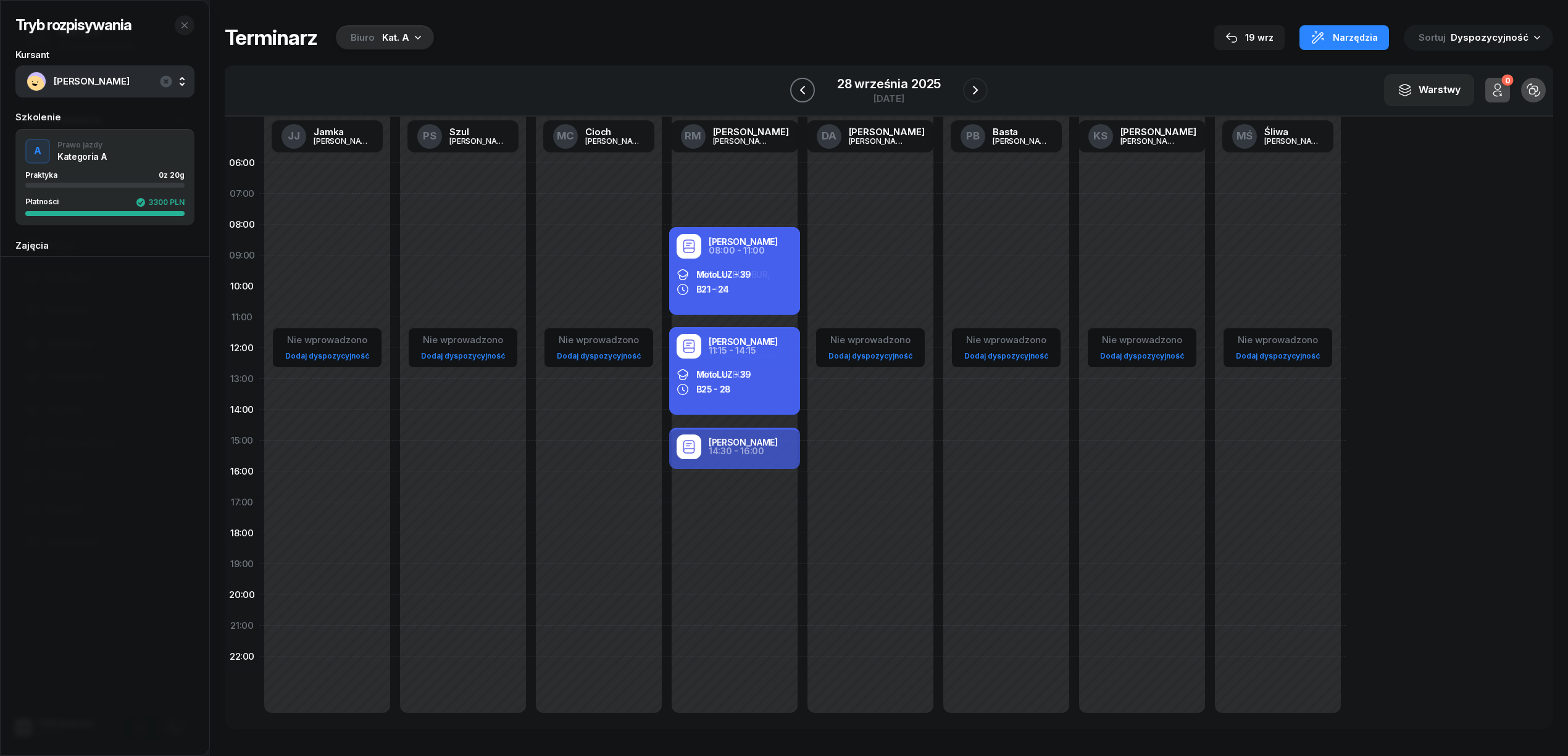
click at [812, 90] on button "button" at bounding box center [802, 90] width 24 height 24
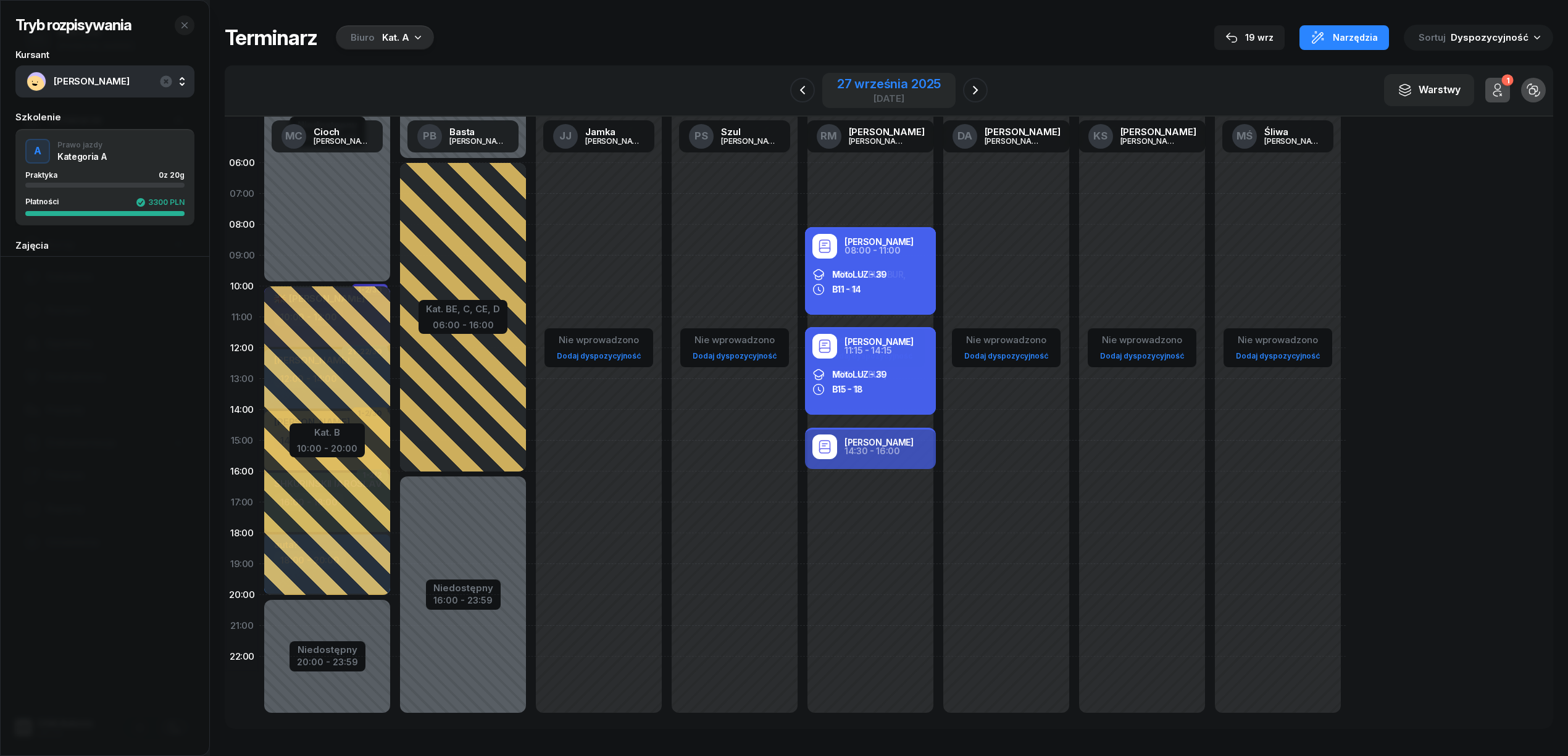
click at [907, 81] on div "27 września 2025" at bounding box center [888, 83] width 104 height 12
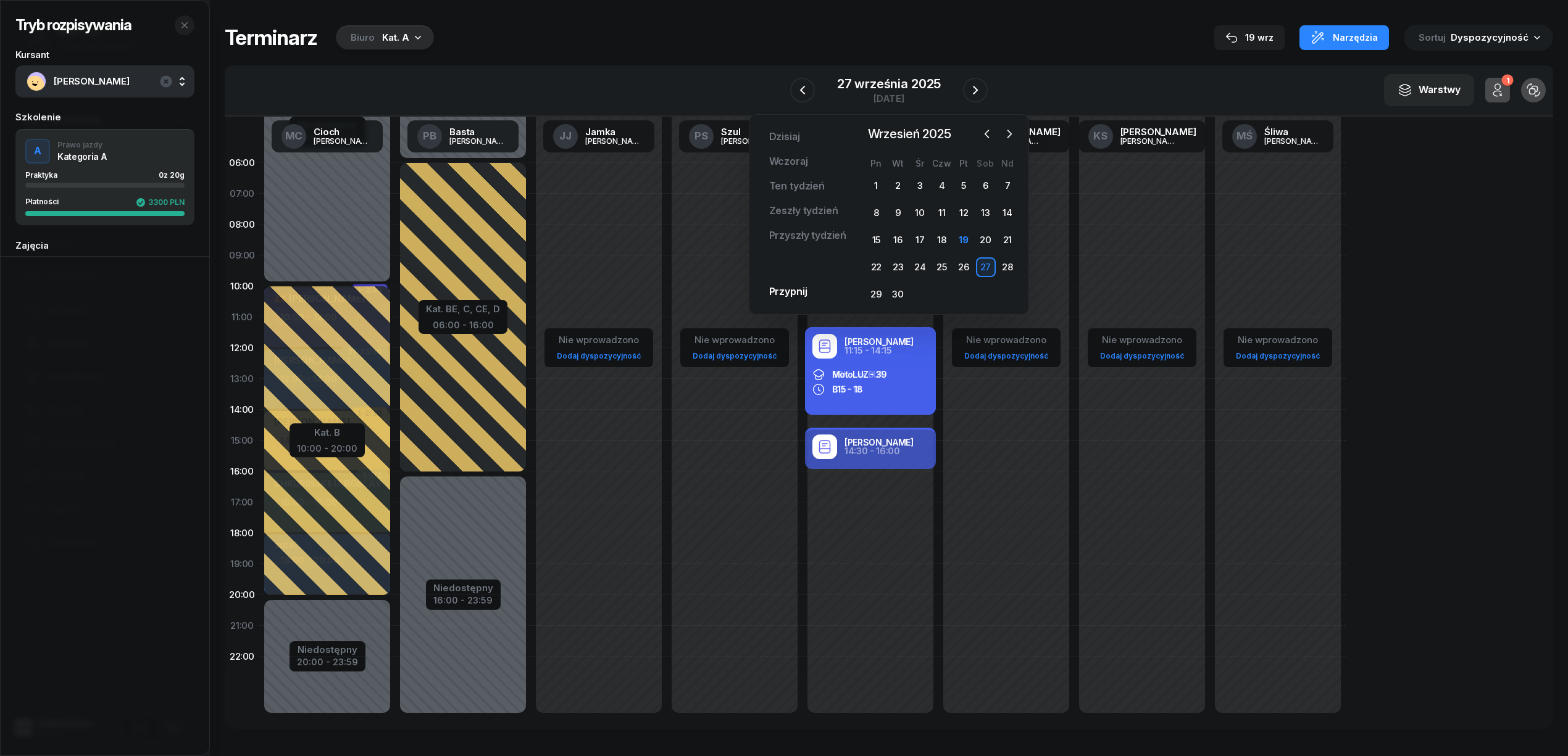
click at [863, 37] on div "Terminarz Biuro Kat. A 19 wrz Narzędzia Sortuj Dyspozycyjność" at bounding box center [889, 37] width 1328 height 26
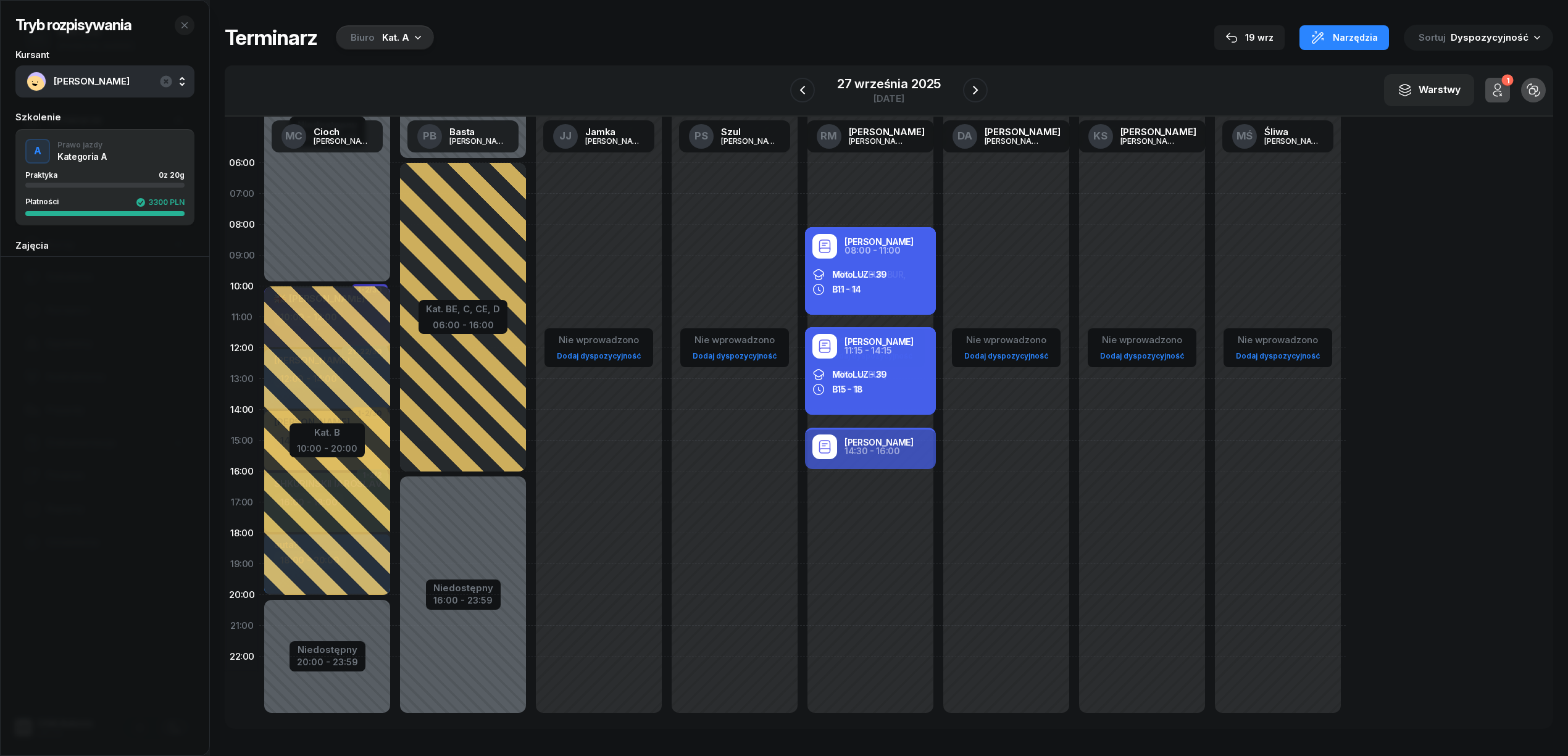
click at [727, 581] on div "Nie wprowadzono Dodaj dyspozycyjność" at bounding box center [734, 441] width 135 height 586
select select "19"
select select "21"
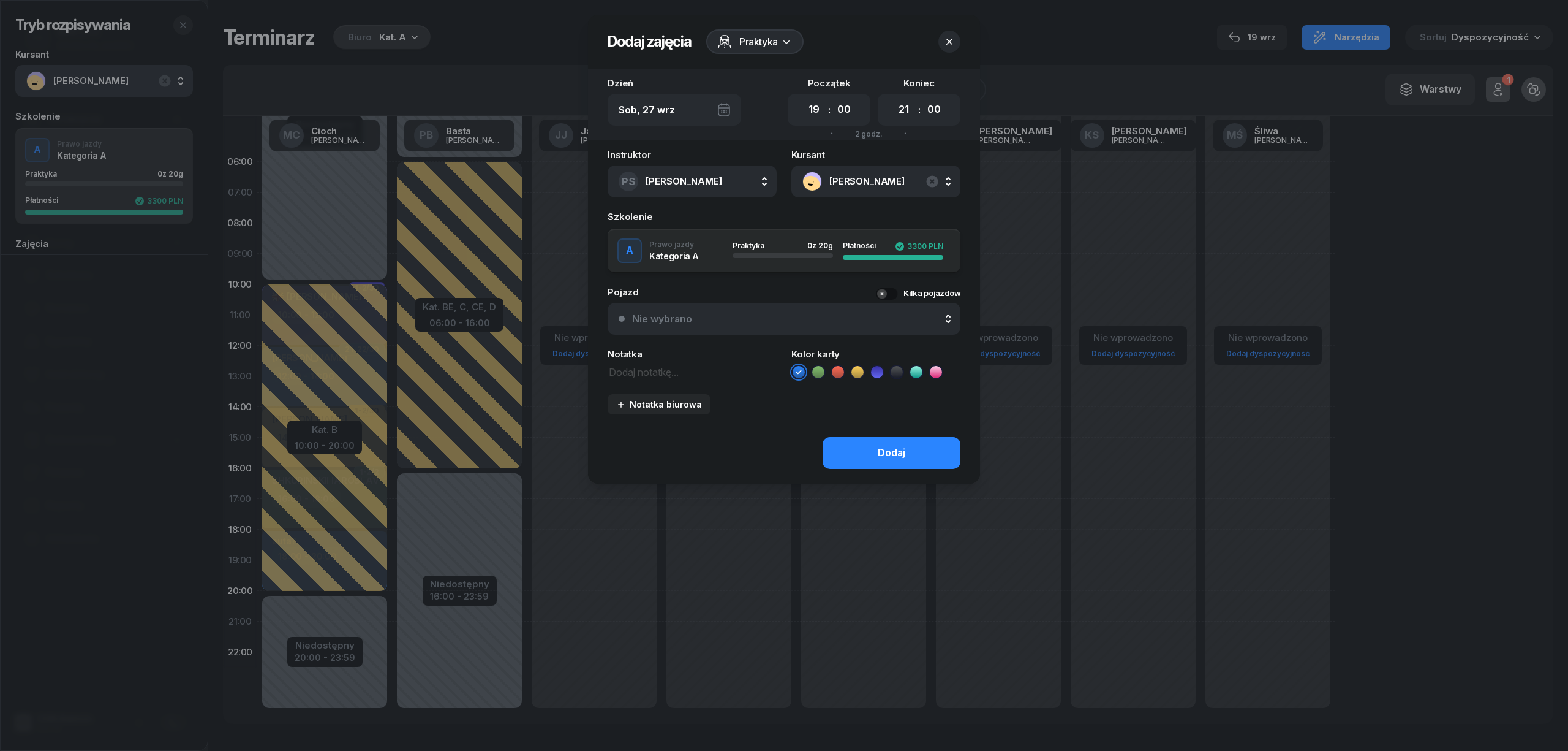
click at [721, 577] on div at bounding box center [784, 376] width 1568 height 751
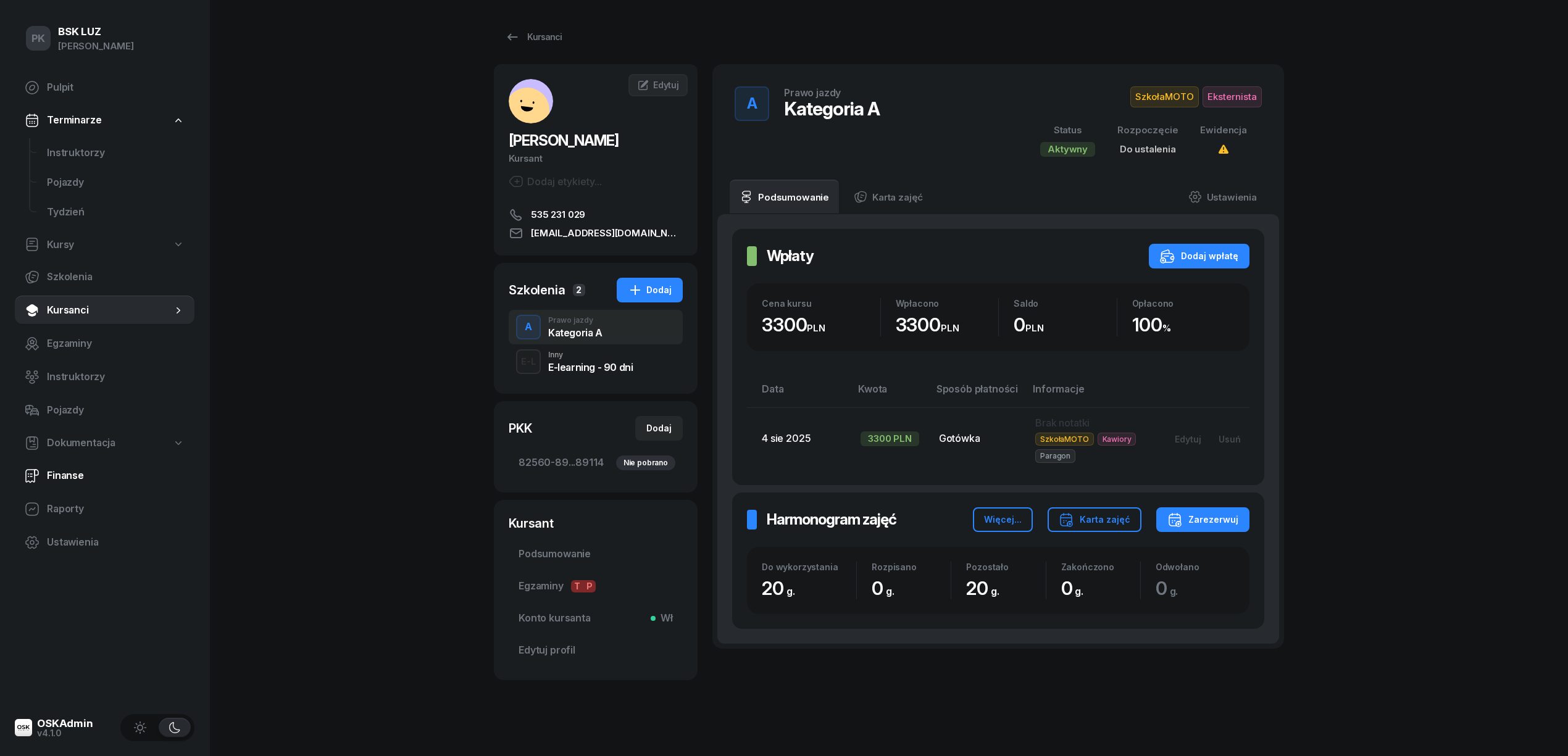
click at [64, 465] on link "Finanse" at bounding box center [105, 476] width 179 height 30
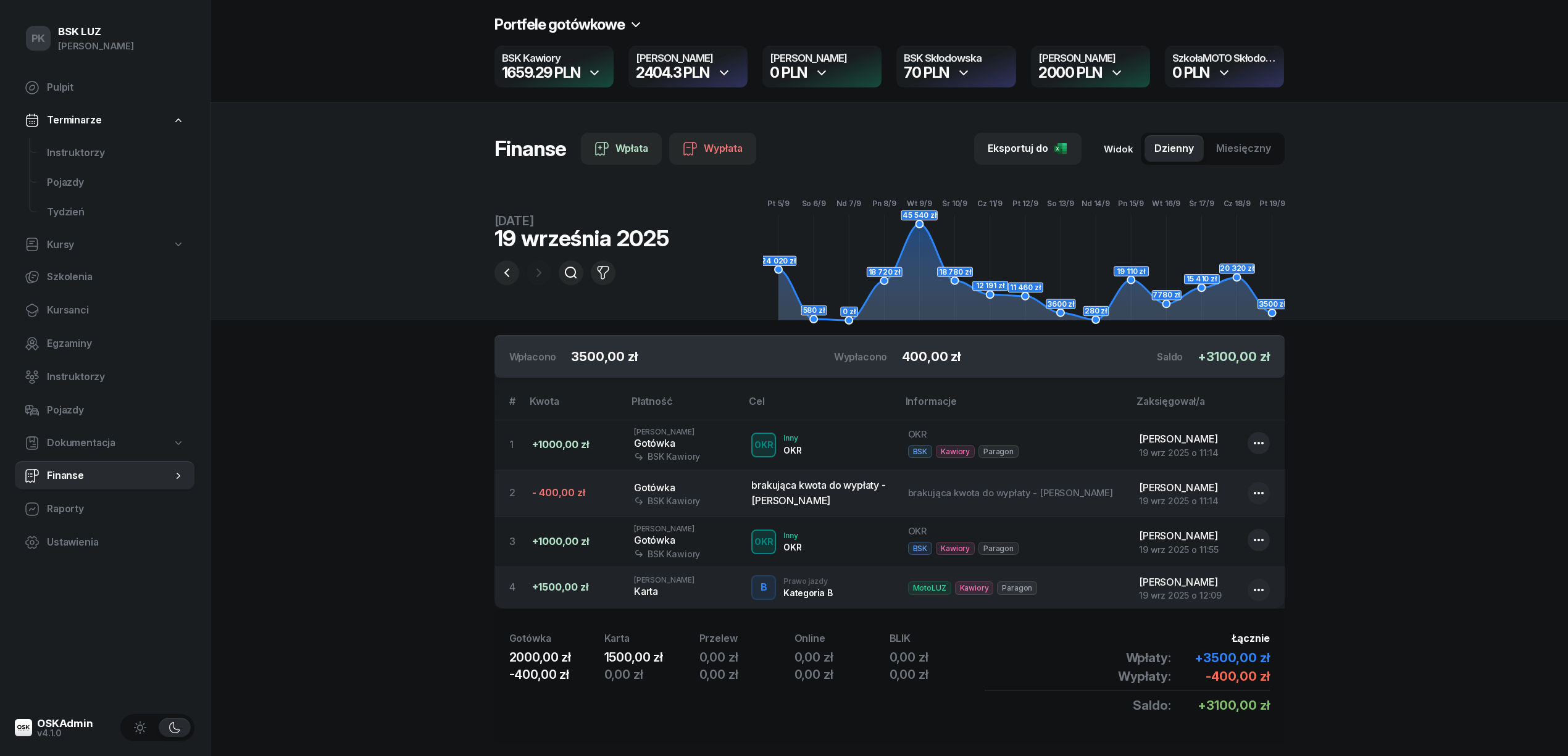
click at [398, 352] on section "Portfele gotówkowe BSK Kawiory 1659.29 PLN MotoLUZ Kawiory 2404.3 PLN SzkołaMOT…" at bounding box center [888, 390] width 1357 height 781
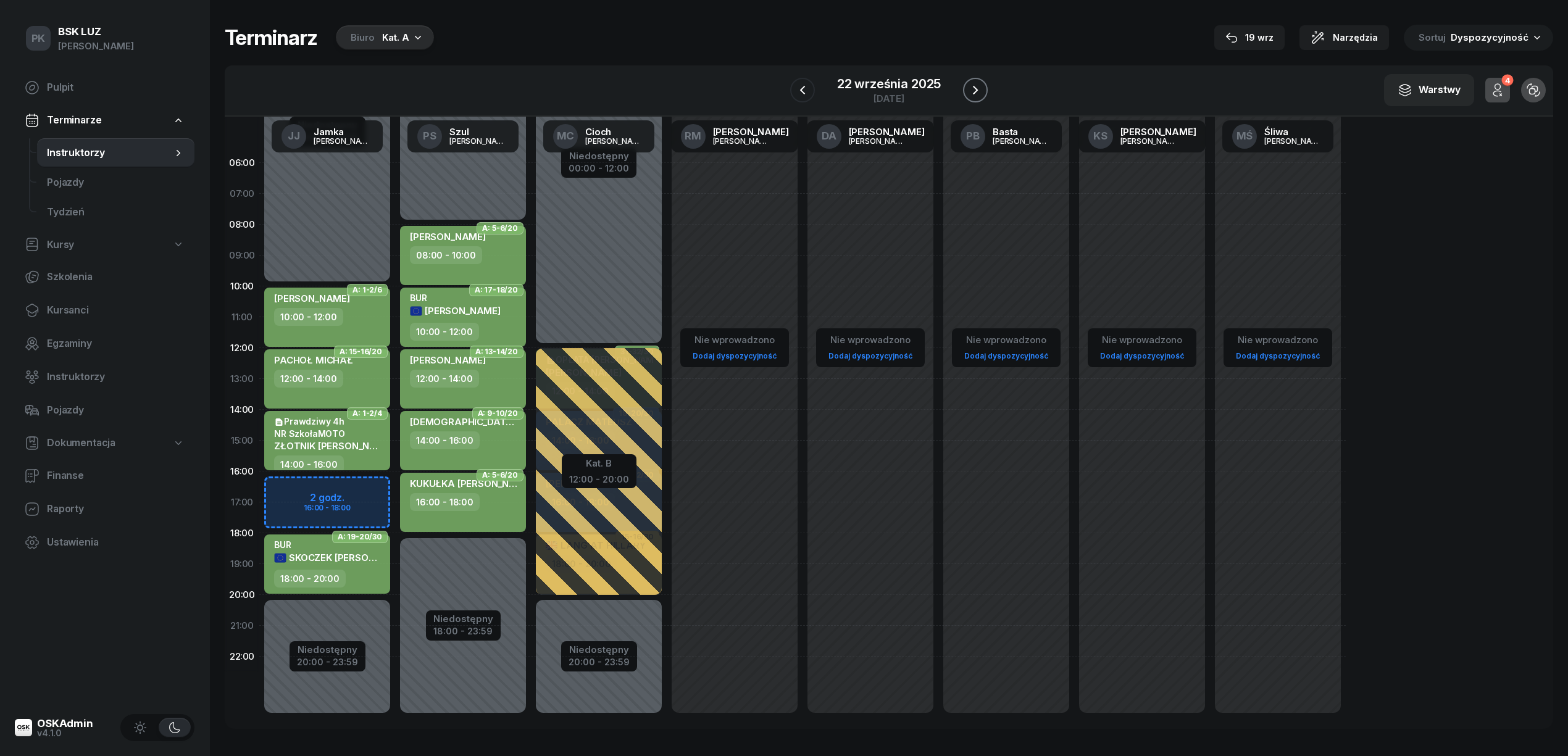
click at [982, 79] on button "button" at bounding box center [975, 90] width 24 height 24
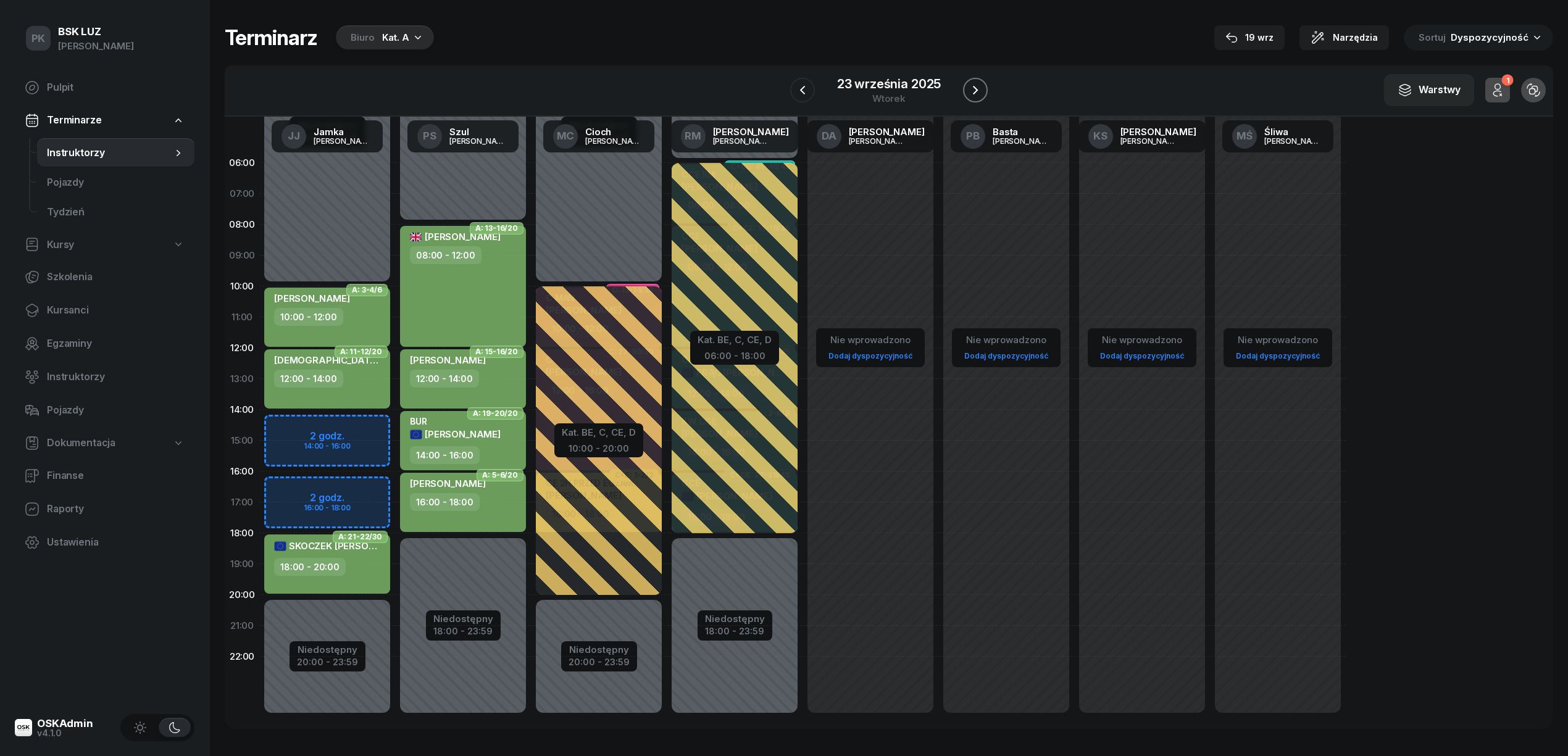
click at [982, 79] on button "button" at bounding box center [975, 90] width 24 height 24
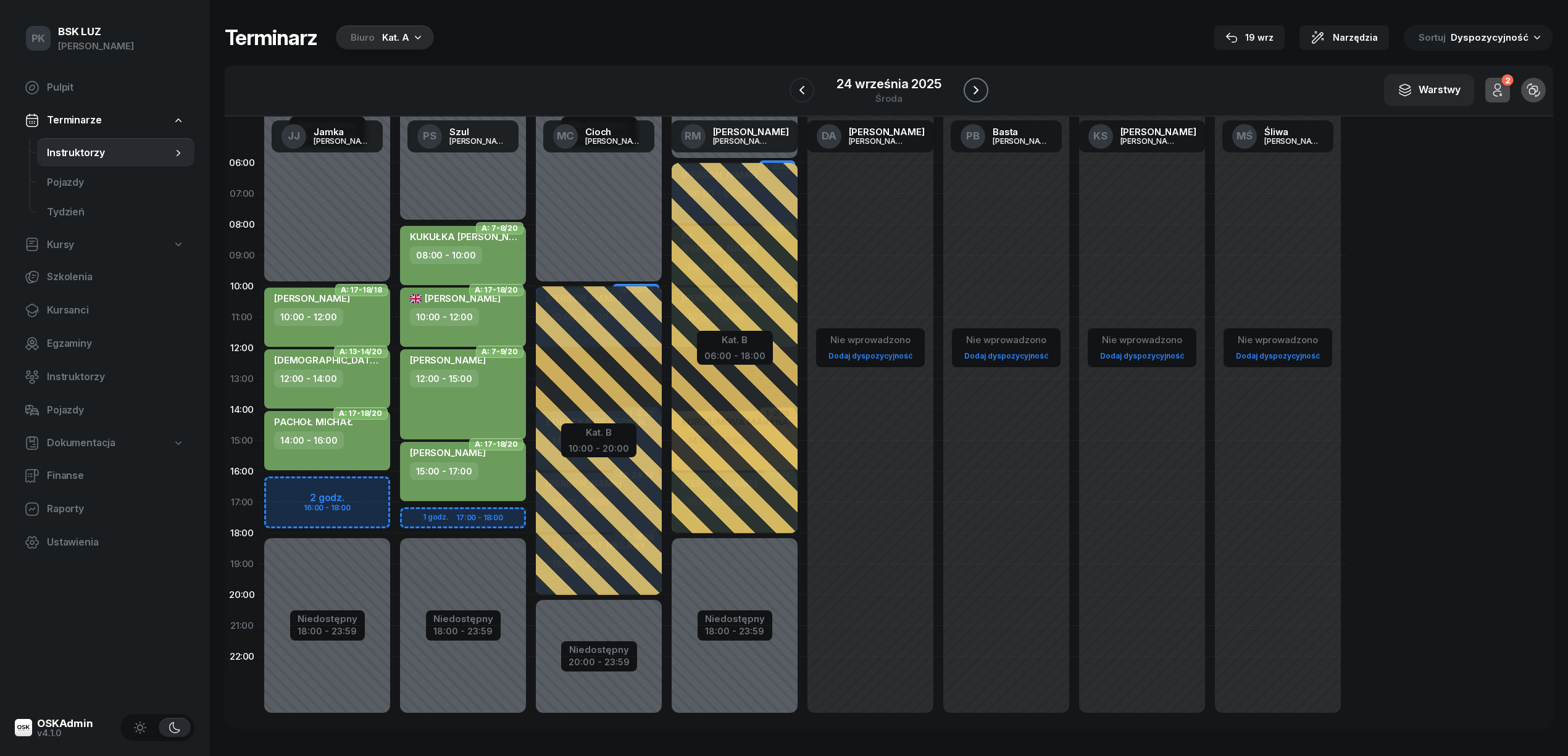
click at [982, 79] on button "button" at bounding box center [976, 90] width 24 height 24
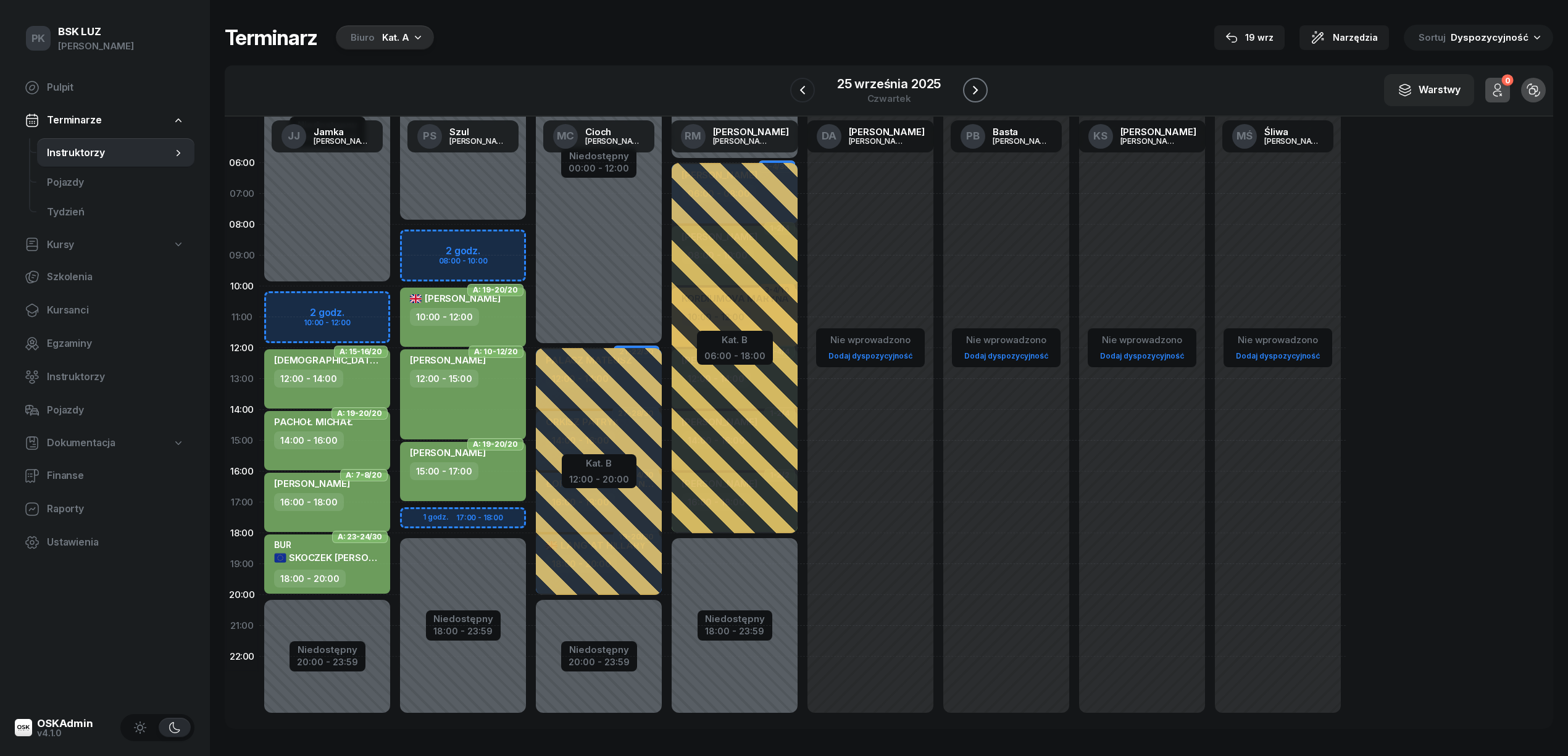
click at [982, 79] on button "button" at bounding box center [975, 90] width 24 height 24
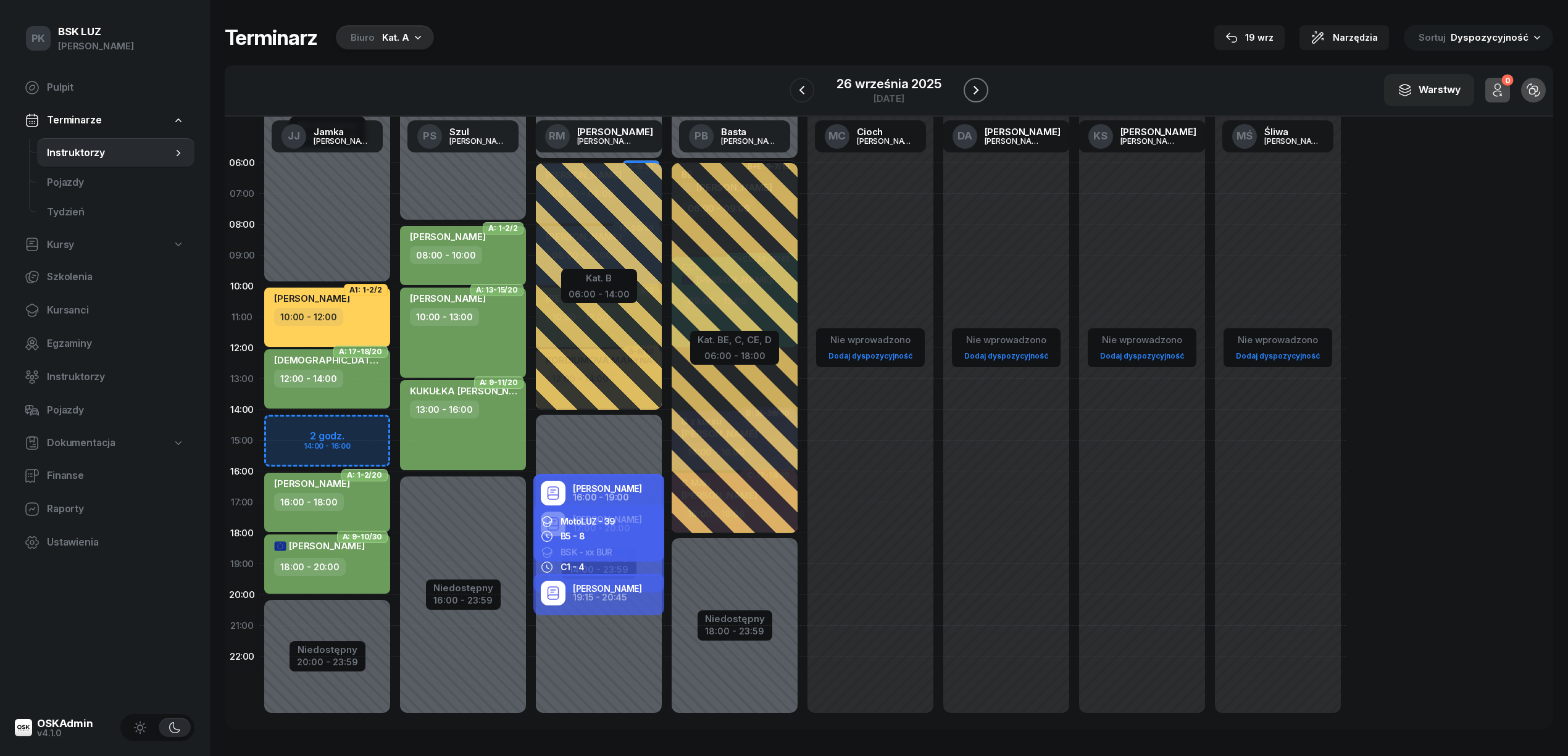
click at [982, 79] on button "button" at bounding box center [976, 90] width 24 height 24
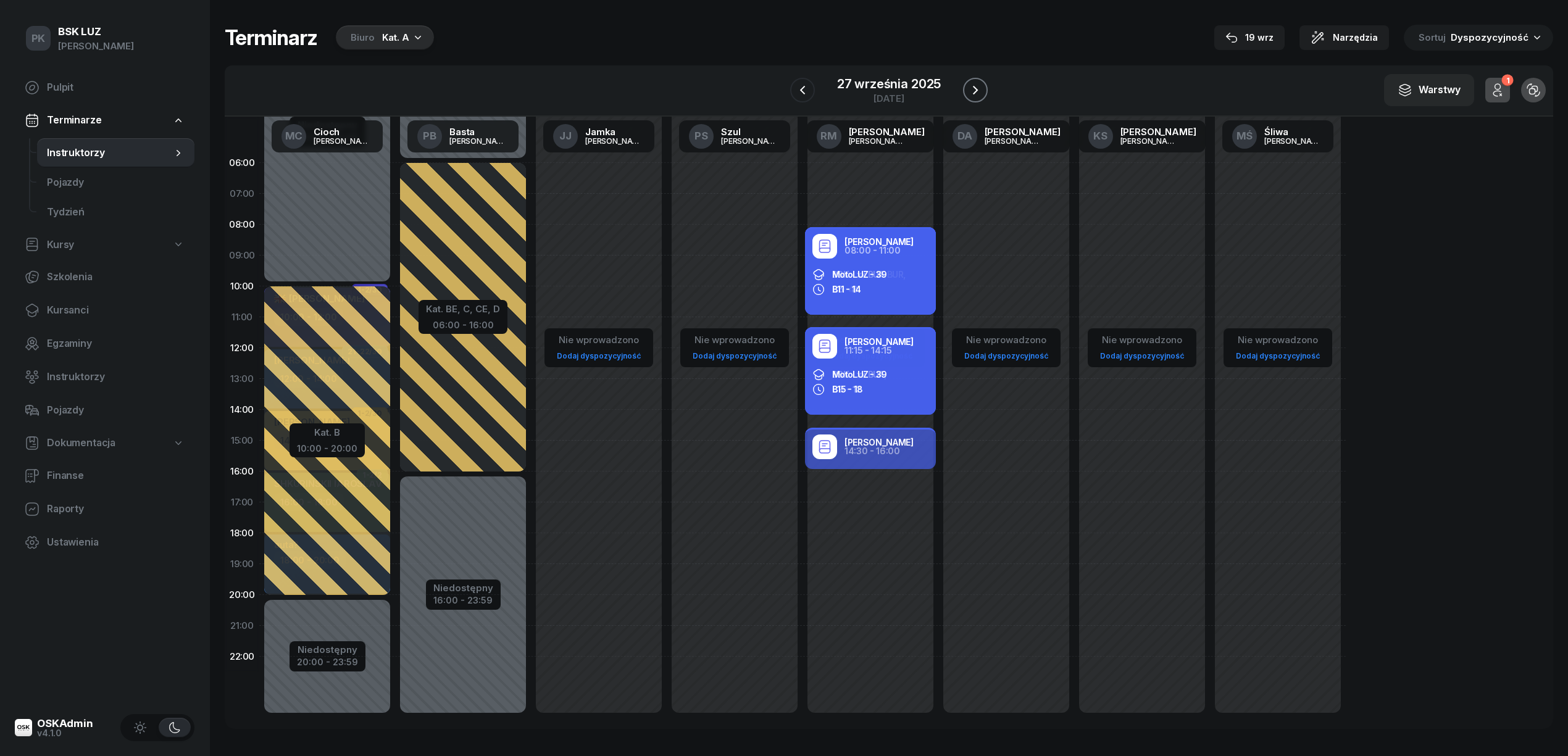
click at [982, 79] on button "button" at bounding box center [975, 90] width 24 height 24
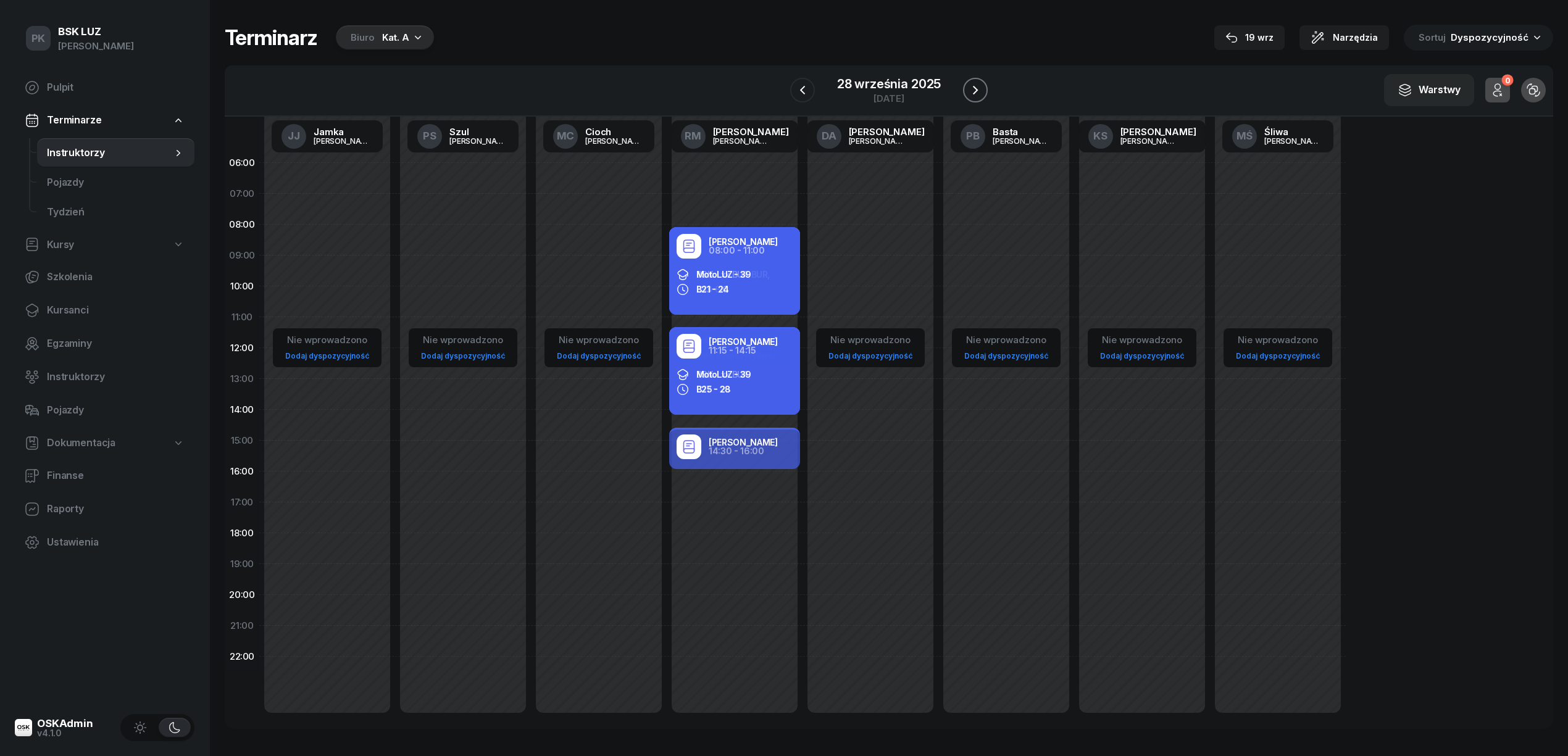
click at [982, 79] on button "button" at bounding box center [975, 90] width 24 height 24
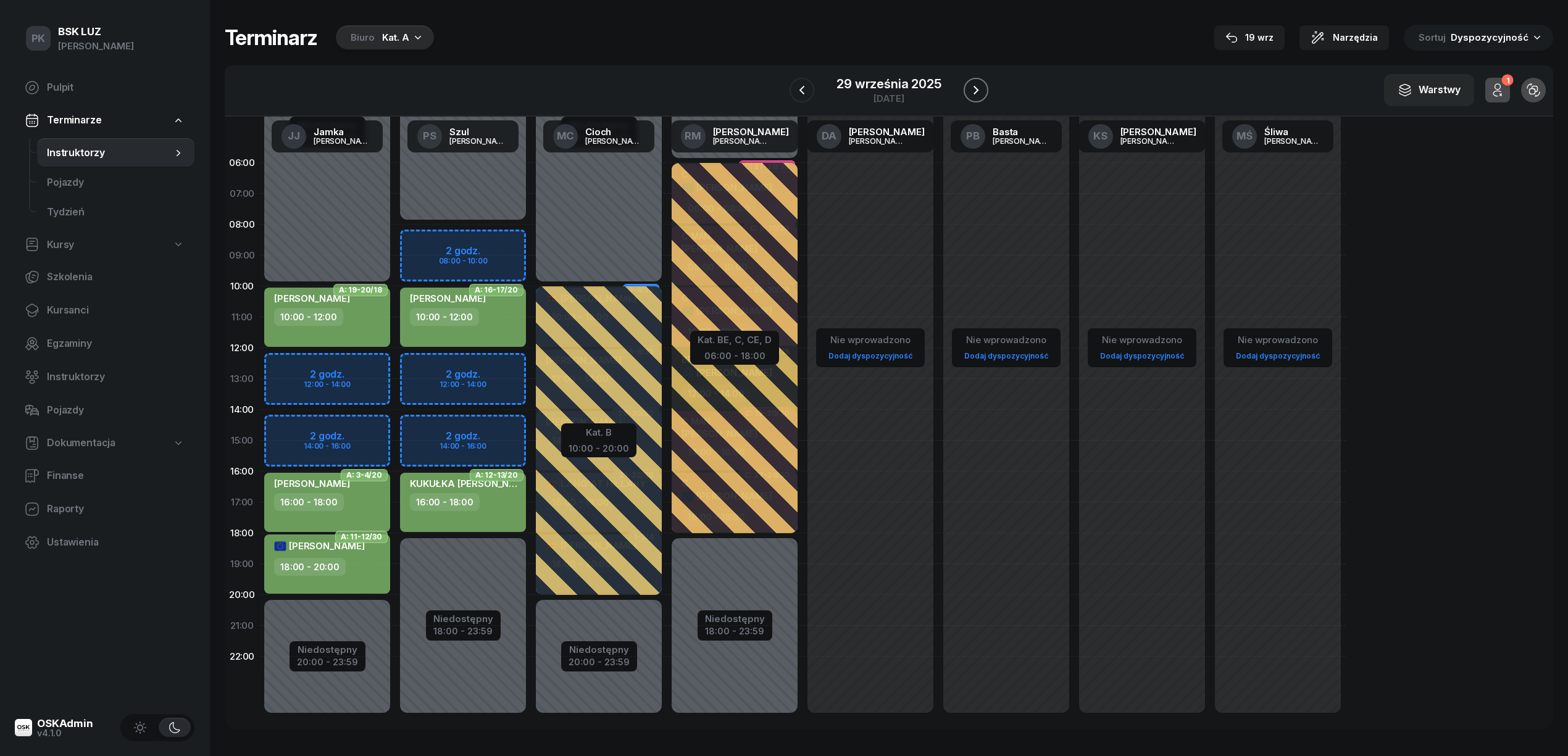
click at [982, 79] on button "button" at bounding box center [976, 90] width 24 height 24
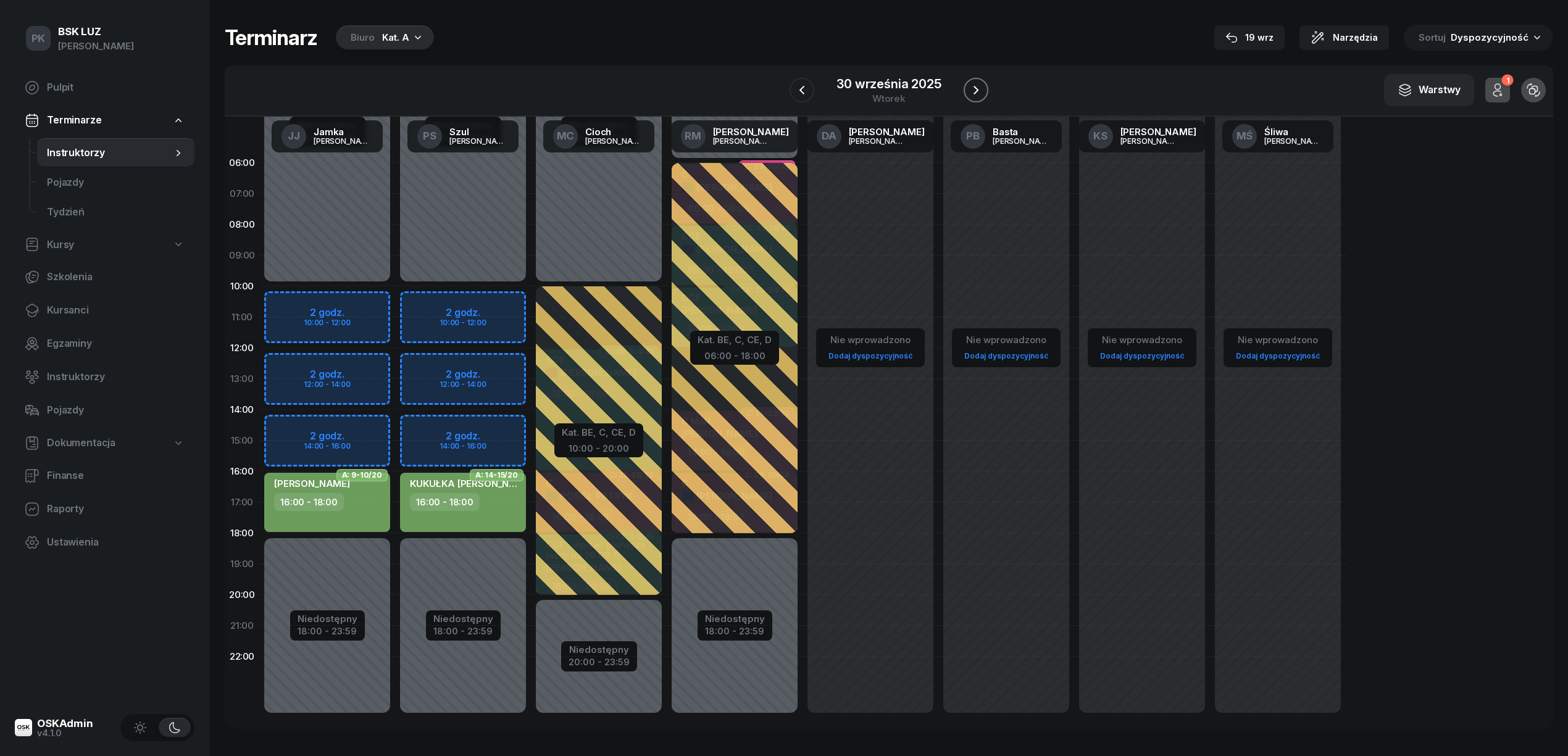
click at [982, 79] on button "button" at bounding box center [976, 90] width 24 height 24
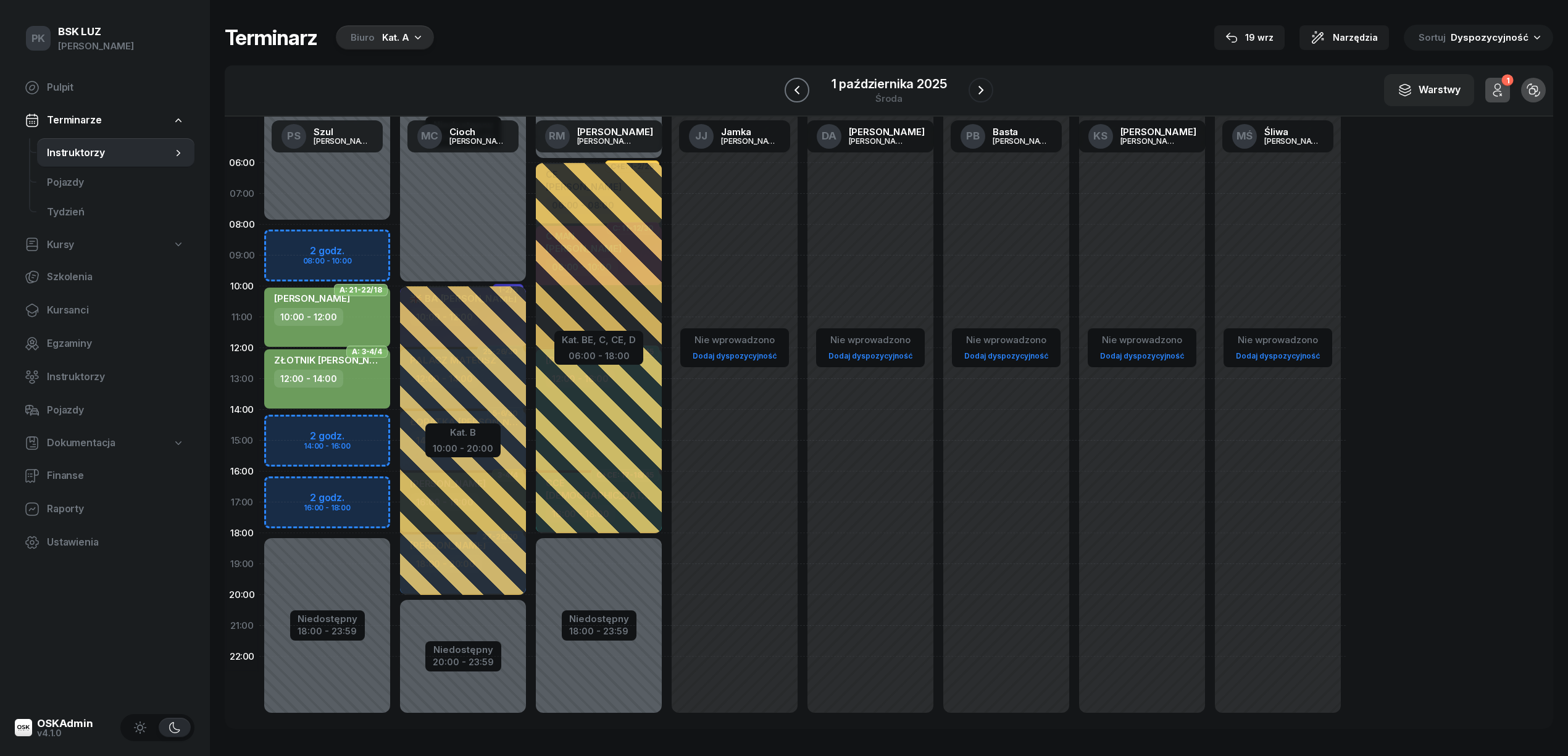
click at [805, 91] on button "button" at bounding box center [797, 90] width 24 height 24
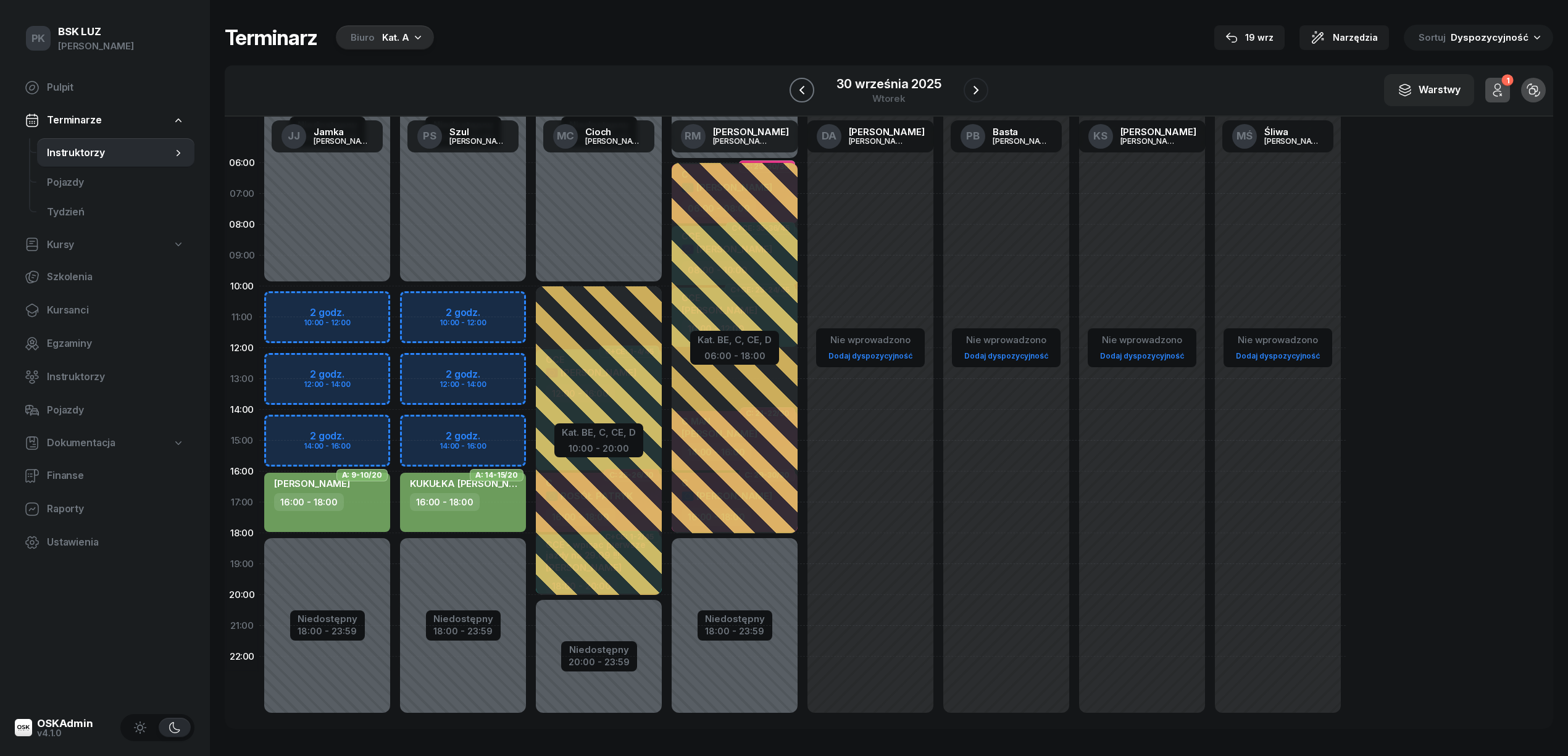
click at [805, 91] on icon "button" at bounding box center [802, 91] width 15 height 15
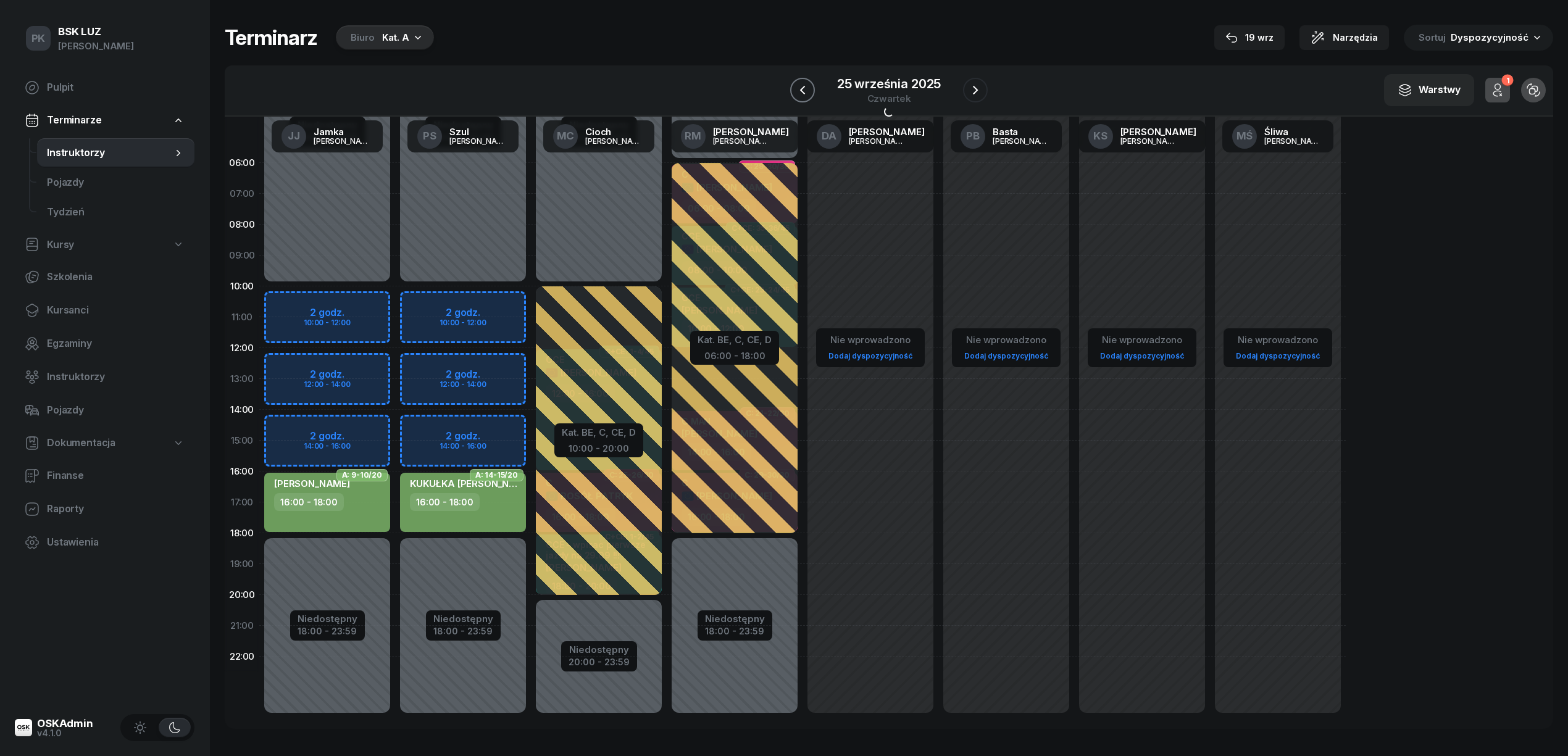
click at [805, 91] on icon "button" at bounding box center [802, 91] width 15 height 15
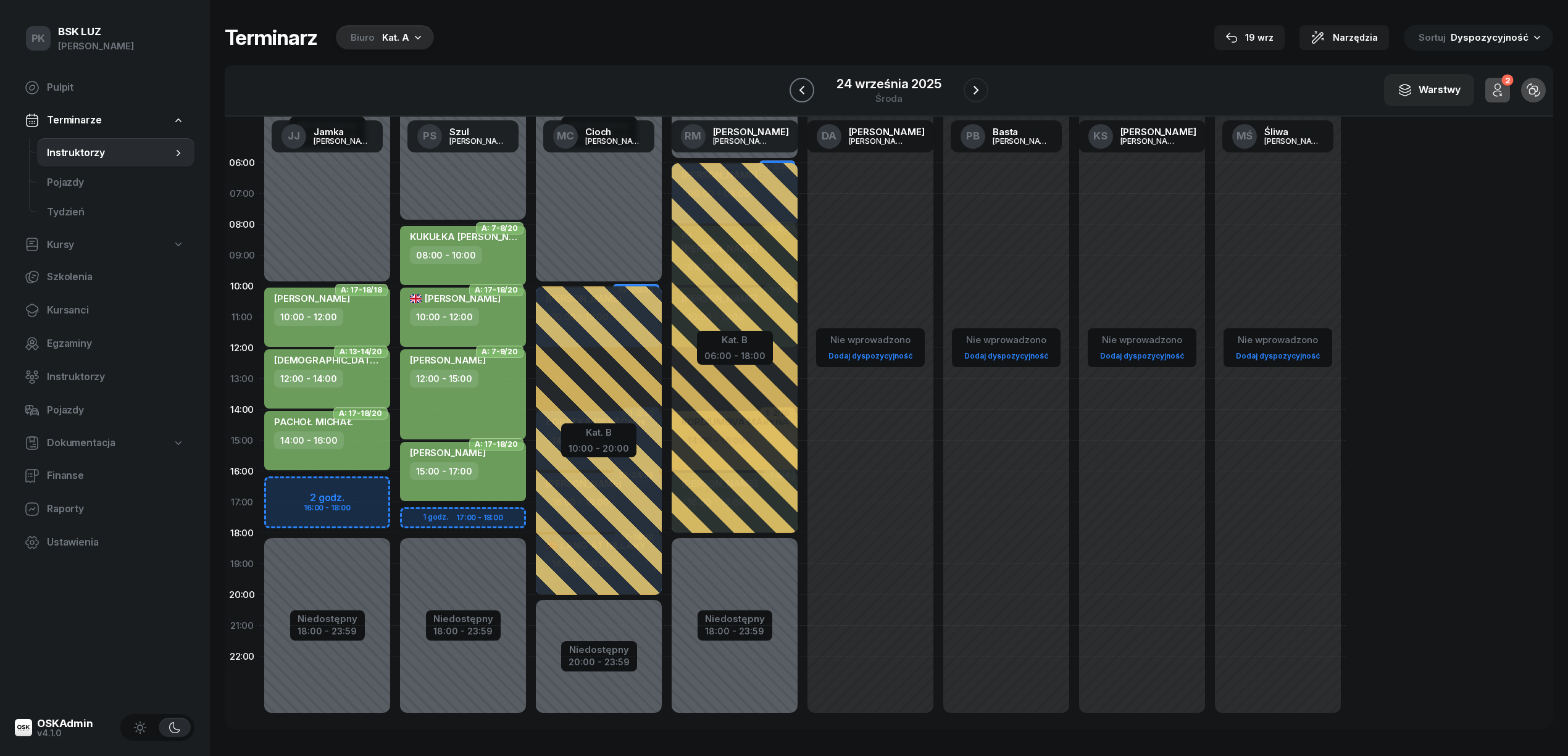
click at [805, 91] on icon "button" at bounding box center [802, 91] width 15 height 15
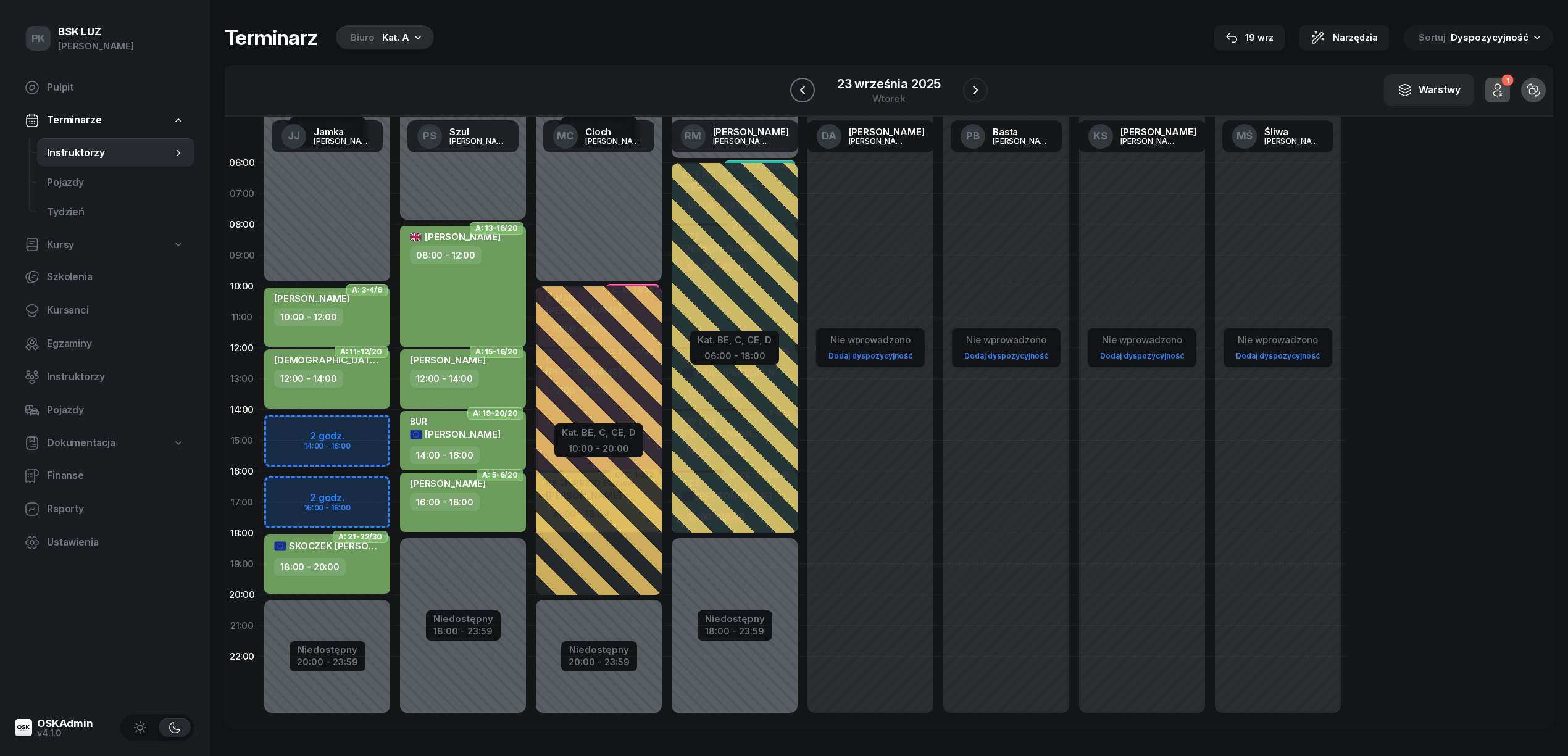
click at [805, 91] on icon "button" at bounding box center [802, 91] width 15 height 15
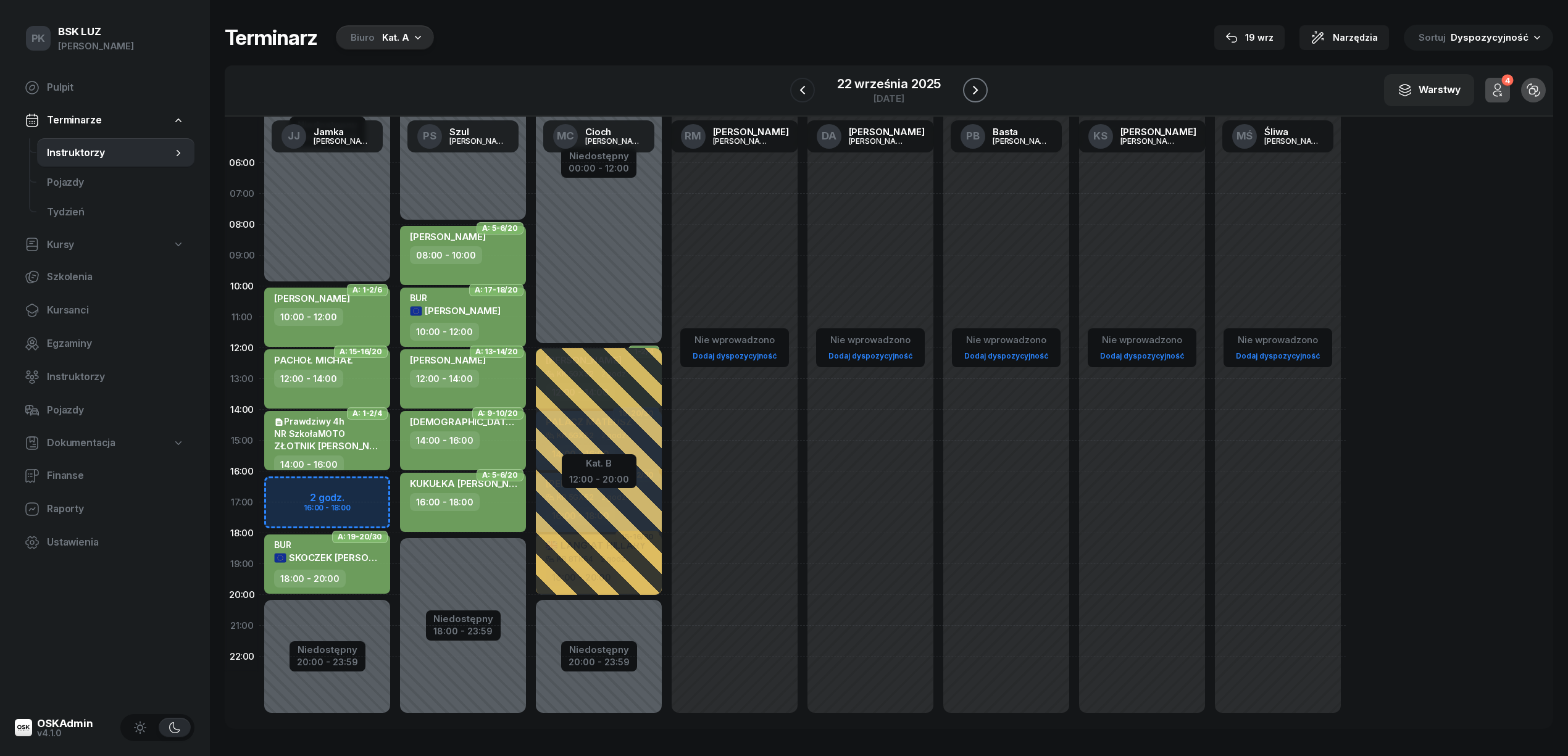
click at [974, 84] on icon "button" at bounding box center [975, 91] width 15 height 15
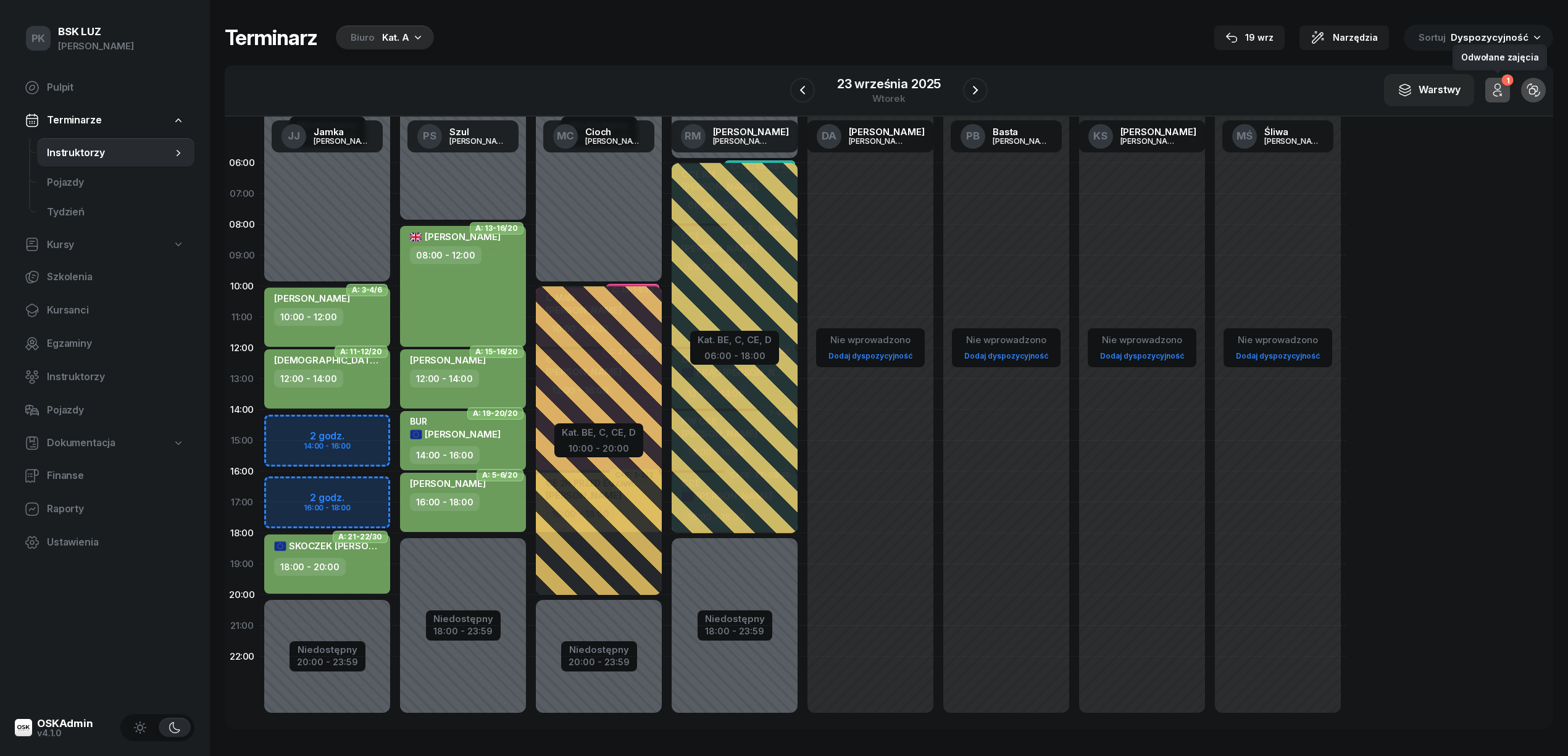
click at [1495, 87] on icon "button" at bounding box center [1498, 91] width 15 height 15
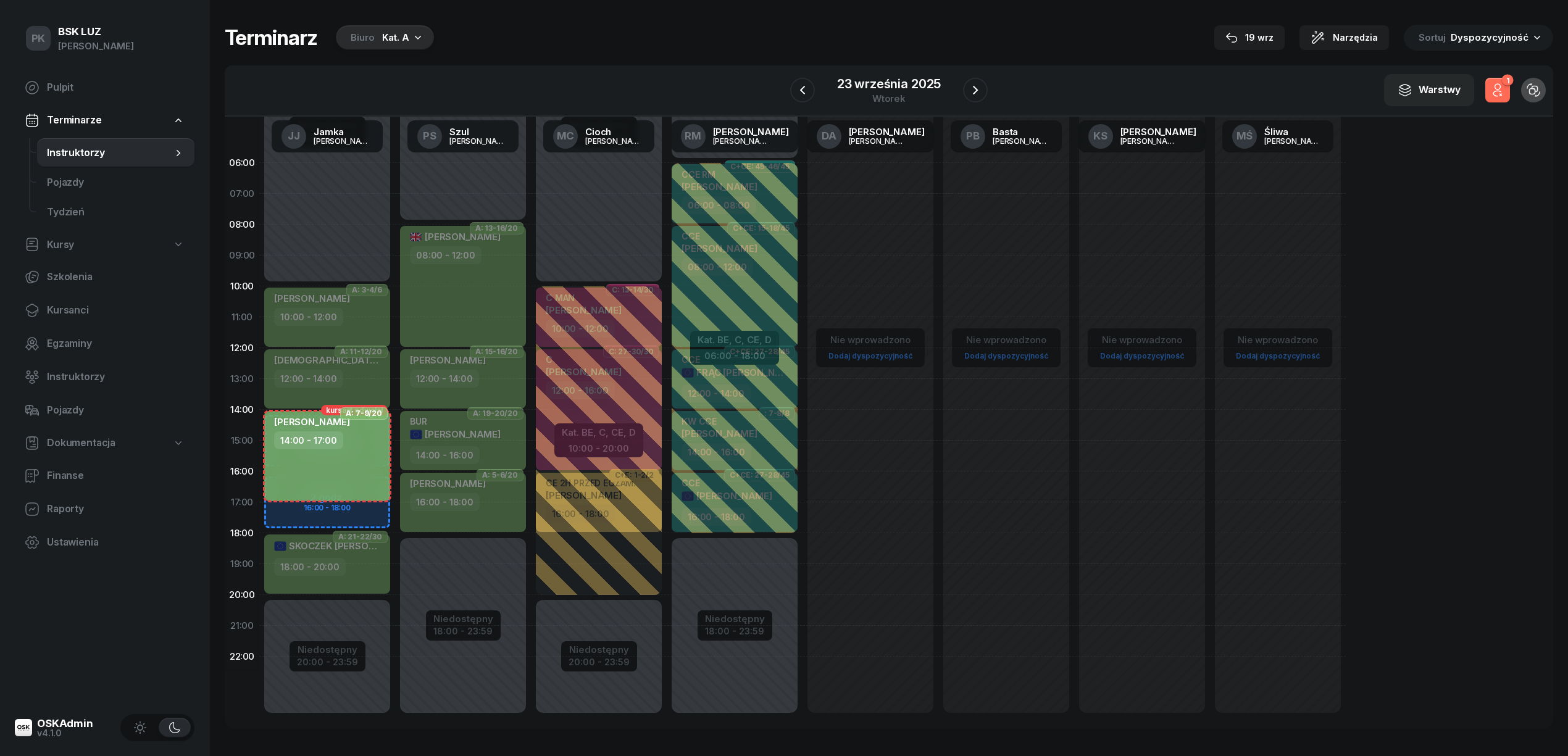
click at [1495, 87] on icon "button" at bounding box center [1498, 91] width 15 height 15
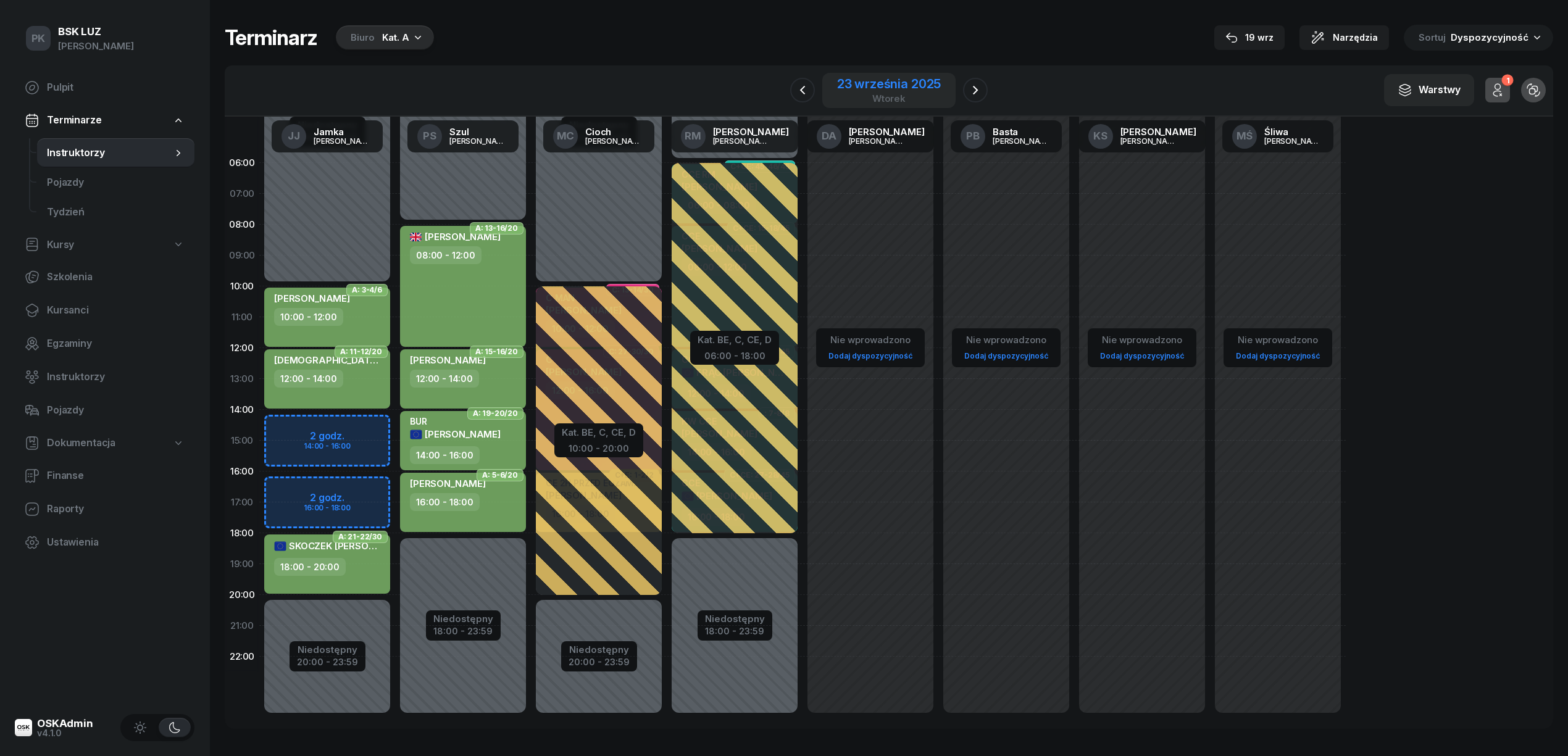
click at [862, 84] on div "23 września 2025" at bounding box center [888, 83] width 104 height 12
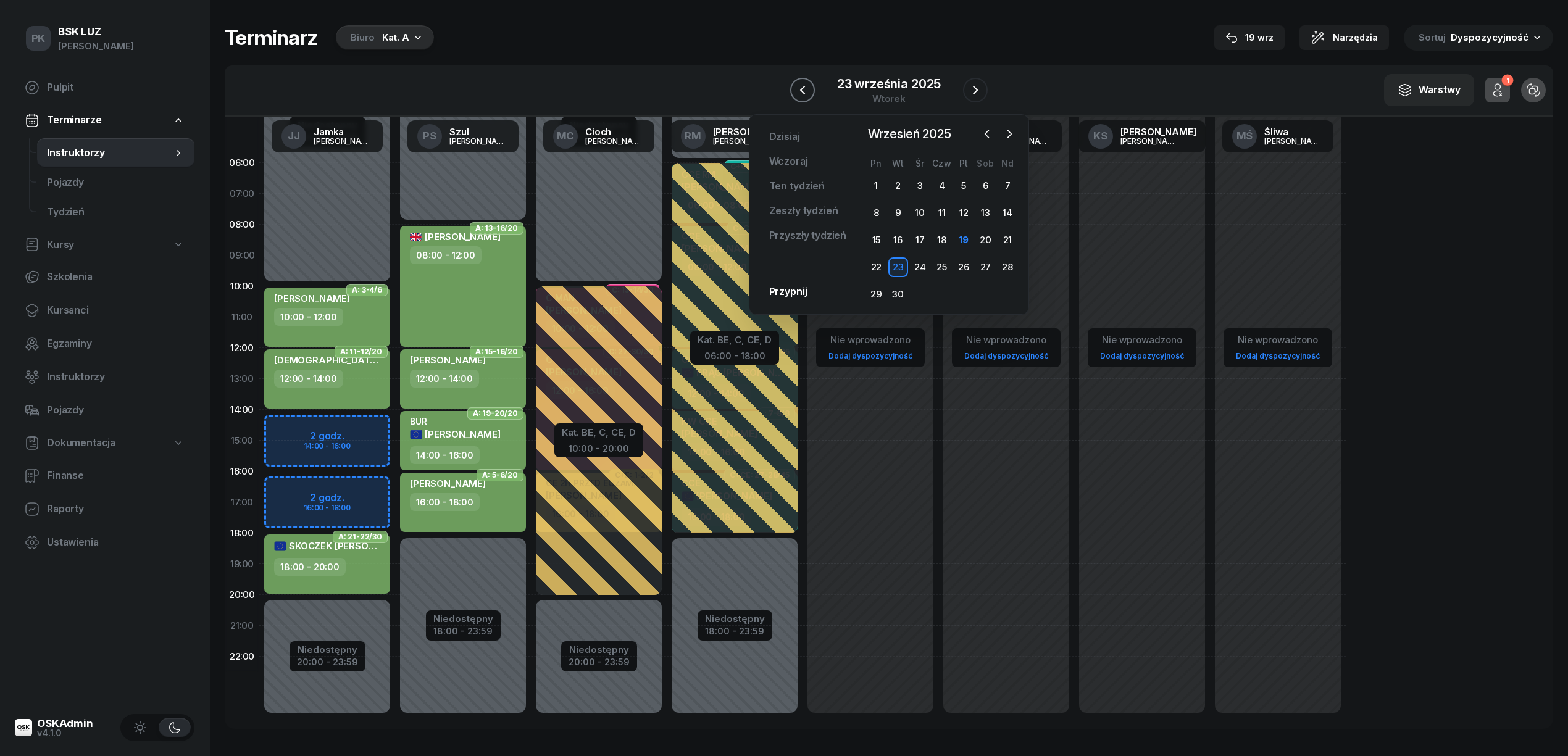
click at [811, 89] on button "button" at bounding box center [802, 90] width 24 height 24
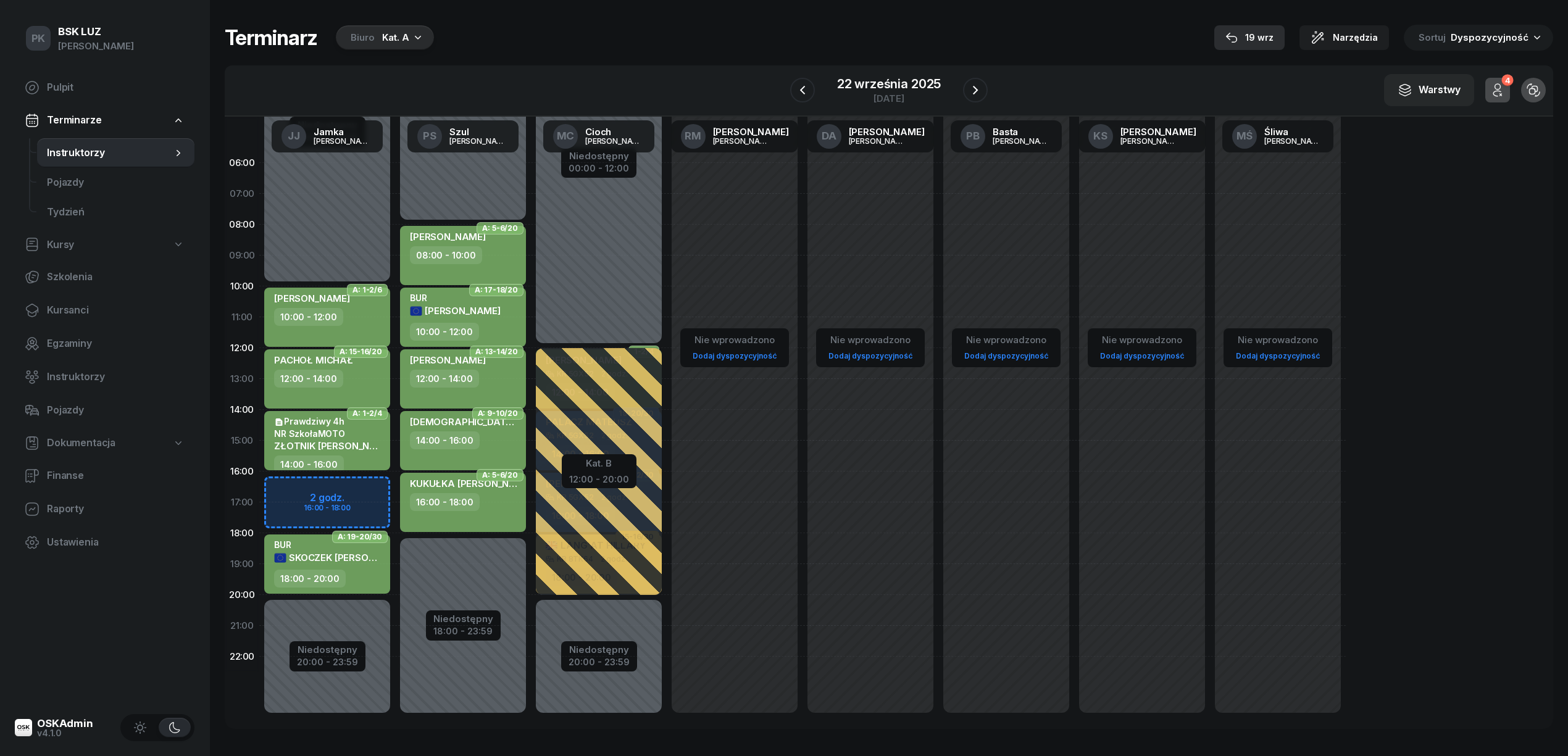
click at [1252, 32] on div "19 wrz" at bounding box center [1250, 37] width 49 height 15
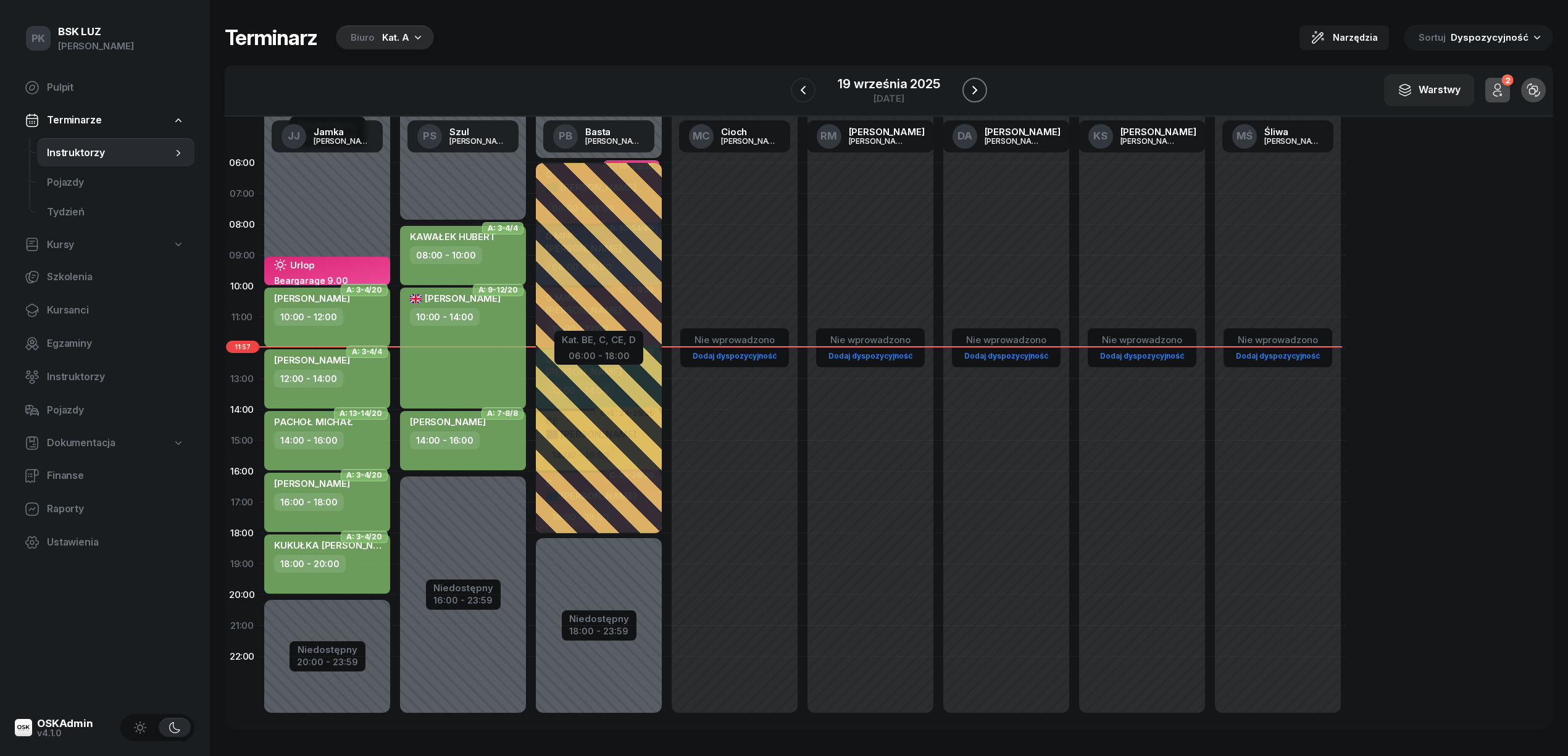
click at [964, 92] on button "button" at bounding box center [974, 90] width 24 height 24
click at [964, 92] on button "button" at bounding box center [976, 90] width 24 height 24
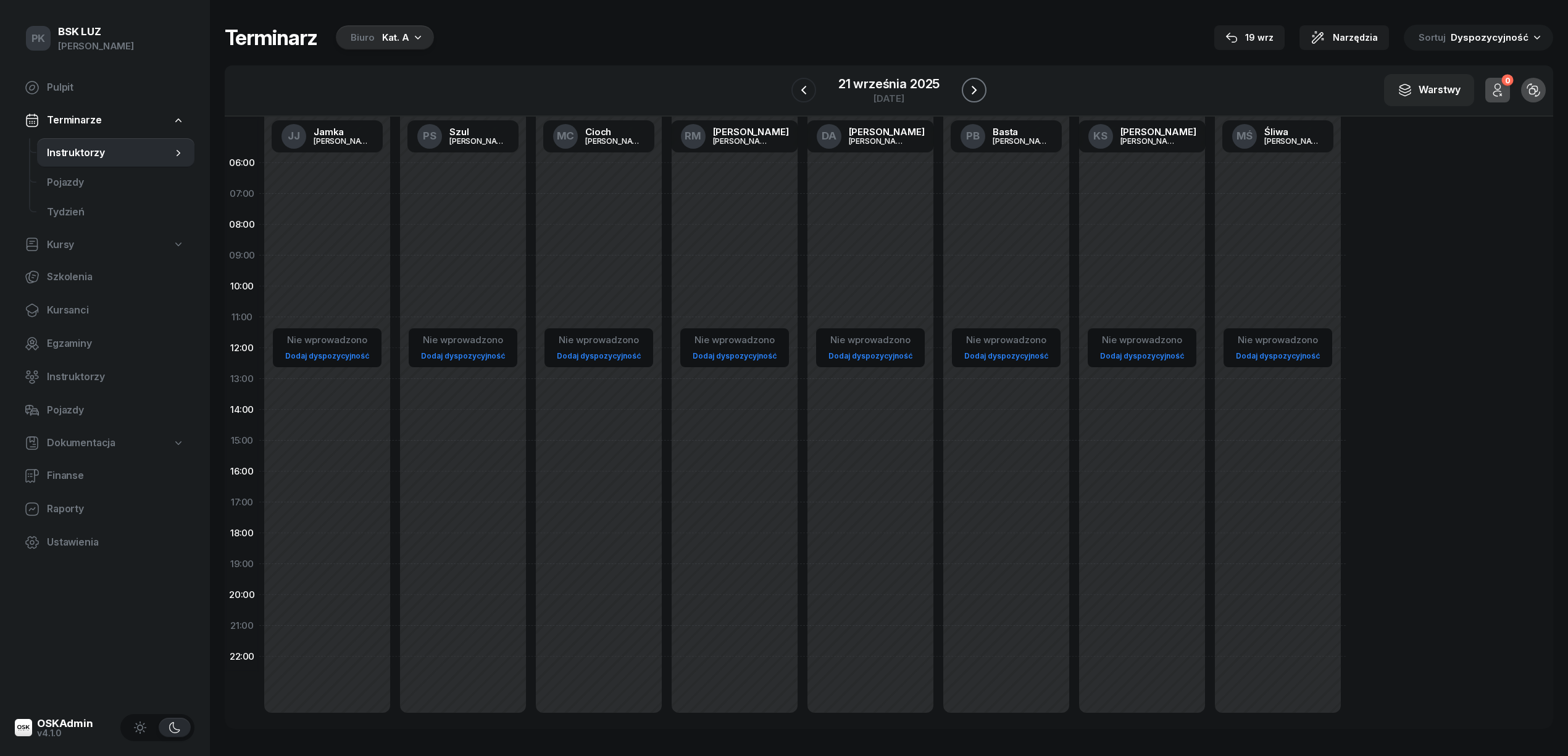
click at [964, 92] on button "button" at bounding box center [974, 90] width 24 height 24
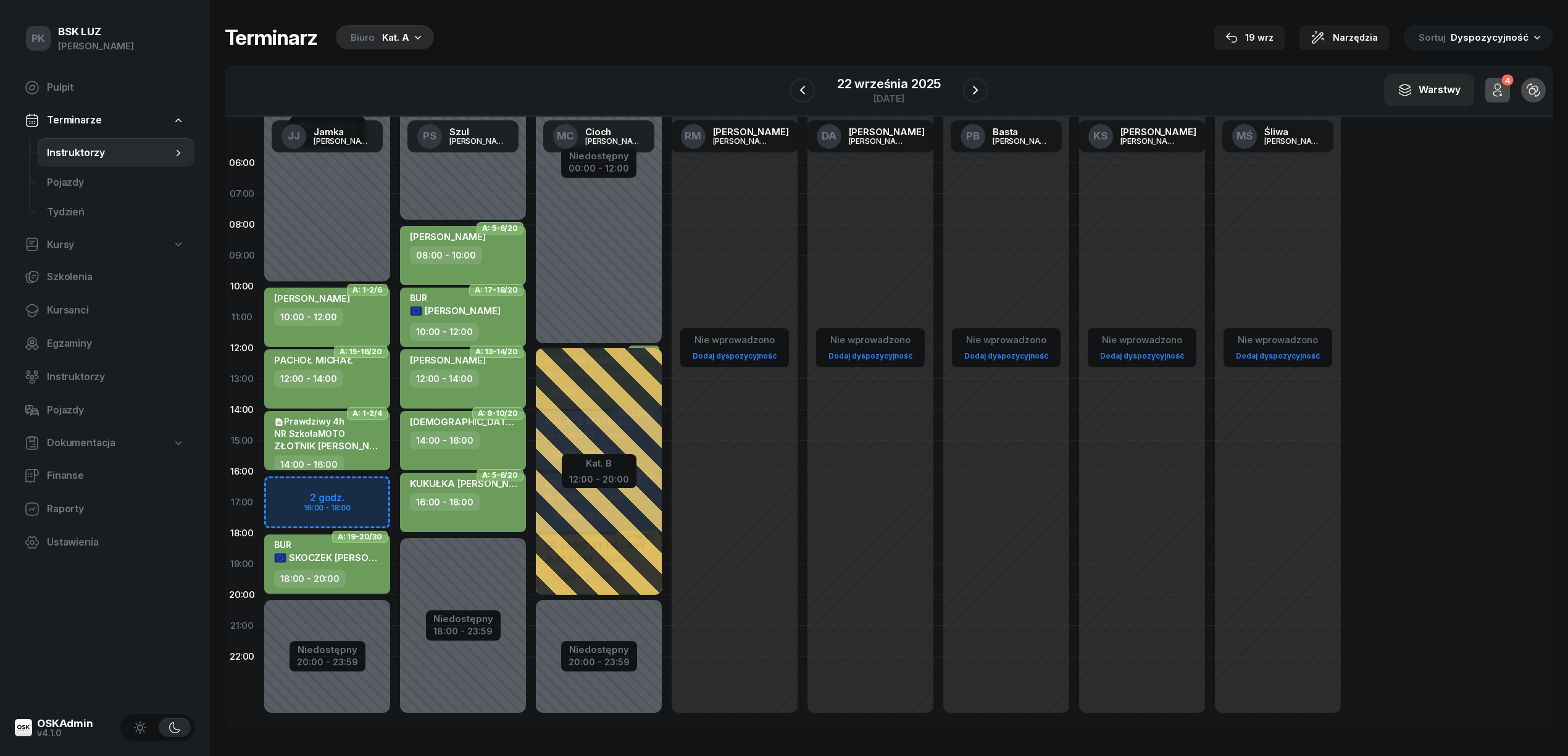
click at [344, 483] on div "Niedostępny 00:00 - 10:00 Niedostępny 20:00 - 23:59 2 godz. 16:00 - 18:00 A: 1-…" at bounding box center [327, 441] width 135 height 586
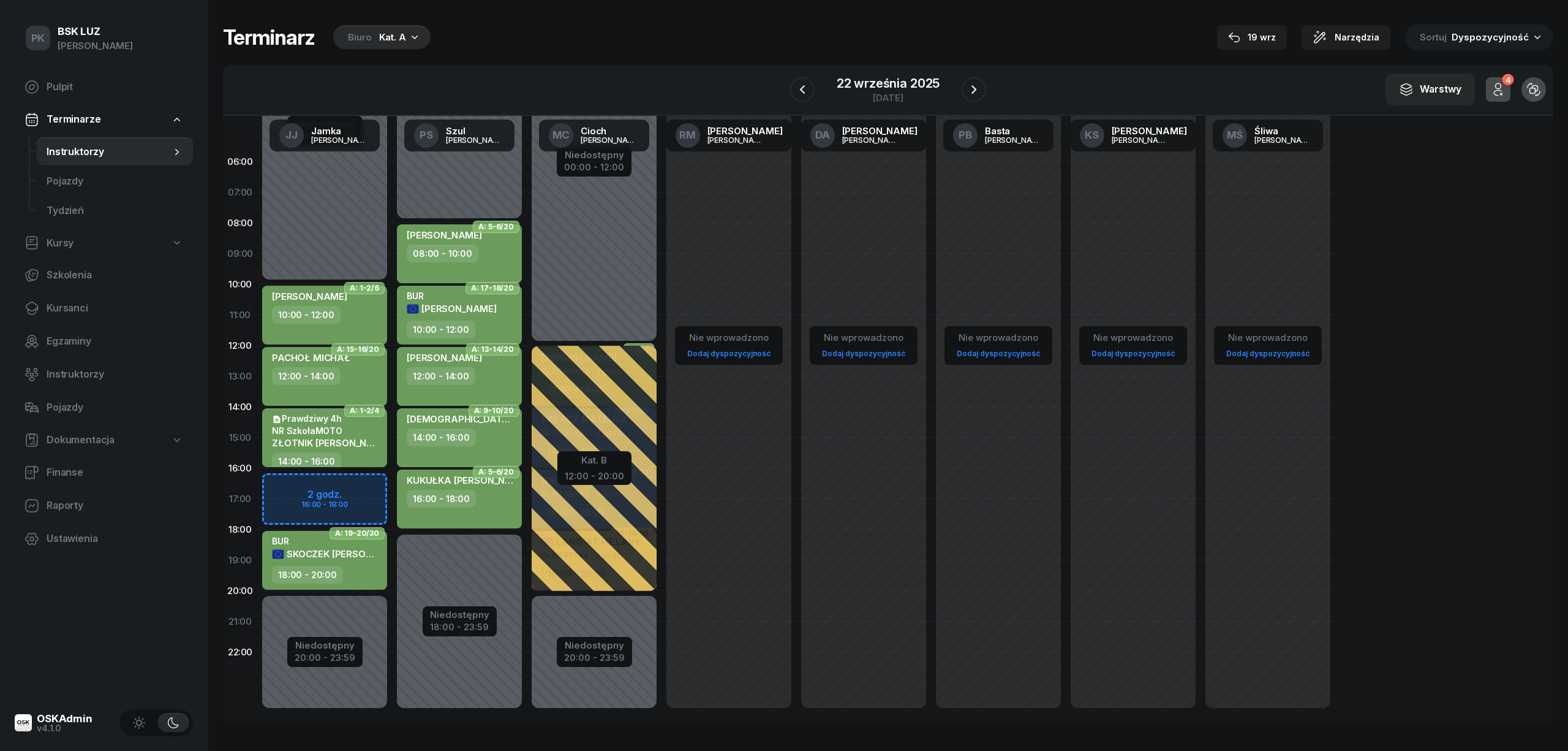
select select "16"
select select "18"
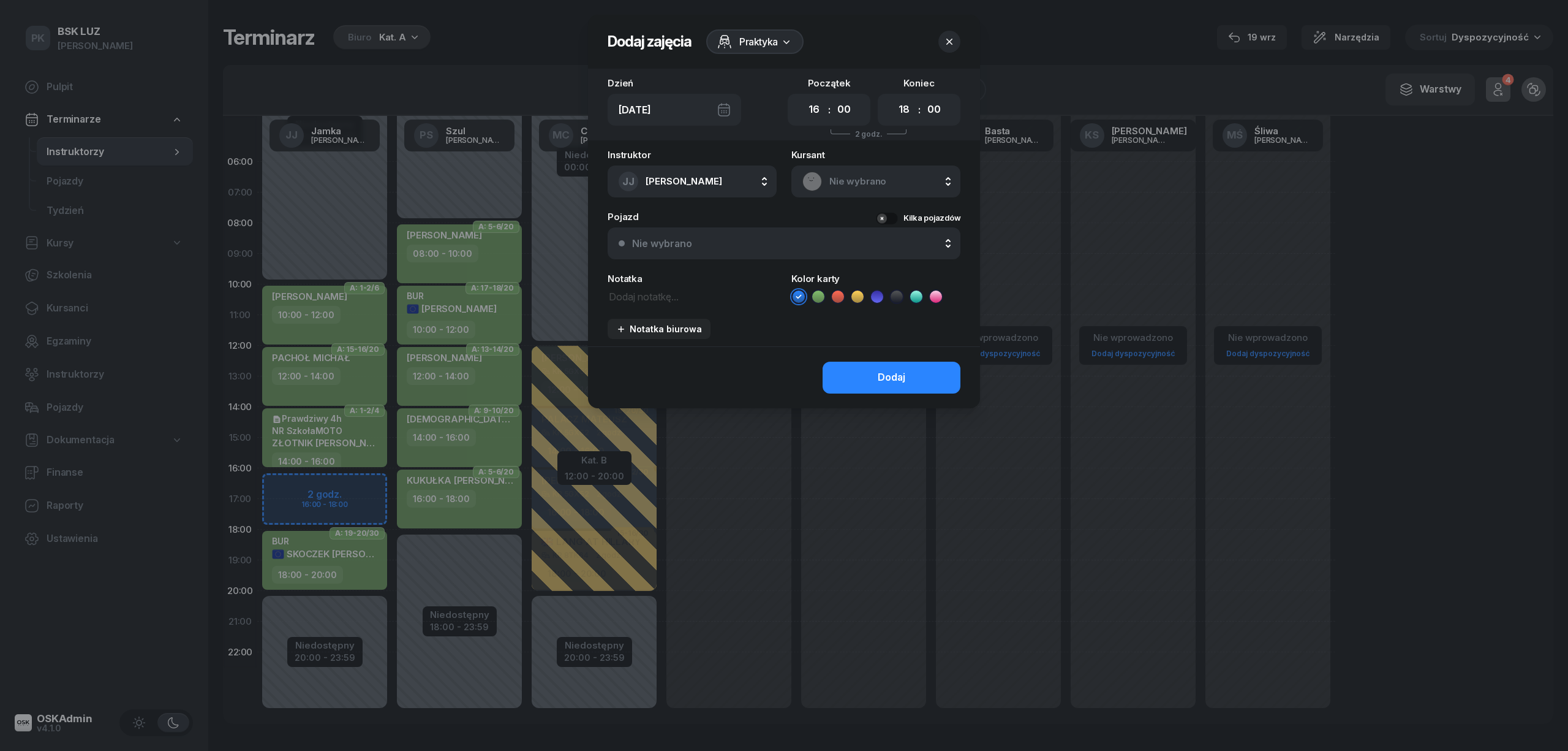
click at [857, 180] on span "Nie wybrano" at bounding box center [890, 181] width 120 height 16
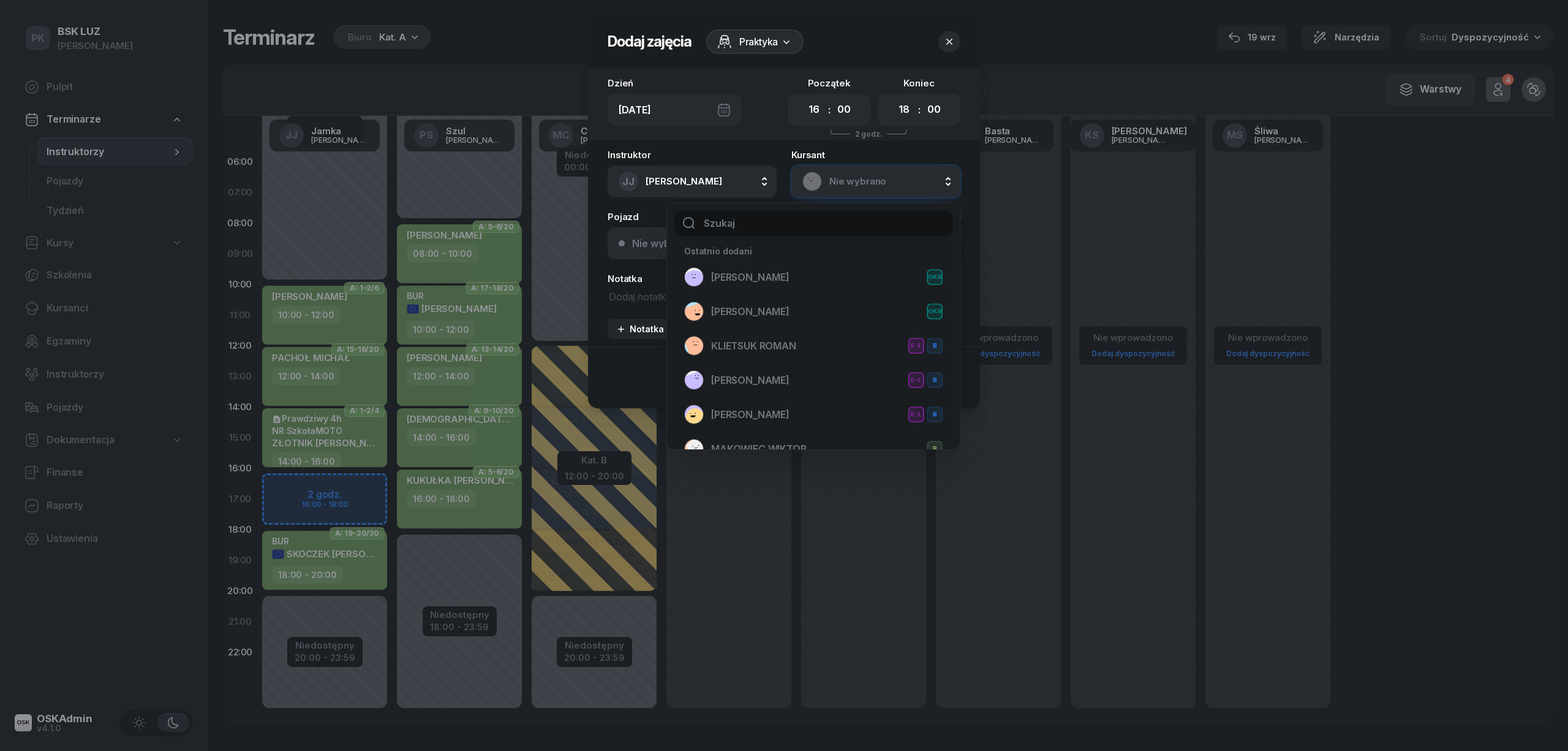
click at [833, 211] on input "text" at bounding box center [814, 223] width 278 height 26
click at [828, 222] on input "text" at bounding box center [814, 223] width 278 height 26
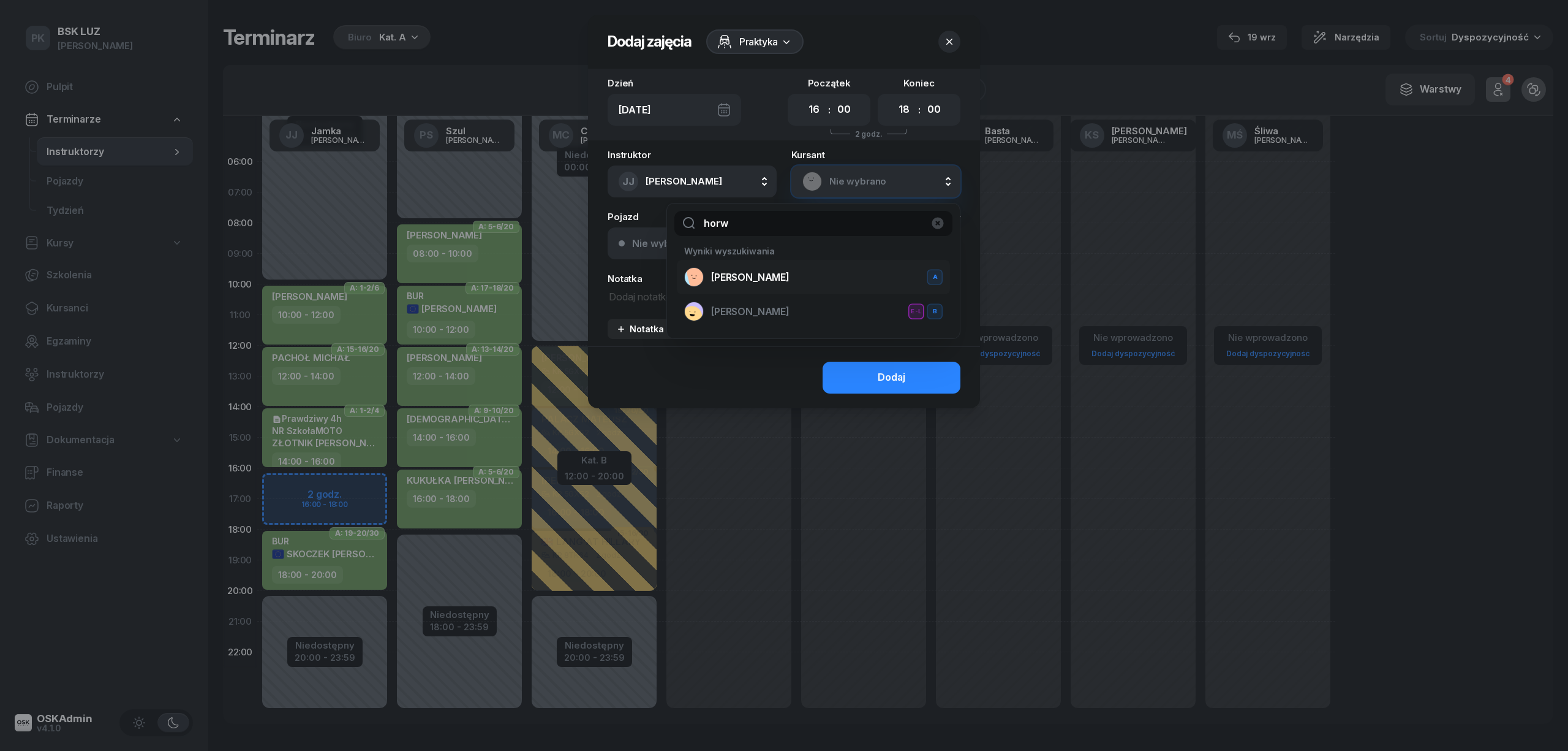
type input "horw"
click at [731, 274] on span "HORWAT RÓŻA" at bounding box center [750, 277] width 79 height 16
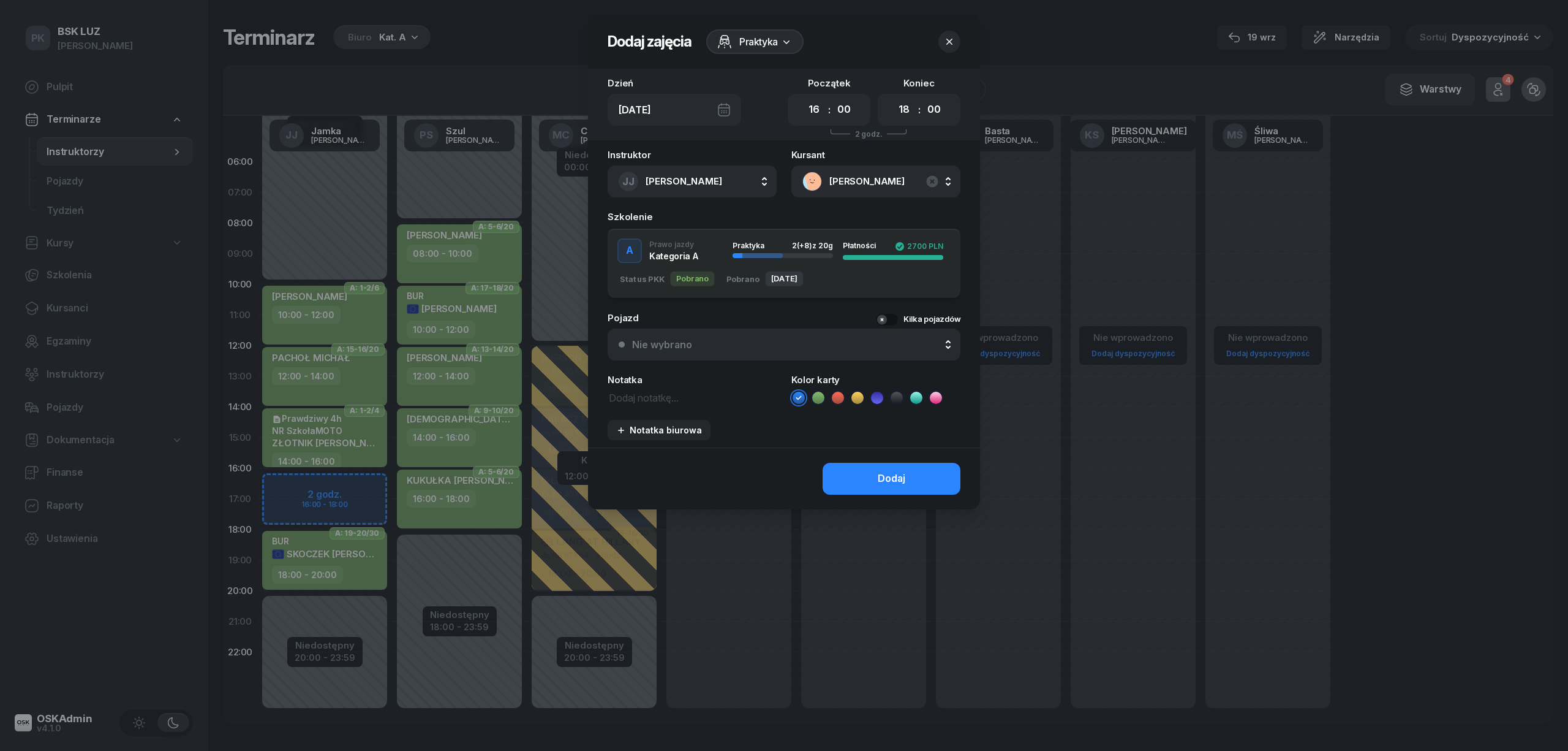
click at [814, 399] on icon at bounding box center [817, 397] width 12 height 12
click at [652, 399] on textarea at bounding box center [692, 397] width 169 height 16
type textarea "Szkolenie 16:15-18:15"
click at [848, 481] on button "Dodaj" at bounding box center [891, 478] width 138 height 32
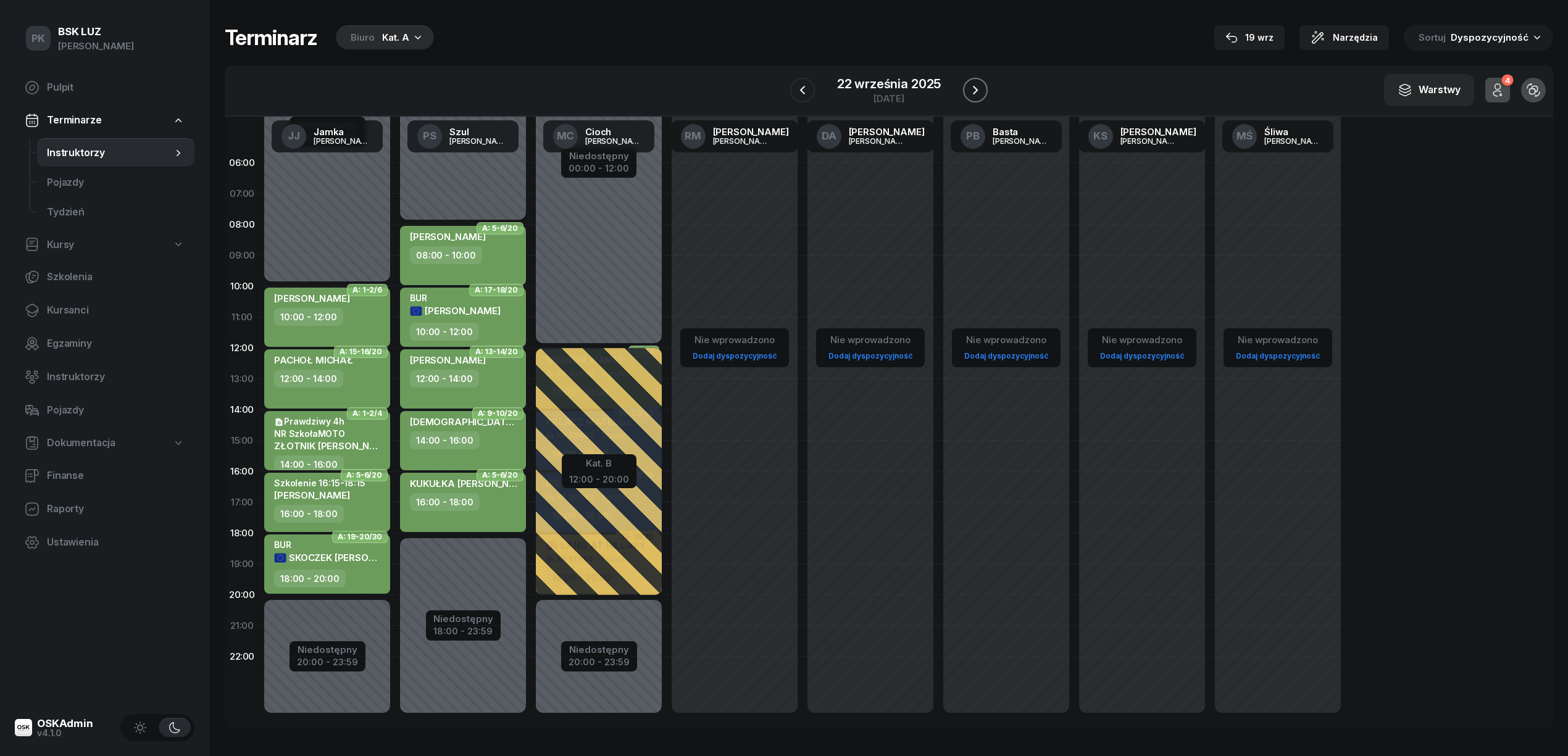
click at [981, 87] on icon "button" at bounding box center [975, 91] width 15 height 15
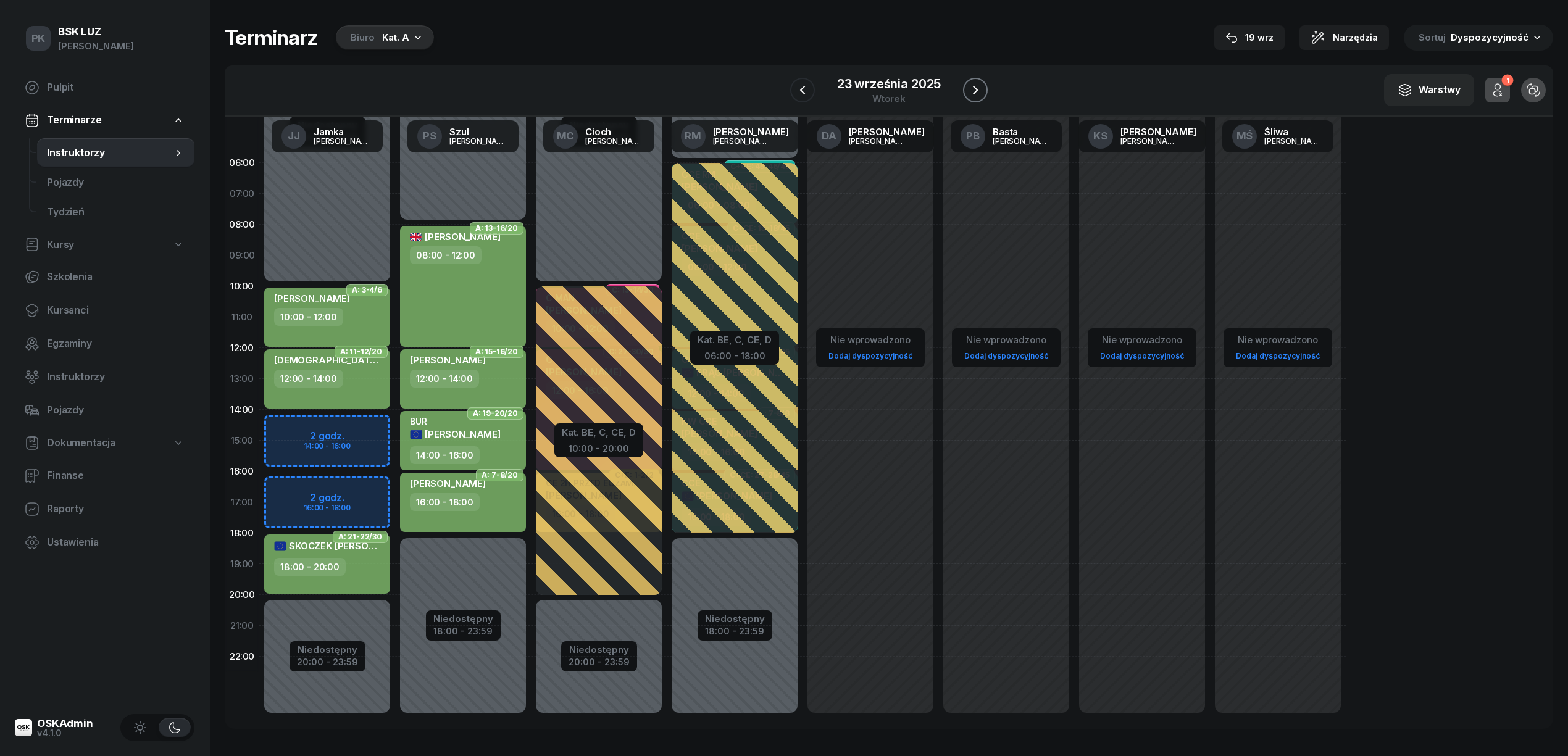
click at [981, 87] on icon "button" at bounding box center [975, 91] width 15 height 15
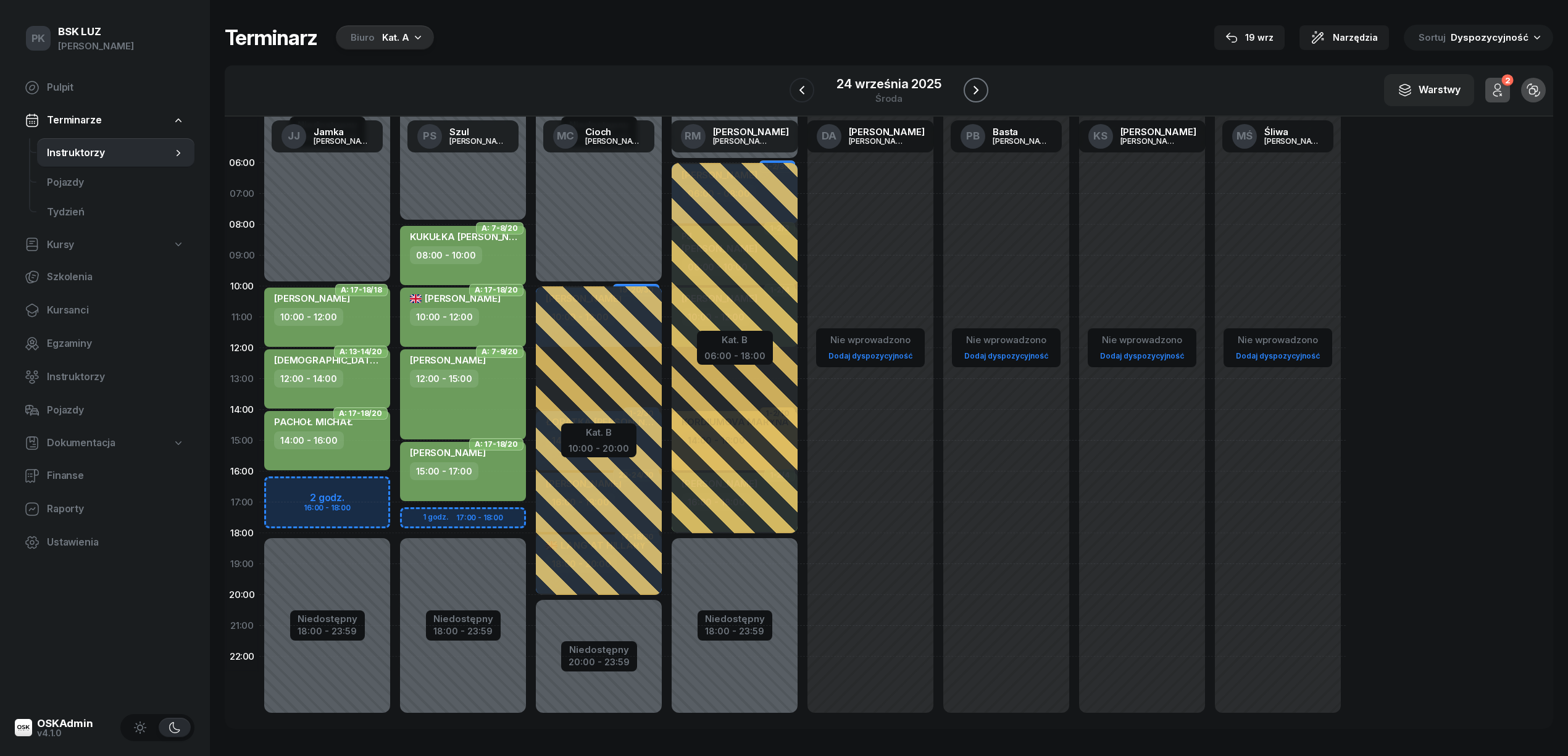
click at [981, 87] on icon "button" at bounding box center [976, 91] width 15 height 15
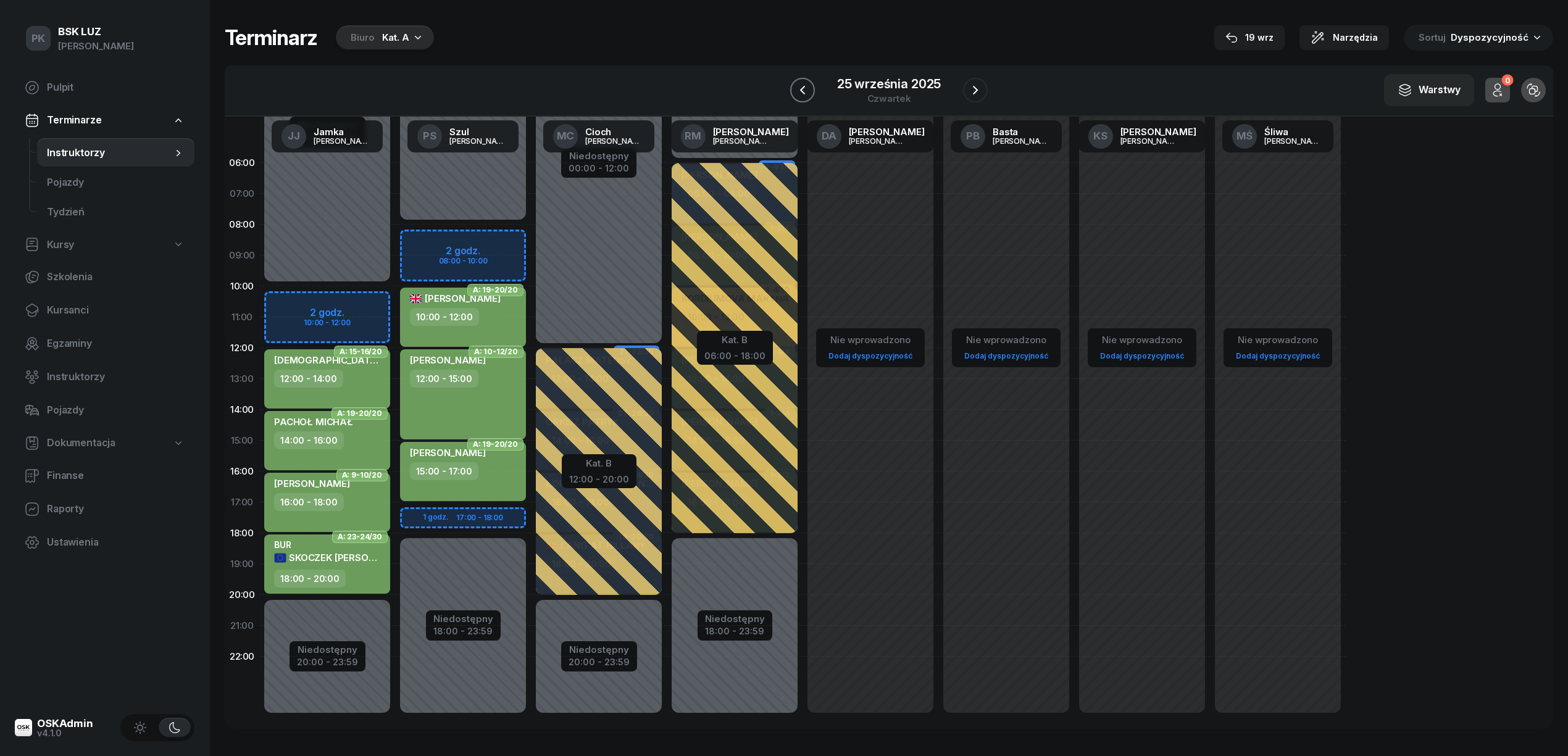
click at [800, 88] on icon "button" at bounding box center [802, 91] width 15 height 15
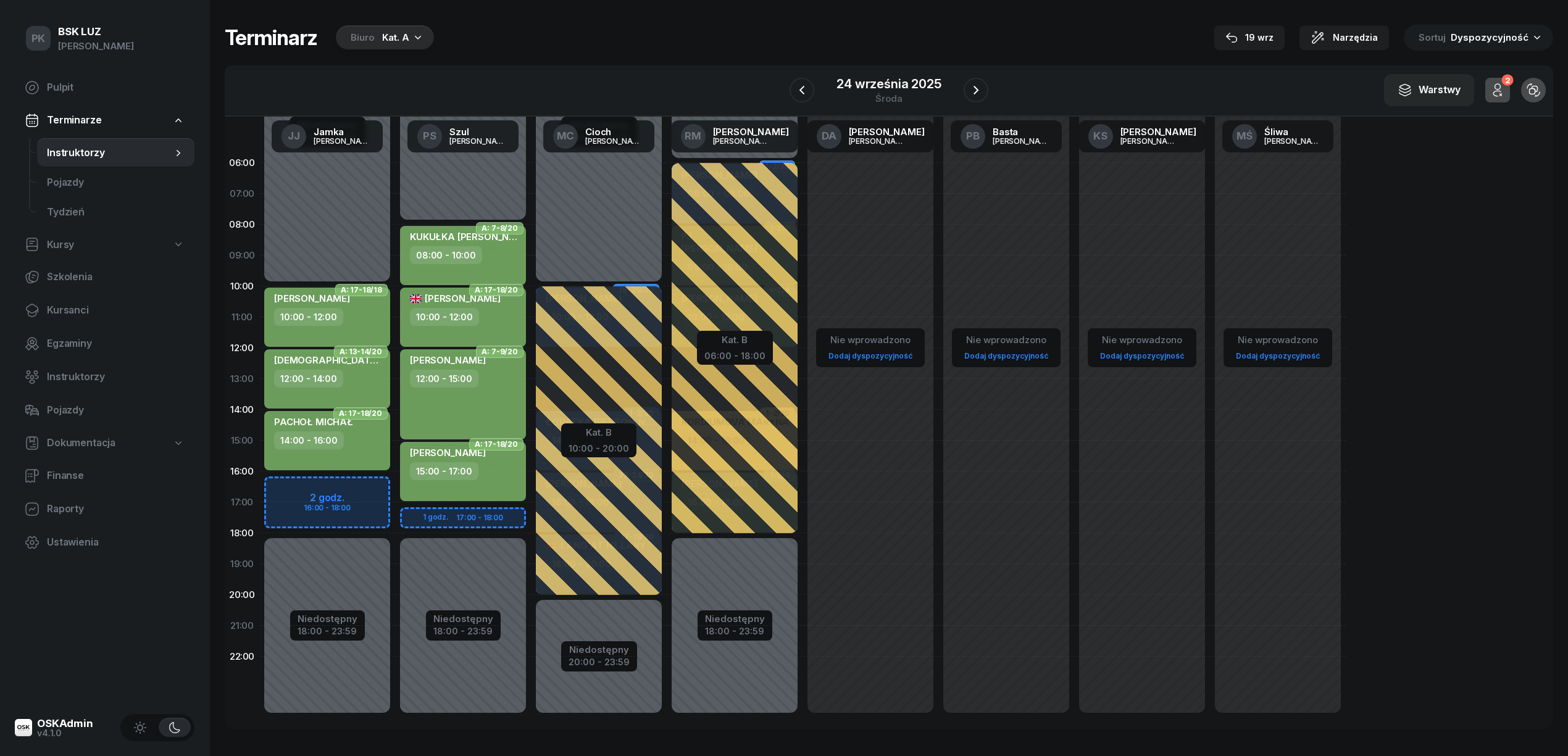
click at [1507, 88] on button "2" at bounding box center [1497, 90] width 24 height 24
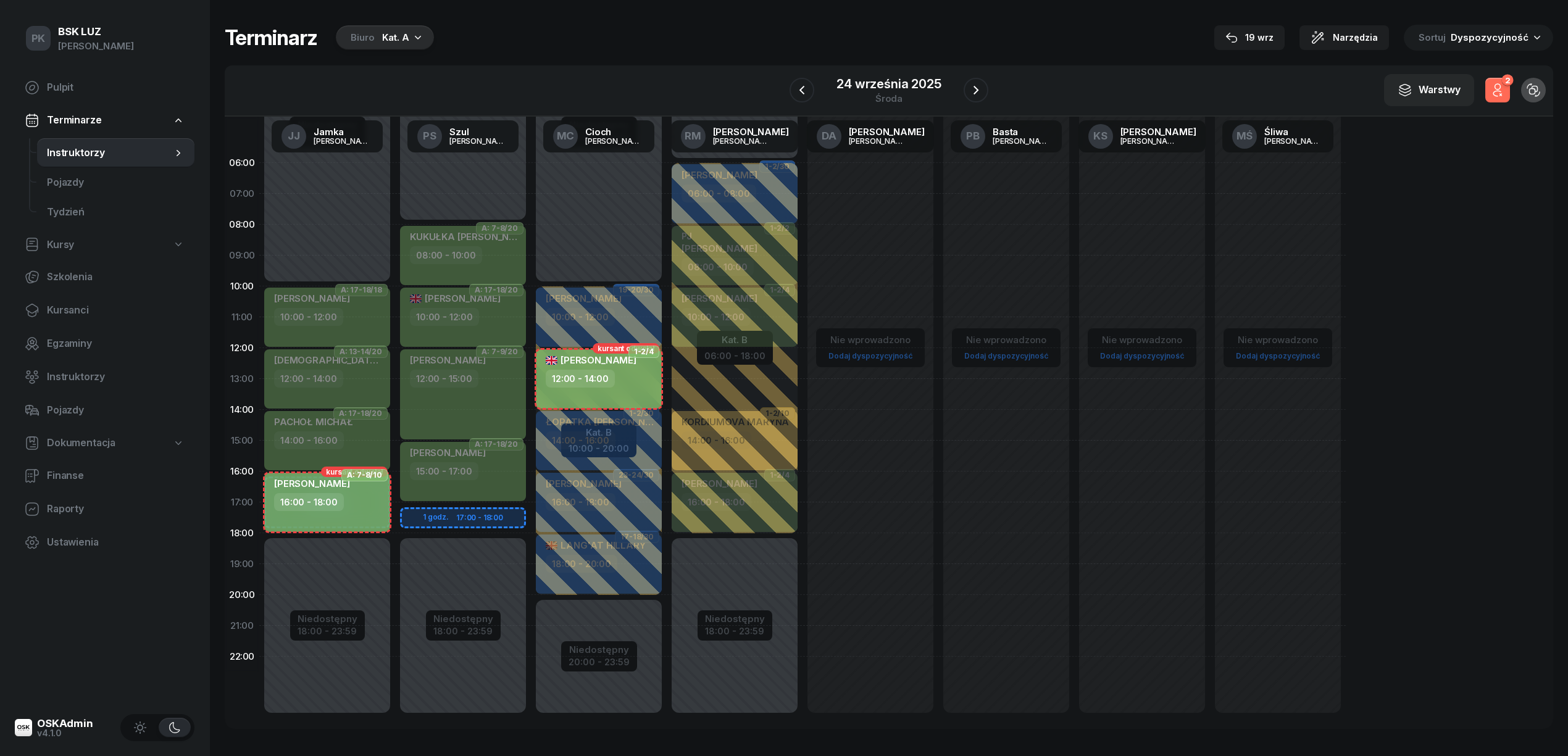
click at [1507, 88] on button "2" at bounding box center [1497, 90] width 24 height 24
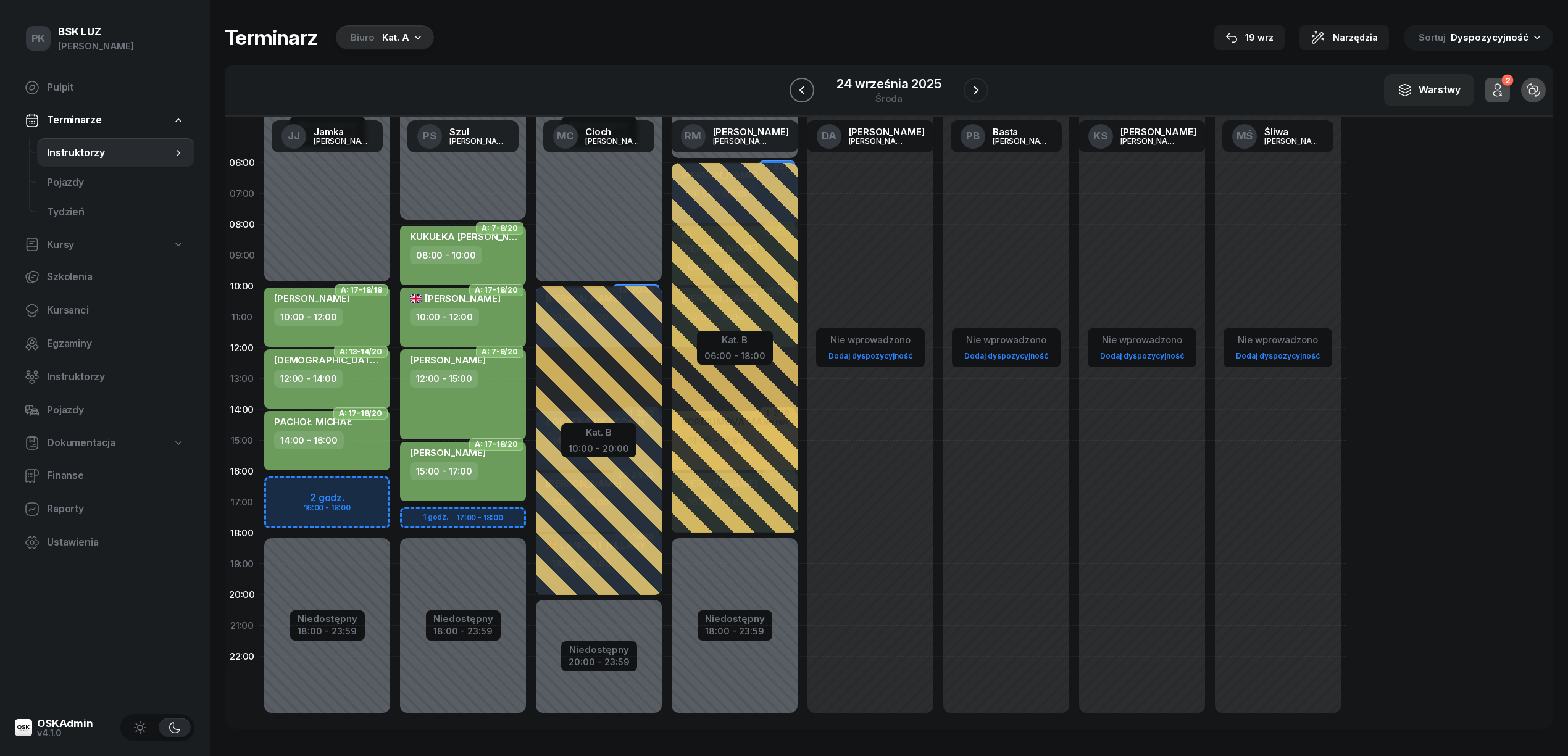
click at [806, 90] on icon "button" at bounding box center [802, 91] width 15 height 15
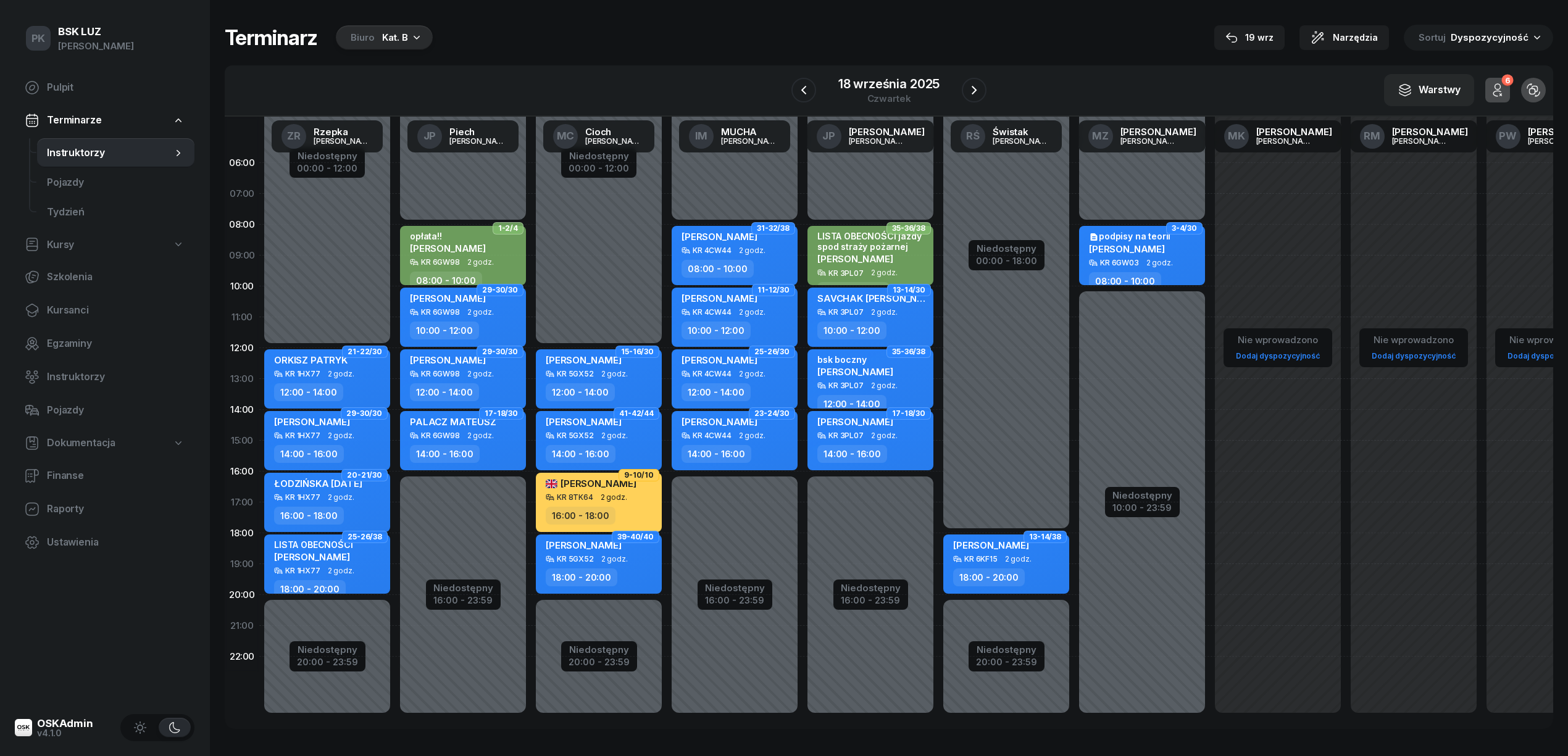
click at [1030, 46] on div "Terminarz Biuro Kat. B [DATE] Narzędzia Sortuj Dyspozycyjność" at bounding box center [889, 37] width 1328 height 26
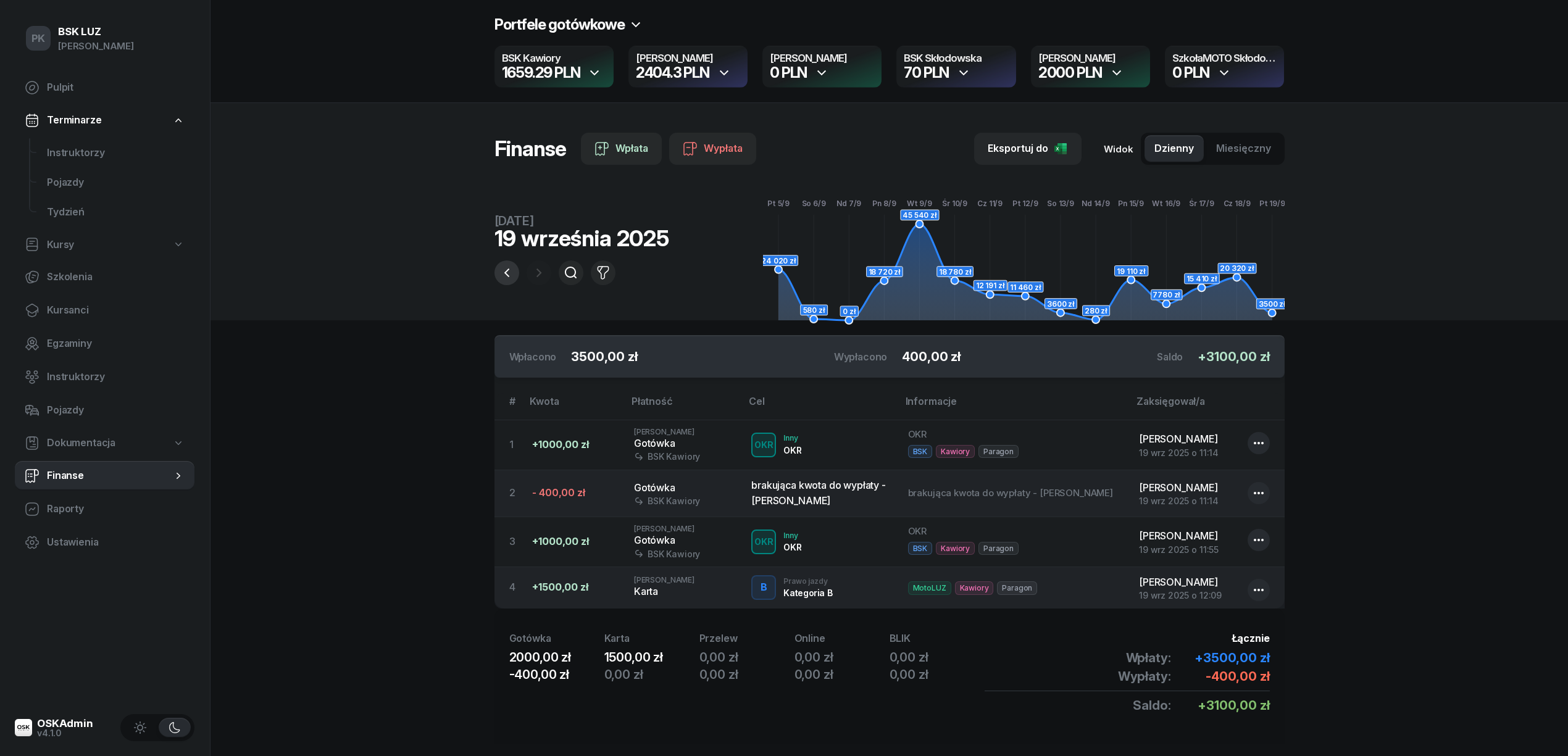
click at [505, 271] on icon "button" at bounding box center [507, 273] width 15 height 15
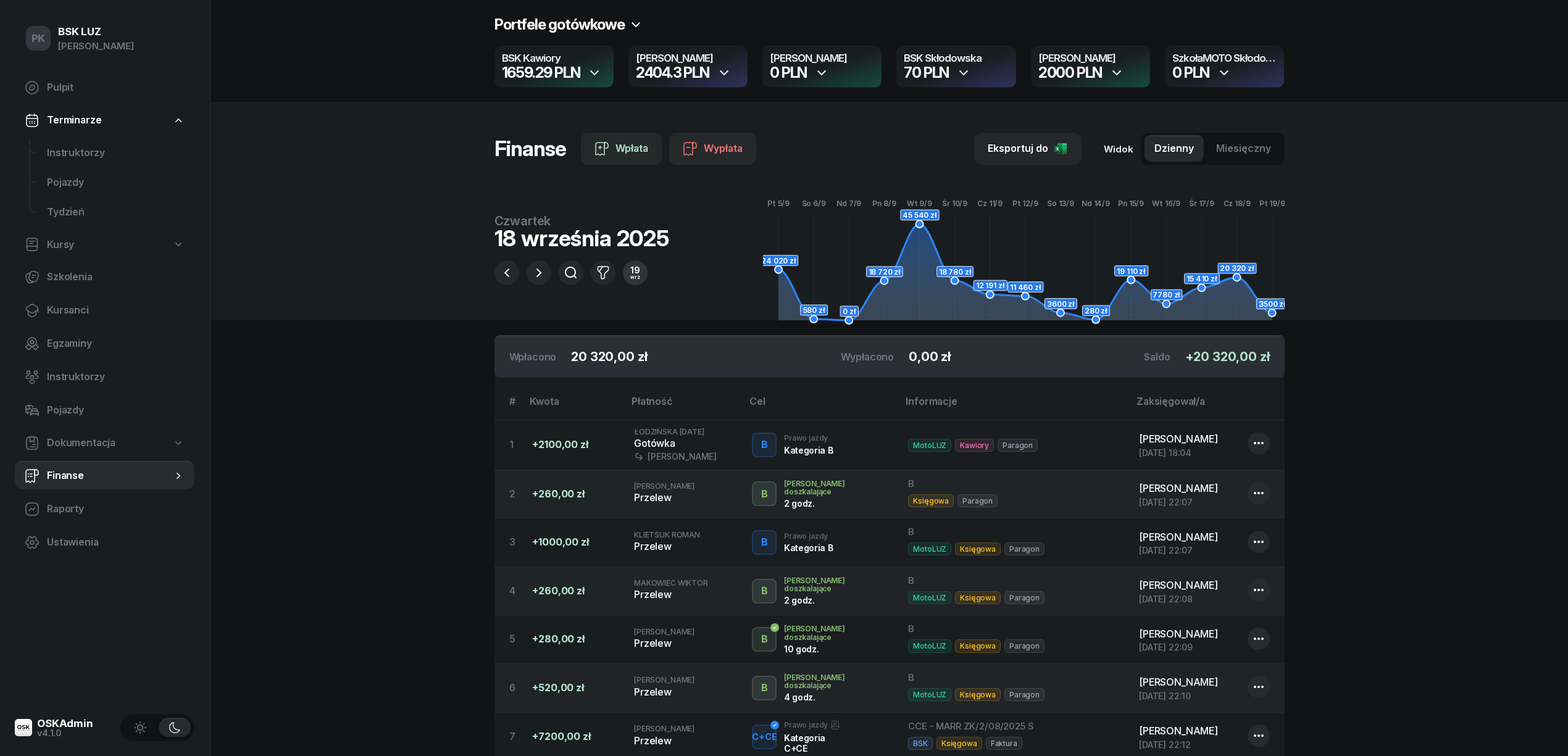
click at [632, 273] on div "19" at bounding box center [635, 270] width 10 height 8
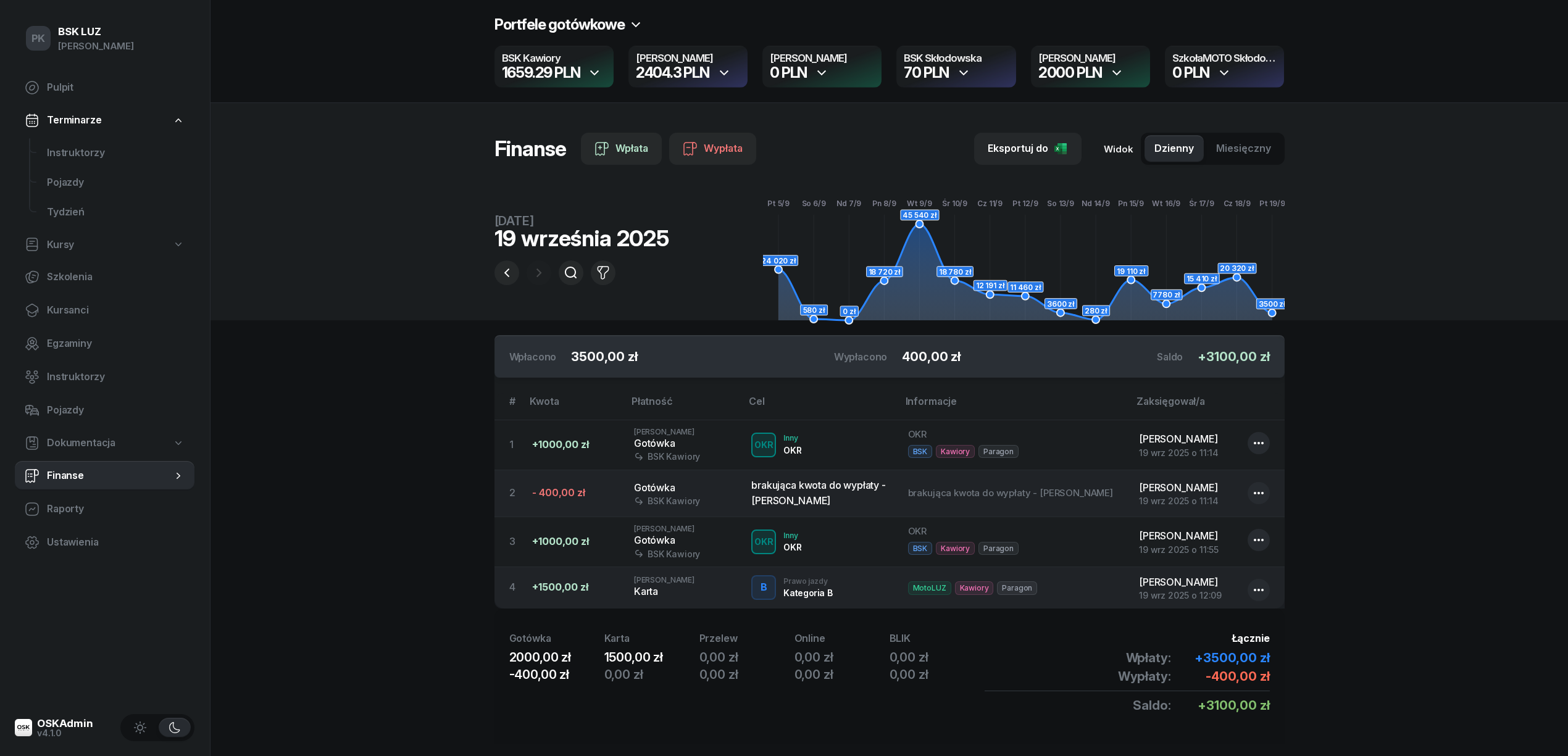
click at [917, 72] on div "70 PLN" at bounding box center [926, 73] width 45 height 15
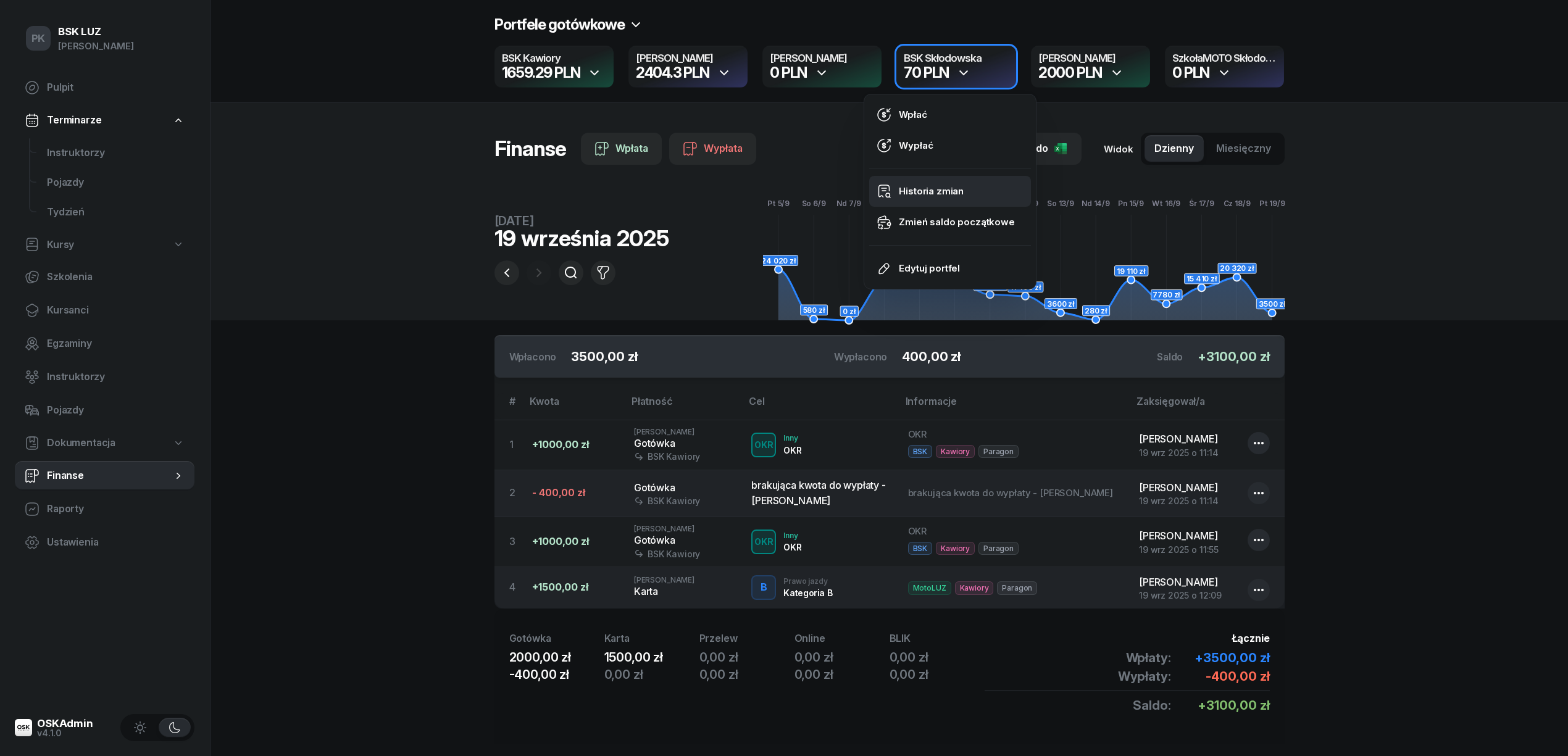
click at [931, 190] on div "Historia zmian" at bounding box center [930, 190] width 64 height 16
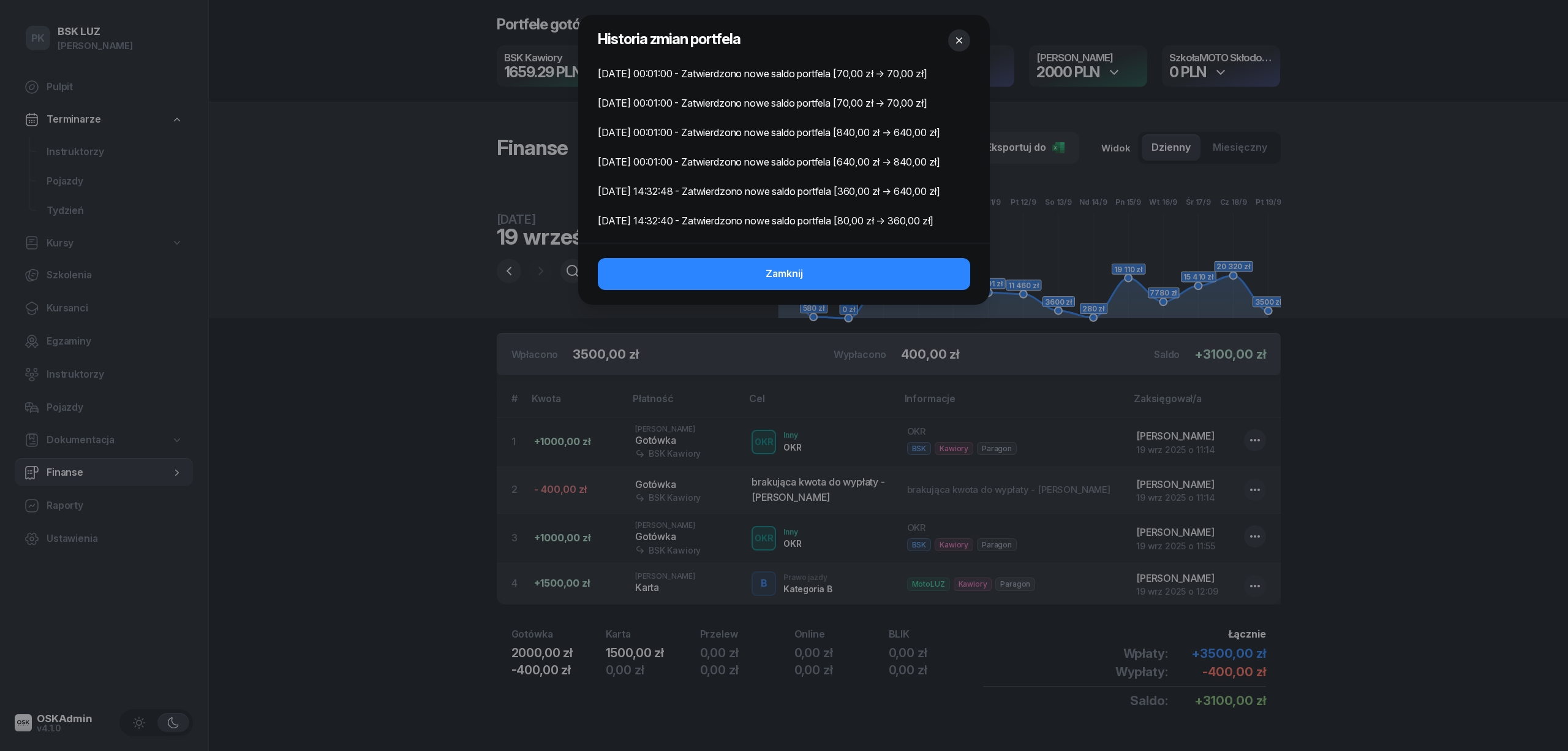
click at [952, 40] on button "button" at bounding box center [959, 41] width 22 height 22
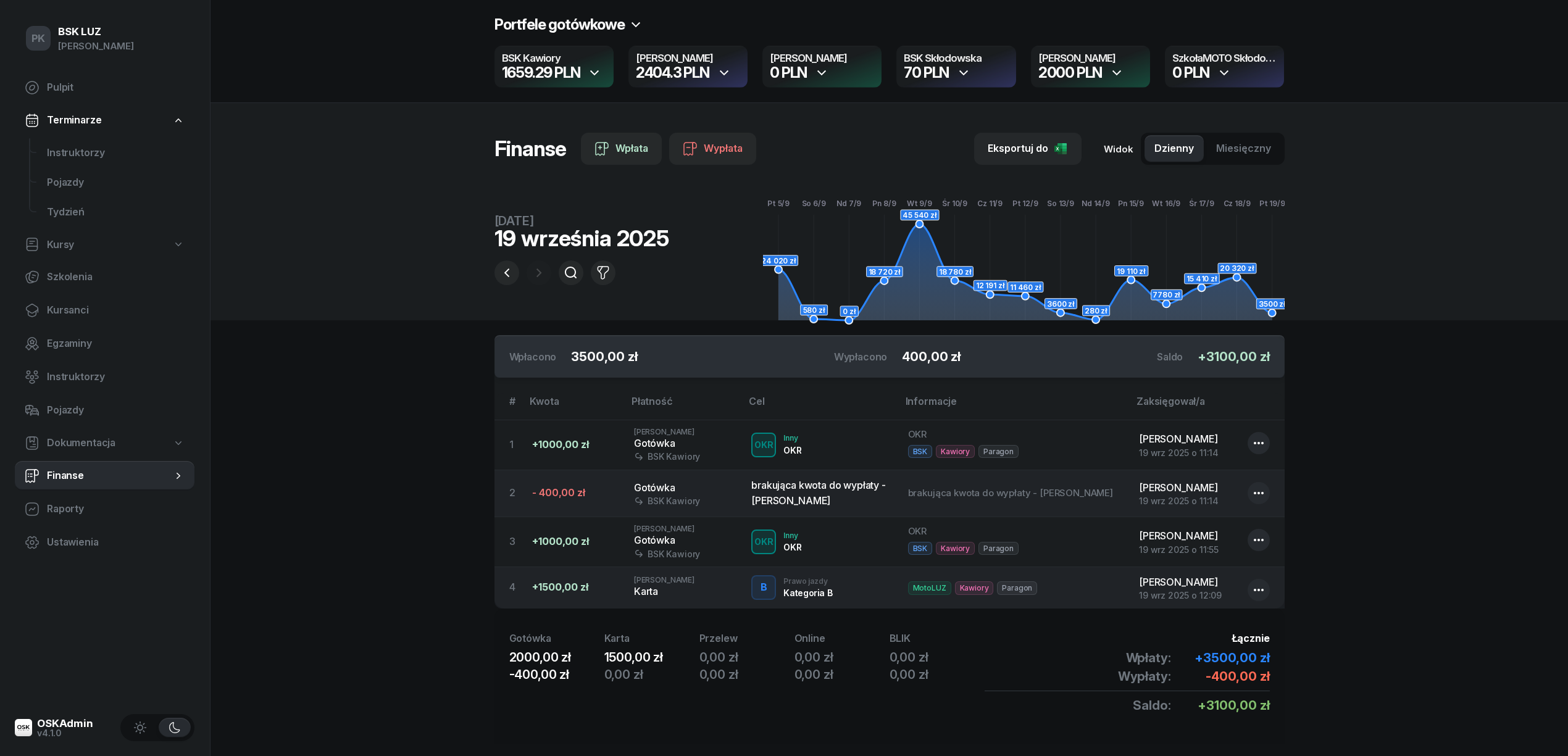
click at [1082, 73] on div "2000 PLN" at bounding box center [1070, 73] width 64 height 15
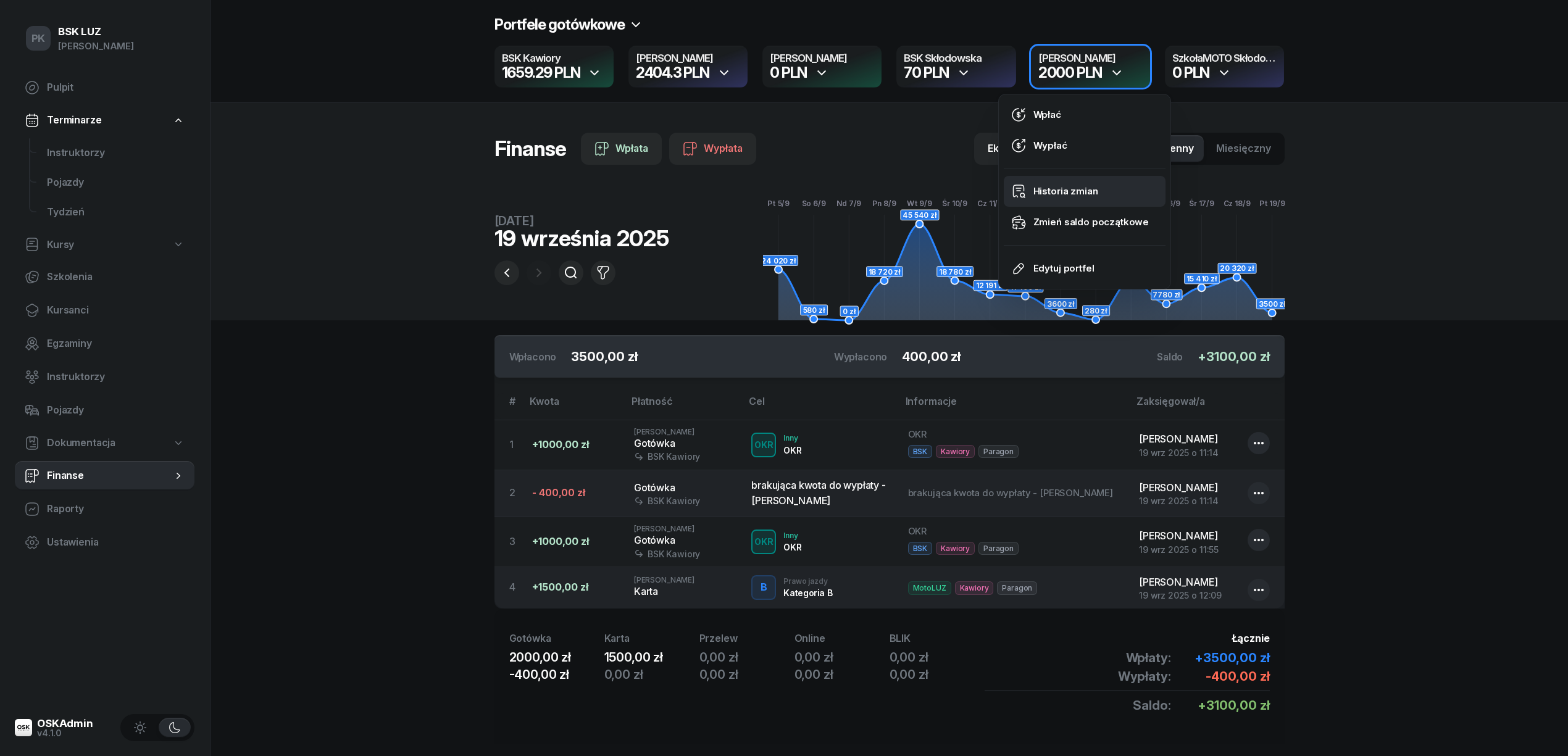
click at [1065, 191] on div "Historia zmian" at bounding box center [1065, 190] width 64 height 16
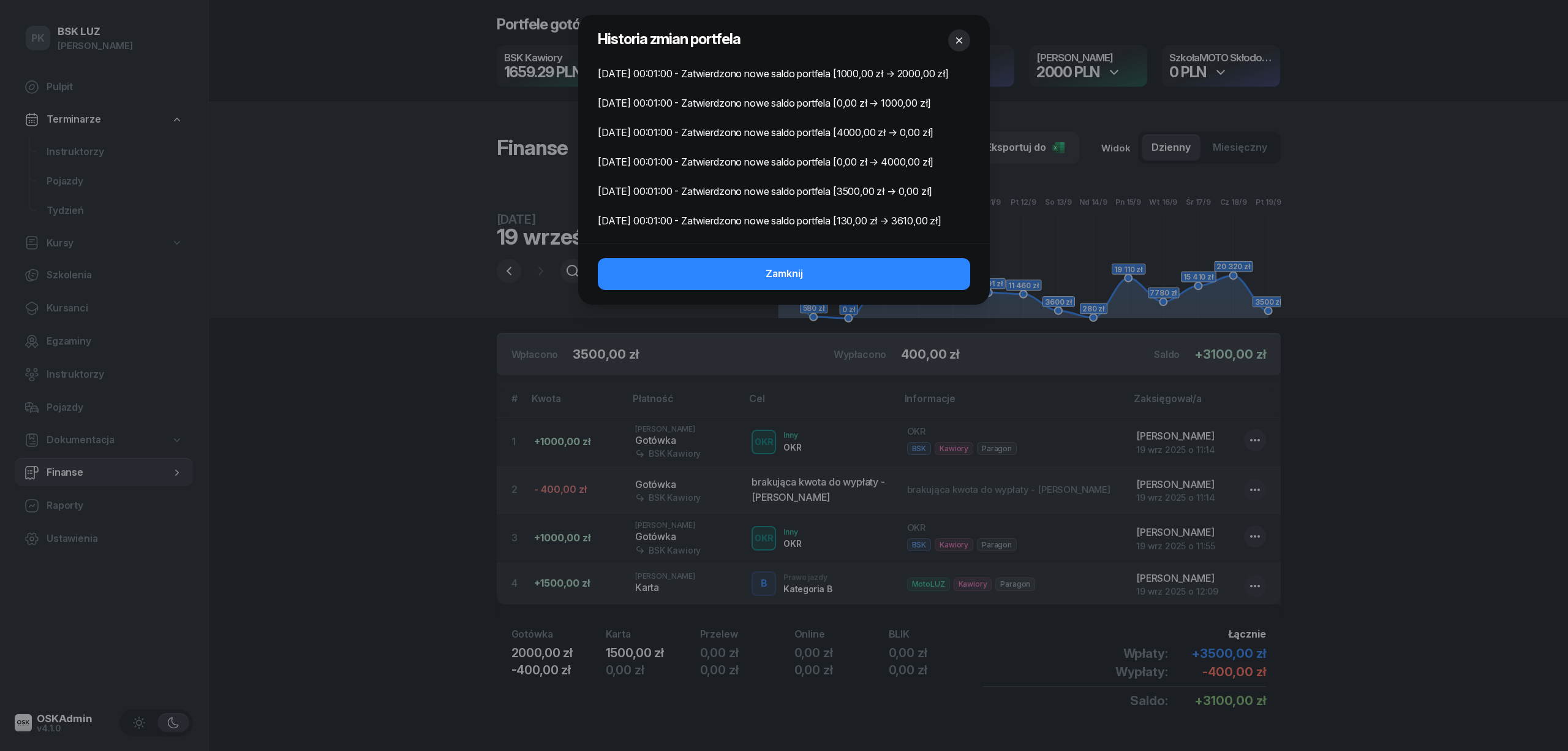
click at [962, 35] on icon "button" at bounding box center [958, 40] width 12 height 12
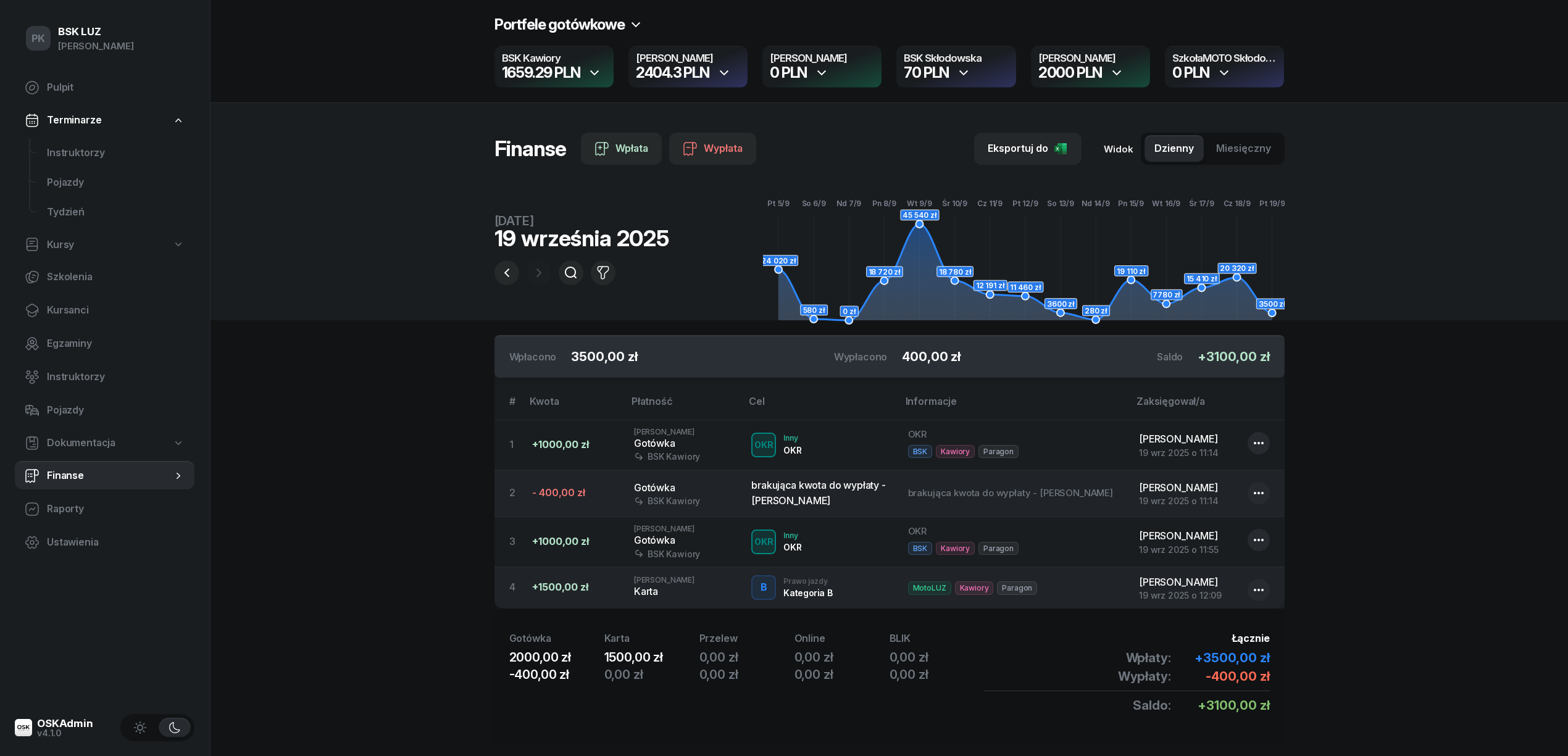
click at [992, 70] on div "70 PLN" at bounding box center [956, 73] width 105 height 15
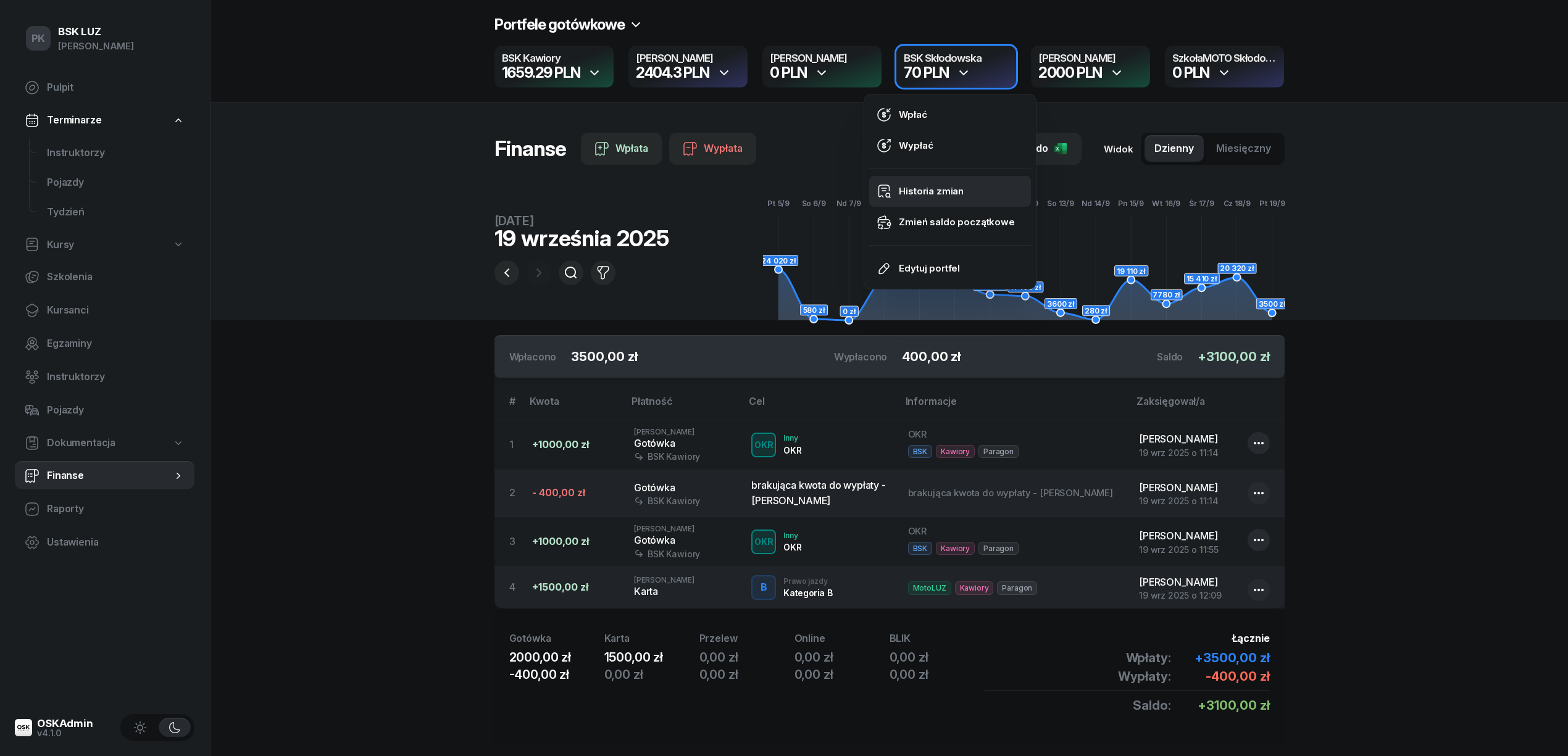
click at [963, 187] on link "Historia zmian" at bounding box center [950, 190] width 162 height 31
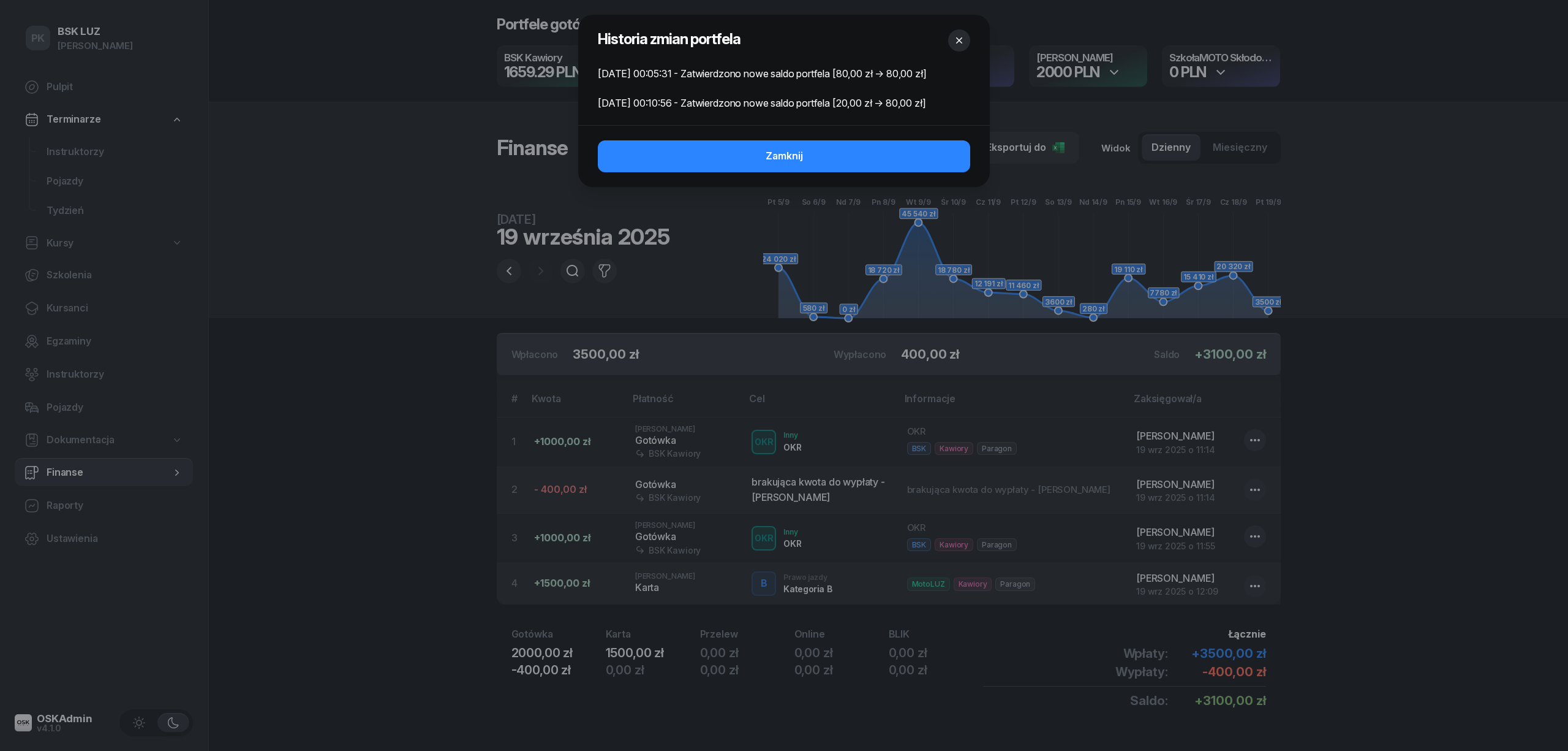
click at [952, 37] on button "button" at bounding box center [959, 41] width 22 height 22
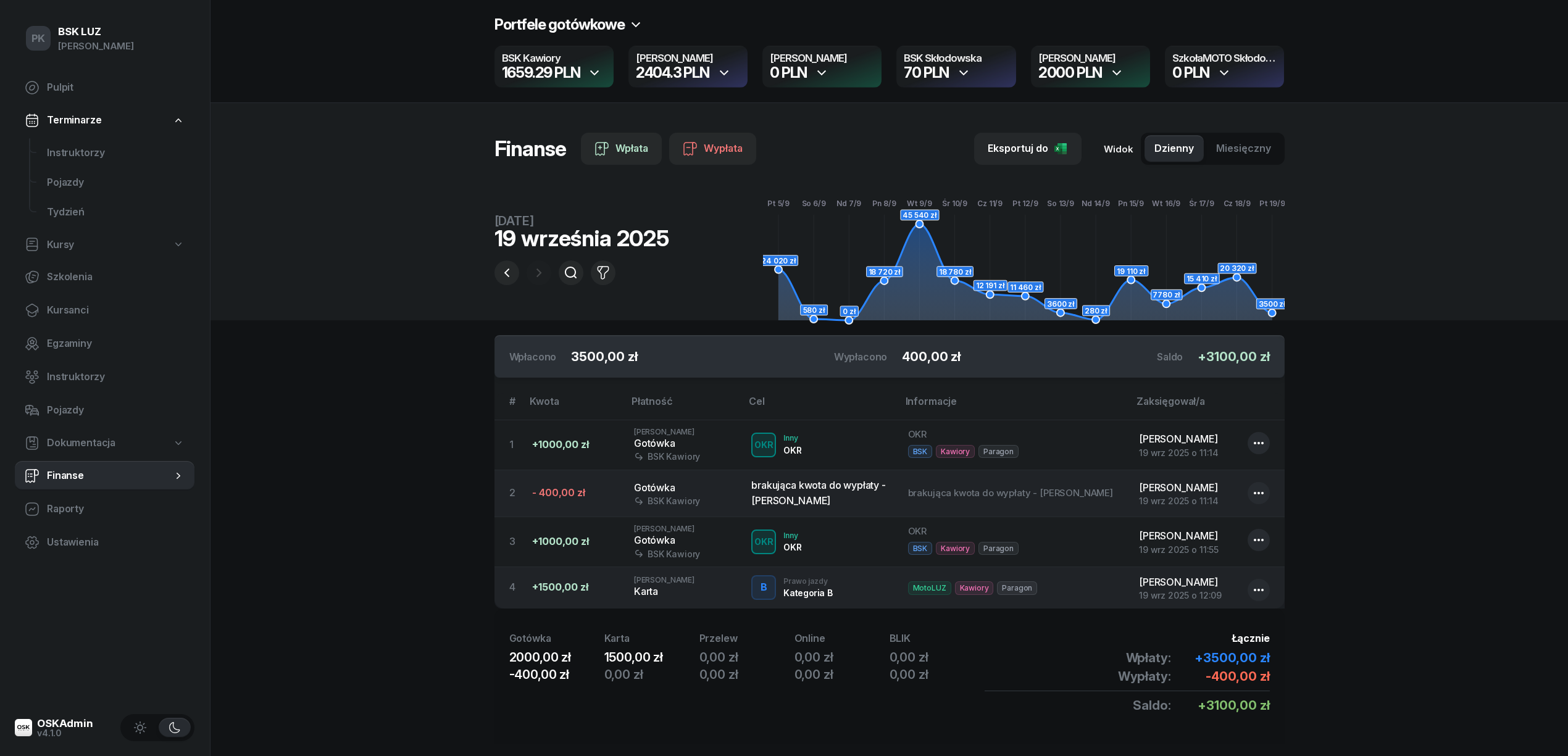
click at [1134, 73] on div "2000 PLN" at bounding box center [1091, 73] width 105 height 15
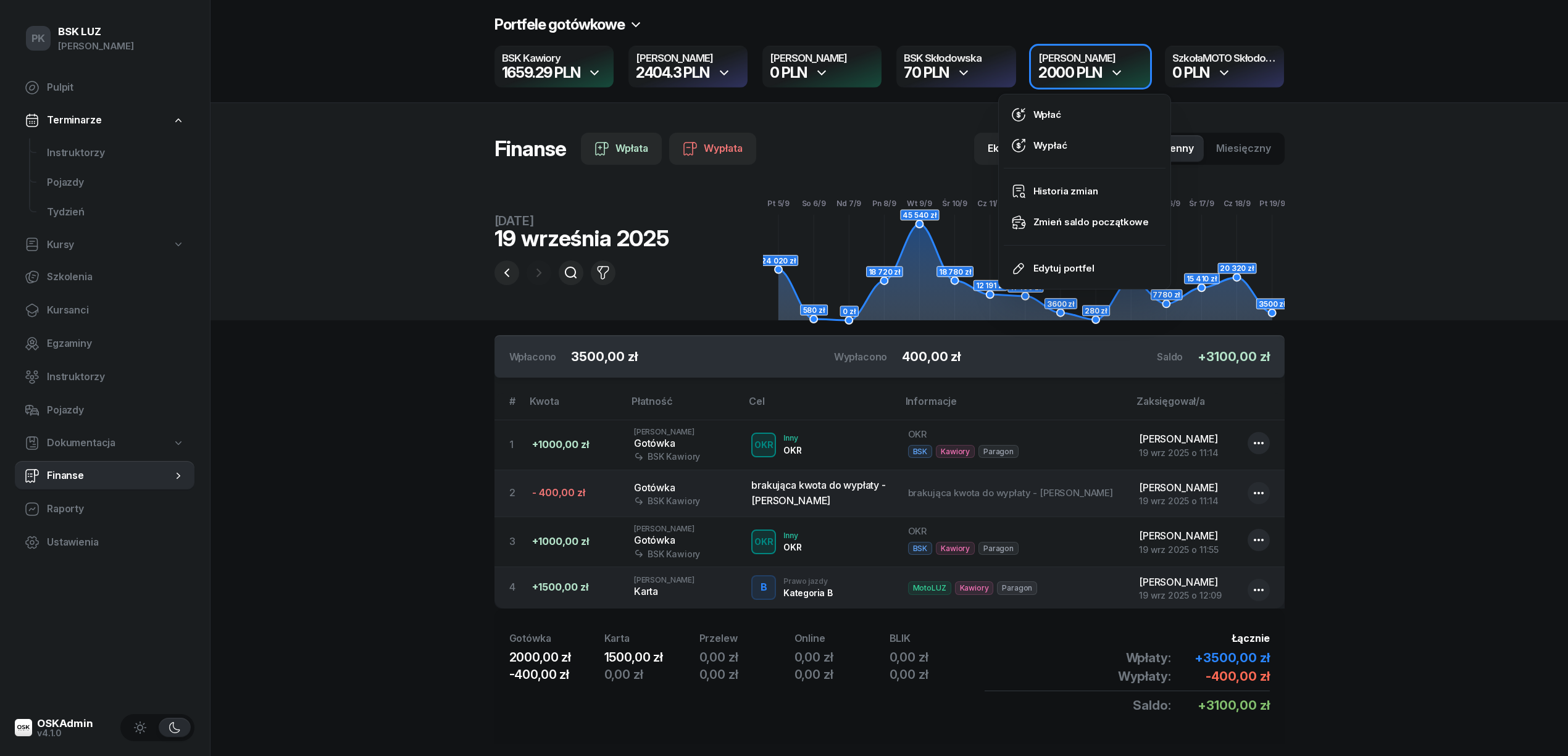
click at [1121, 21] on div "Portfele gotówkowe BSK Kawiory 1659.29 PLN MotoLUZ Kawiory 2404.3 PLN SzkołaMOT…" at bounding box center [889, 51] width 790 height 73
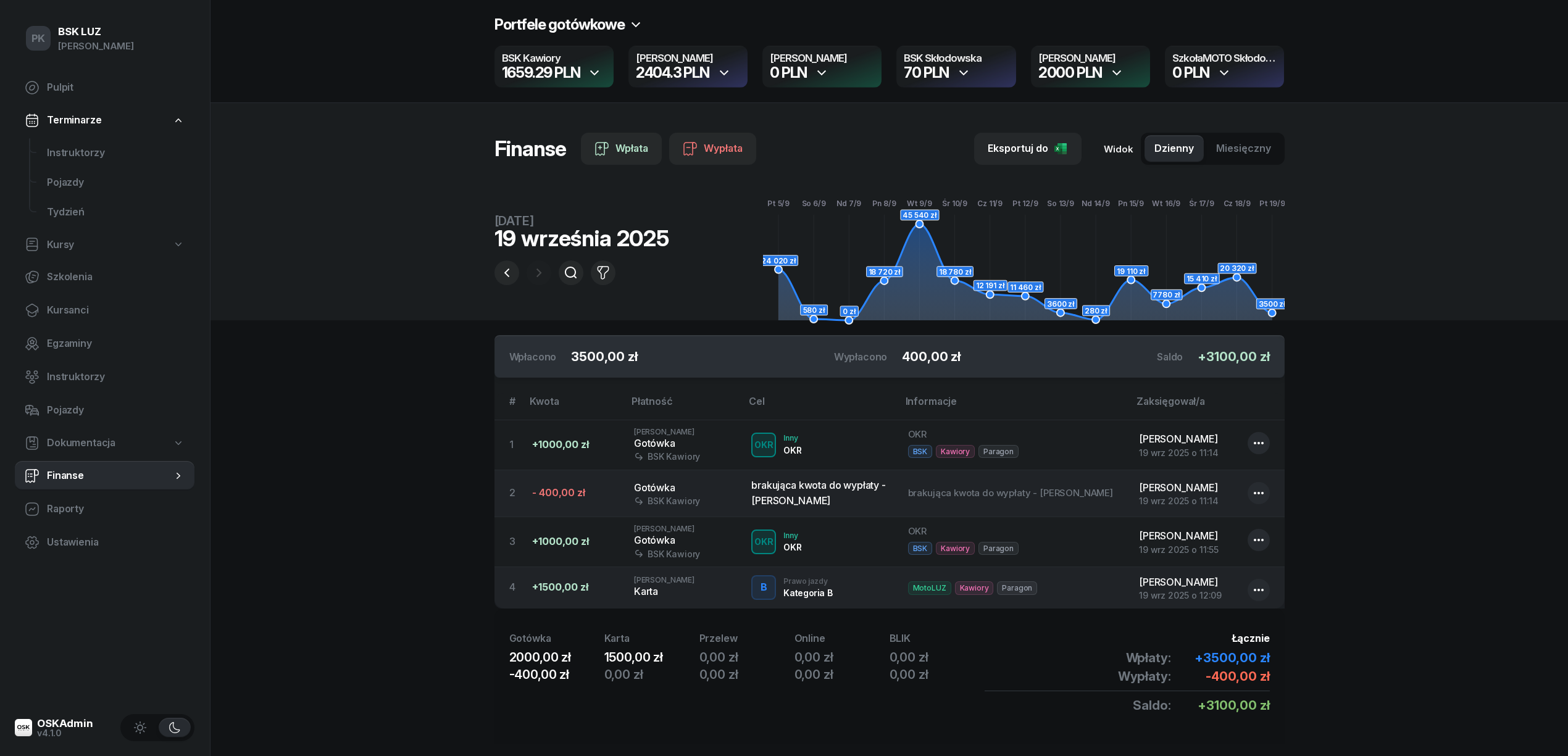
click at [1445, 52] on div "Portfele gotówkowe BSK Kawiory 1659.29 PLN MotoLUZ Kawiory 2404.3 PLN SzkołaMOT…" at bounding box center [888, 51] width 1357 height 103
click at [1119, 77] on icon "button" at bounding box center [1117, 73] width 15 height 15
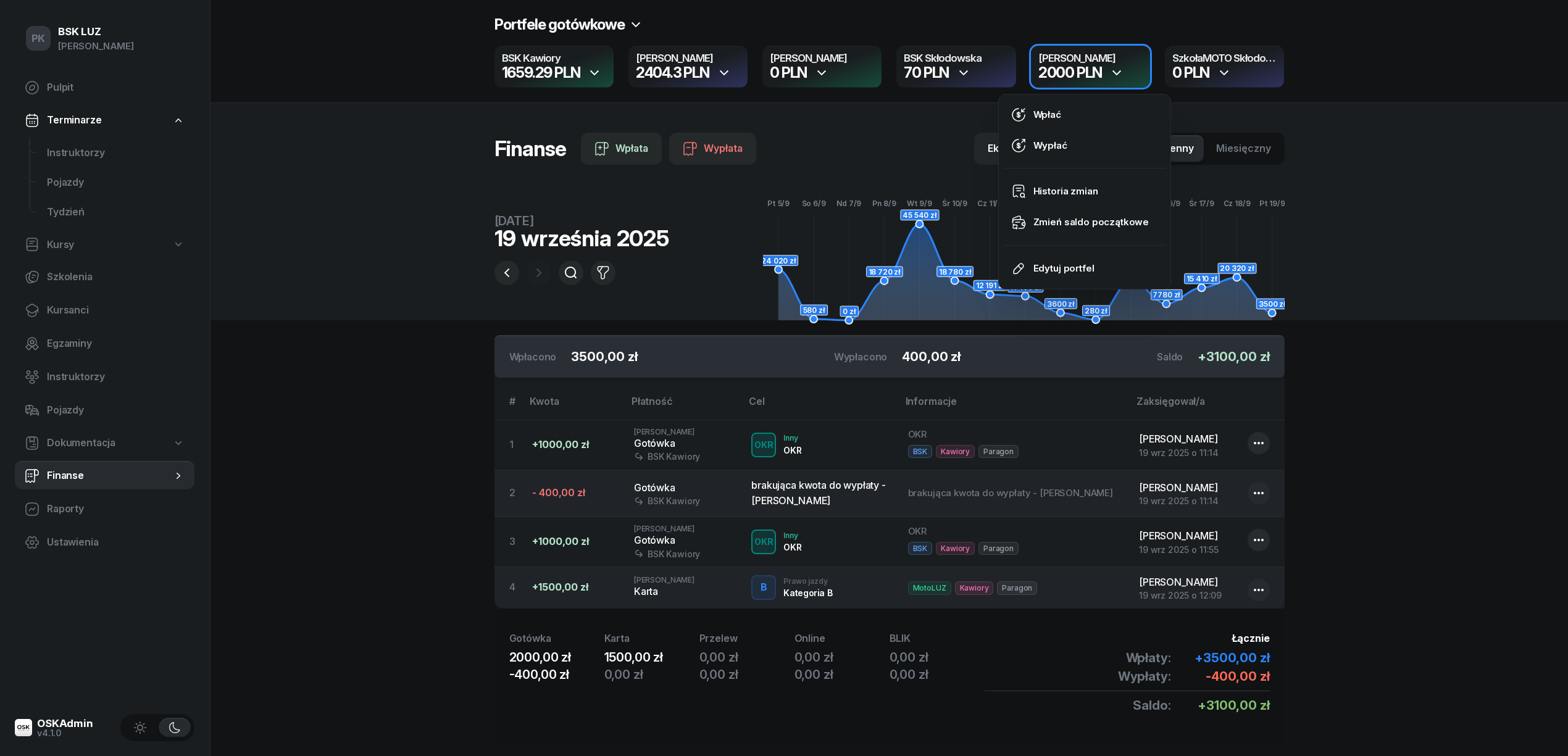
click at [1119, 77] on icon "button" at bounding box center [1117, 73] width 15 height 15
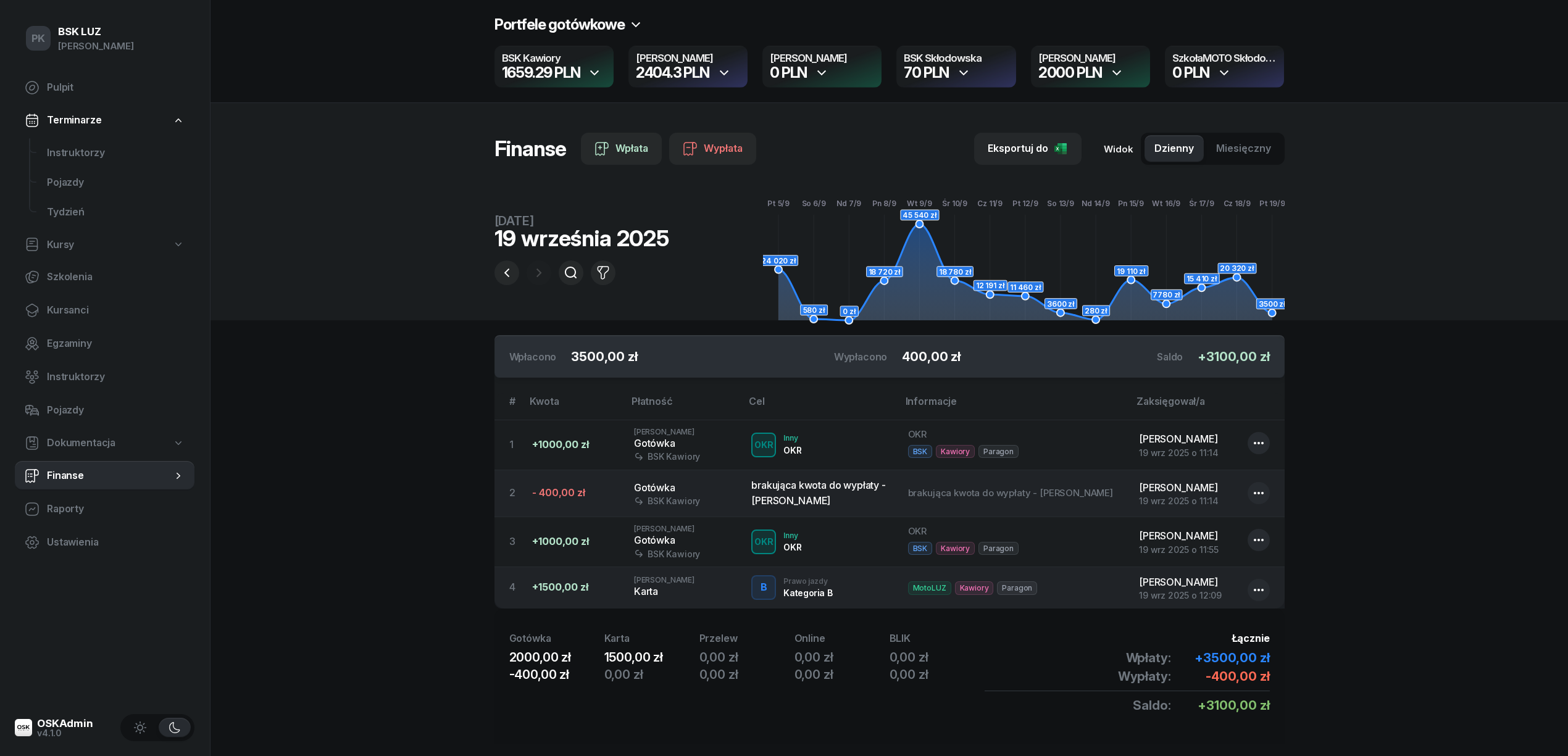
click at [1384, 60] on div "Portfele gotówkowe BSK Kawiory 1659.29 PLN MotoLUZ Kawiory 2404.3 PLN SzkołaMOT…" at bounding box center [888, 51] width 1357 height 103
click at [401, 401] on section "Portfele gotówkowe BSK Kawiory 1659.29 PLN MotoLUZ Kawiory 2404.3 PLN SzkołaMOT…" at bounding box center [888, 390] width 1357 height 781
click at [968, 70] on icon "button" at bounding box center [964, 73] width 15 height 15
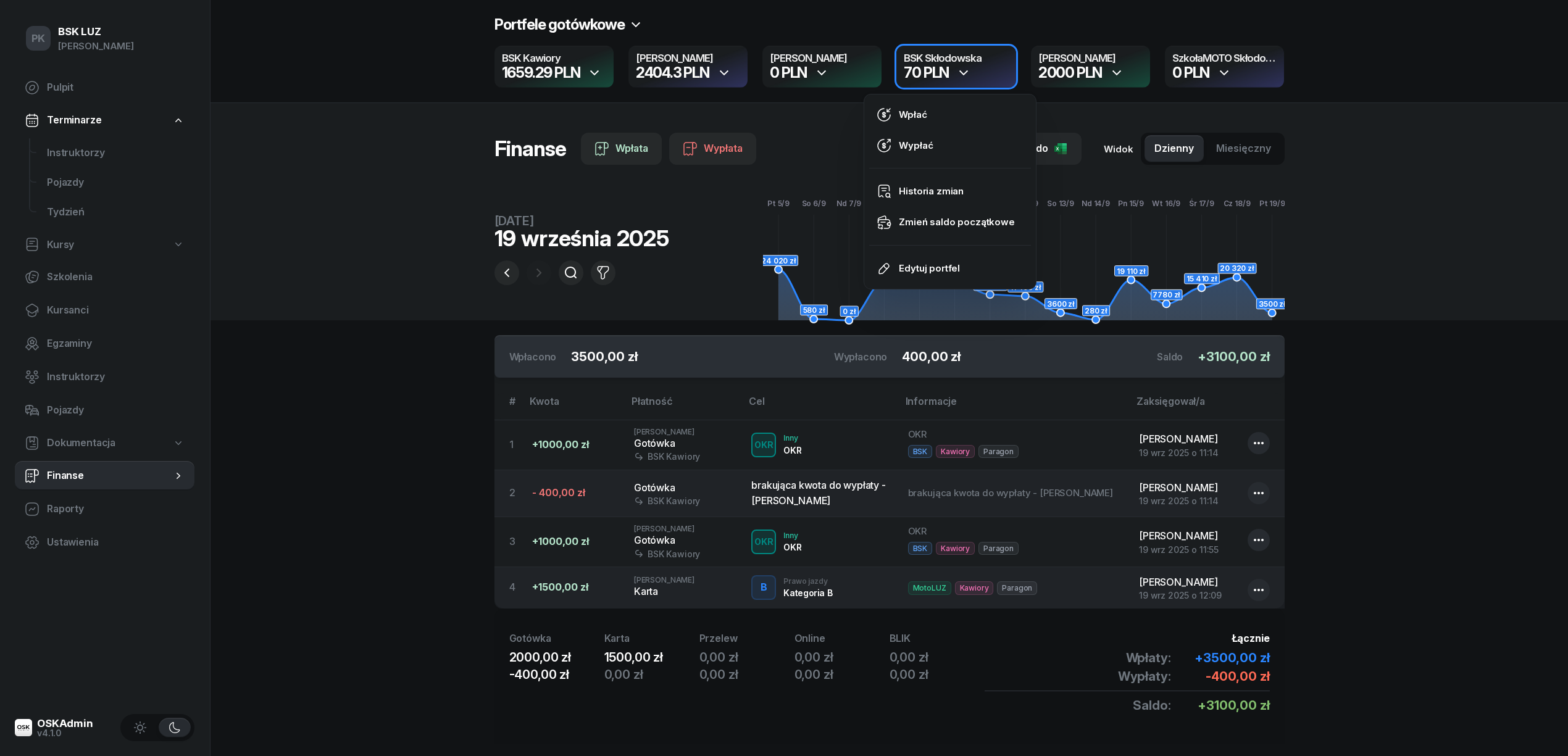
click at [968, 70] on icon "button" at bounding box center [964, 73] width 15 height 15
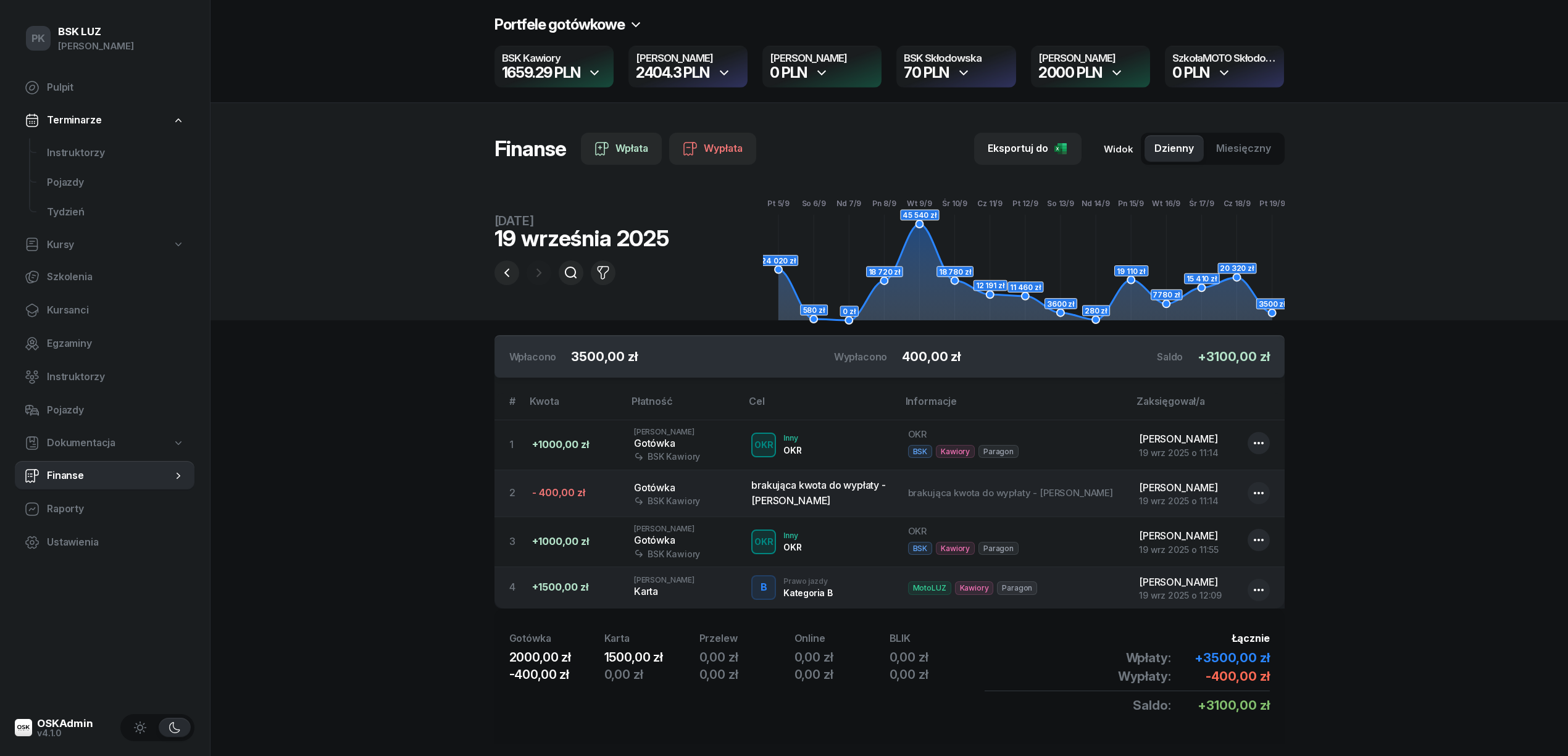
click at [398, 514] on section "Portfele gotówkowe BSK Kawiory 1659.29 PLN MotoLUZ Kawiory 2404.3 PLN SzkołaMOT…" at bounding box center [888, 390] width 1357 height 781
